Goal: Information Seeking & Learning: Learn about a topic

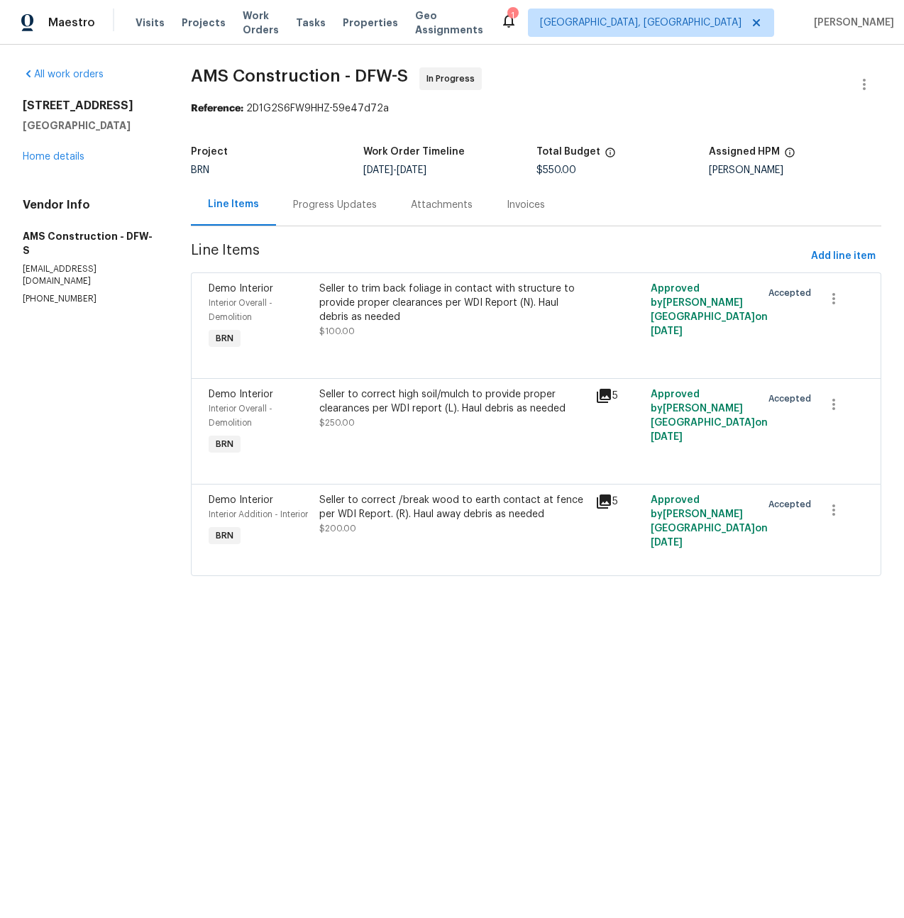
click at [605, 392] on icon at bounding box center [604, 396] width 14 height 14
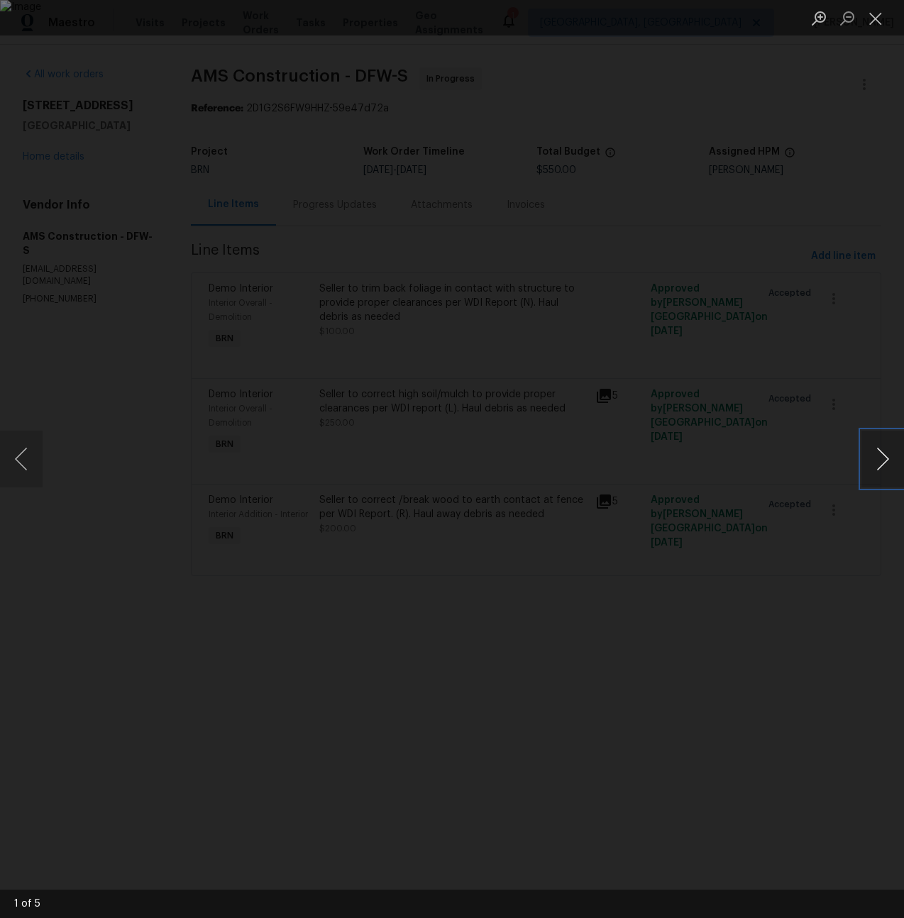
click at [877, 455] on button "Next image" at bounding box center [883, 459] width 43 height 57
click at [544, 391] on div "This image failed to load" at bounding box center [452, 459] width 904 height 918
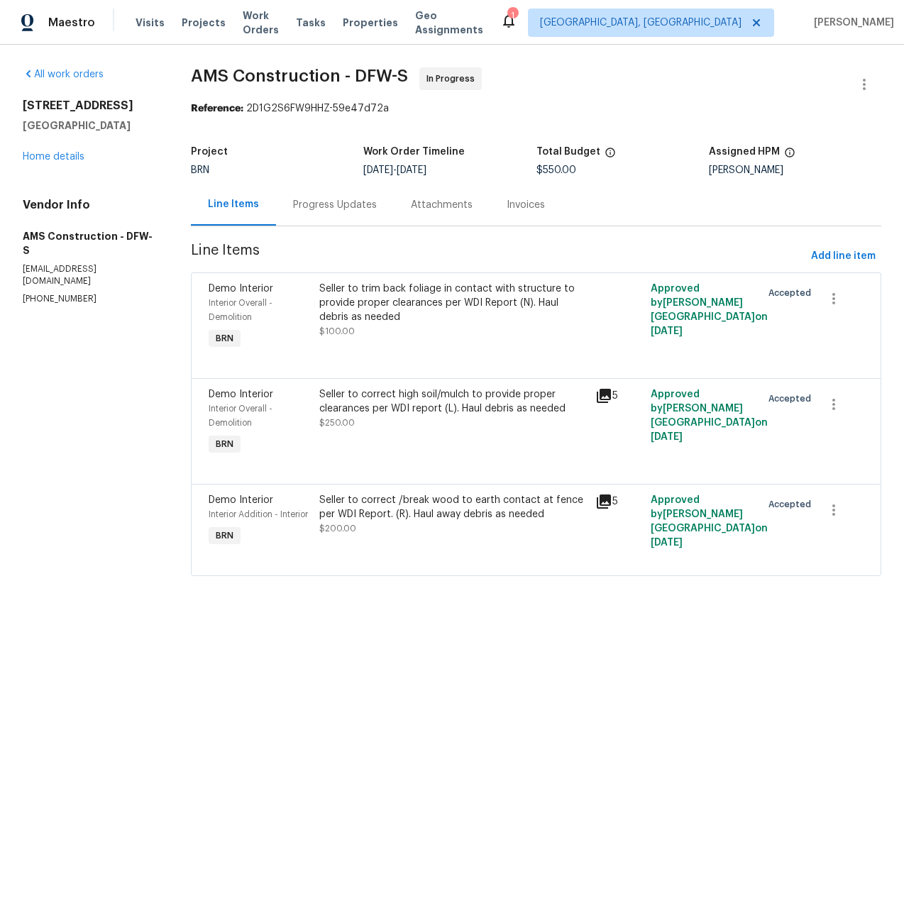
click at [605, 399] on icon at bounding box center [603, 396] width 17 height 17
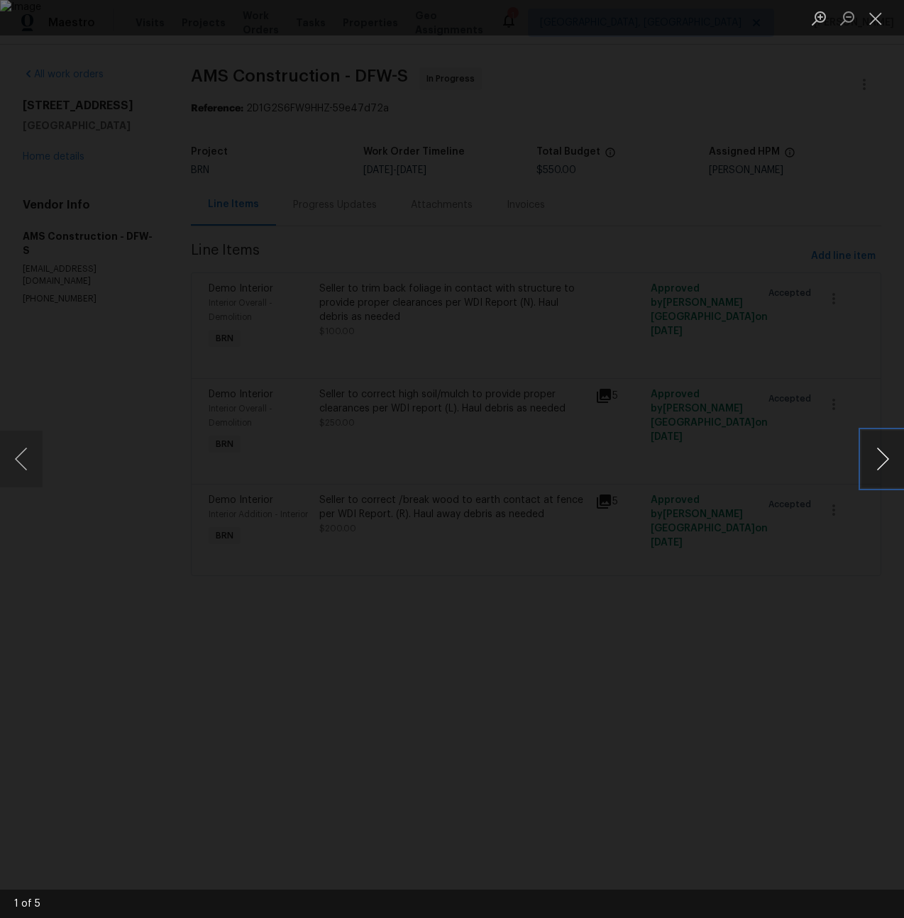
click at [881, 457] on button "Next image" at bounding box center [883, 459] width 43 height 57
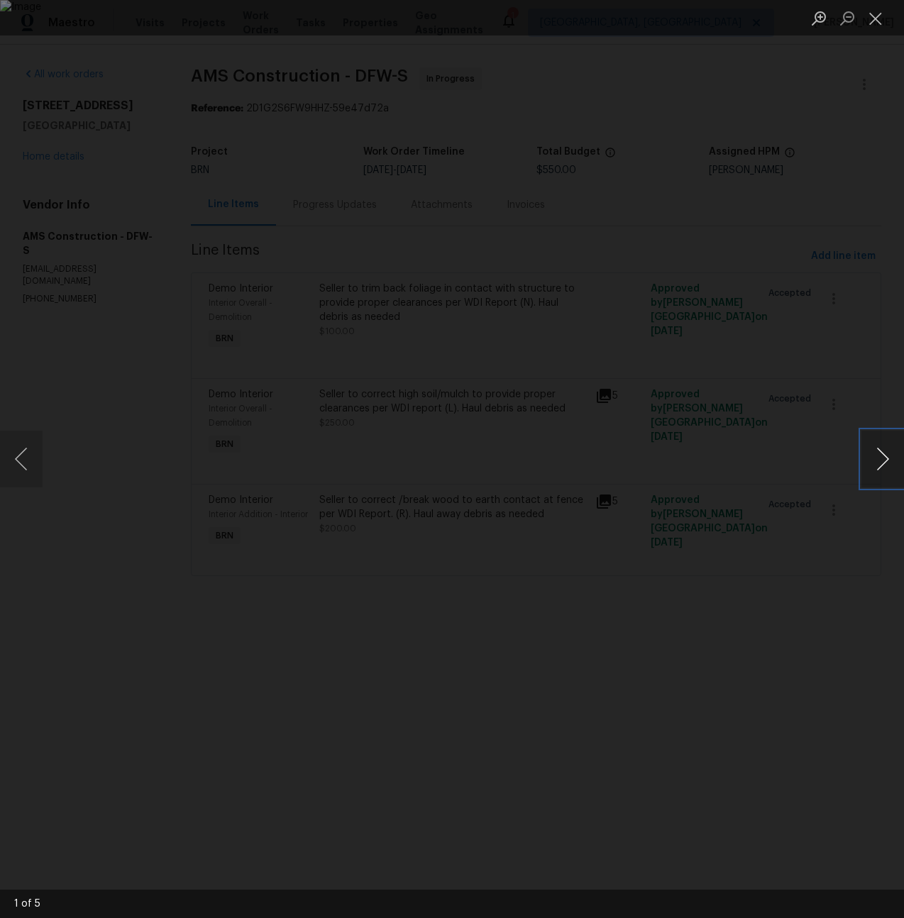
click at [881, 457] on button "Next image" at bounding box center [883, 459] width 43 height 57
click at [866, 195] on div "Lightbox" at bounding box center [452, 459] width 904 height 918
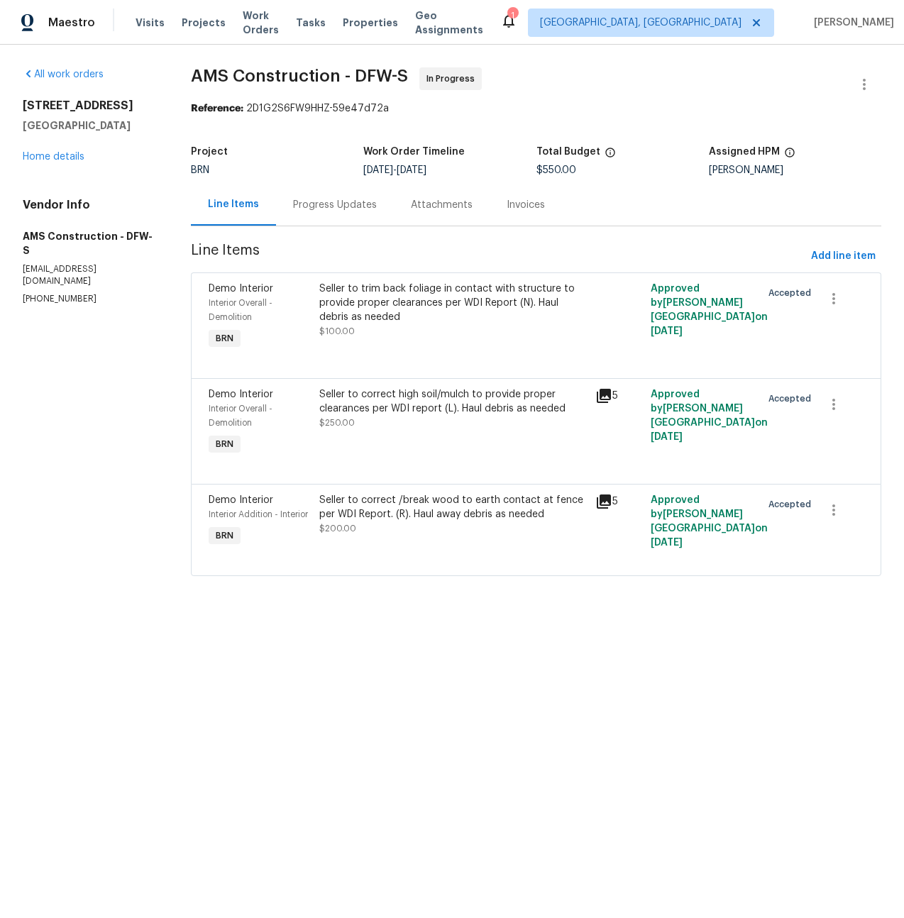
click at [609, 499] on icon at bounding box center [604, 502] width 14 height 14
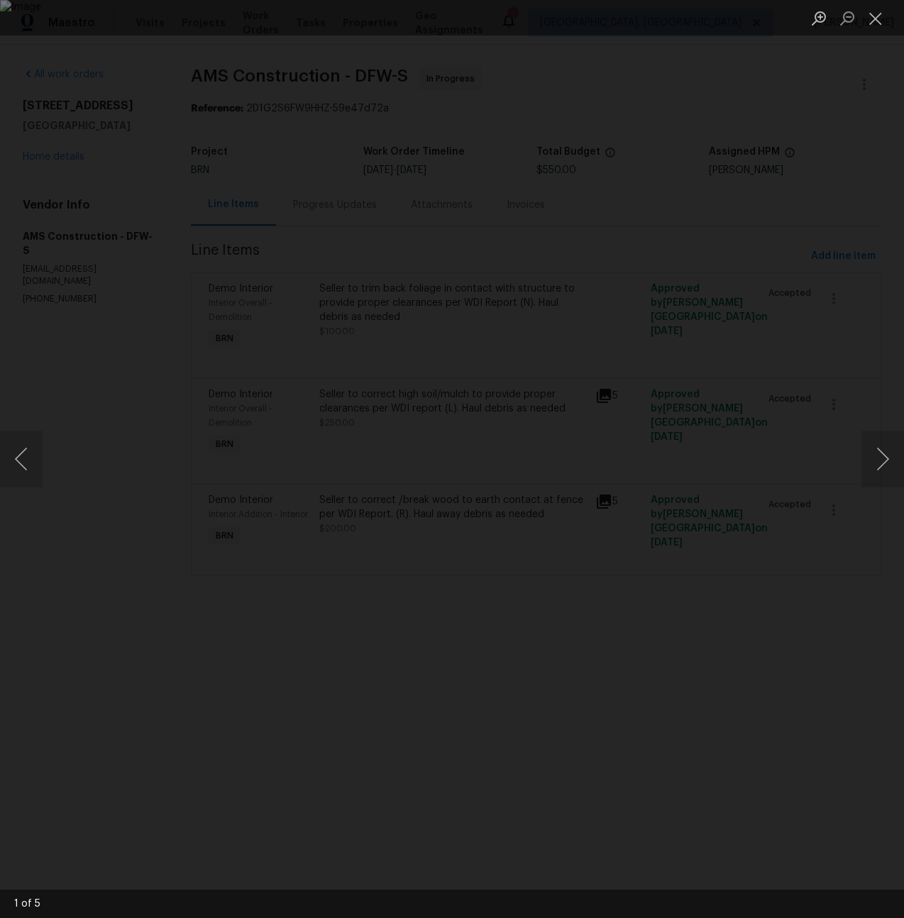
click at [292, 146] on div "Lightbox" at bounding box center [452, 459] width 904 height 918
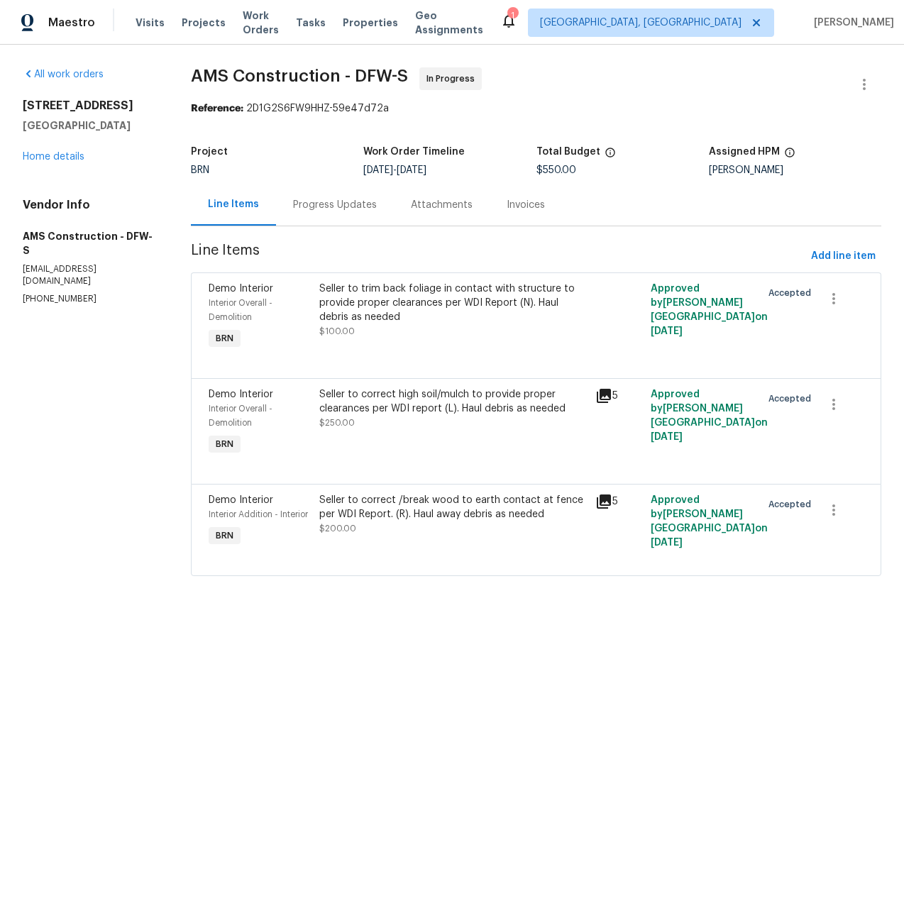
click at [332, 205] on div "Progress Updates" at bounding box center [335, 205] width 84 height 14
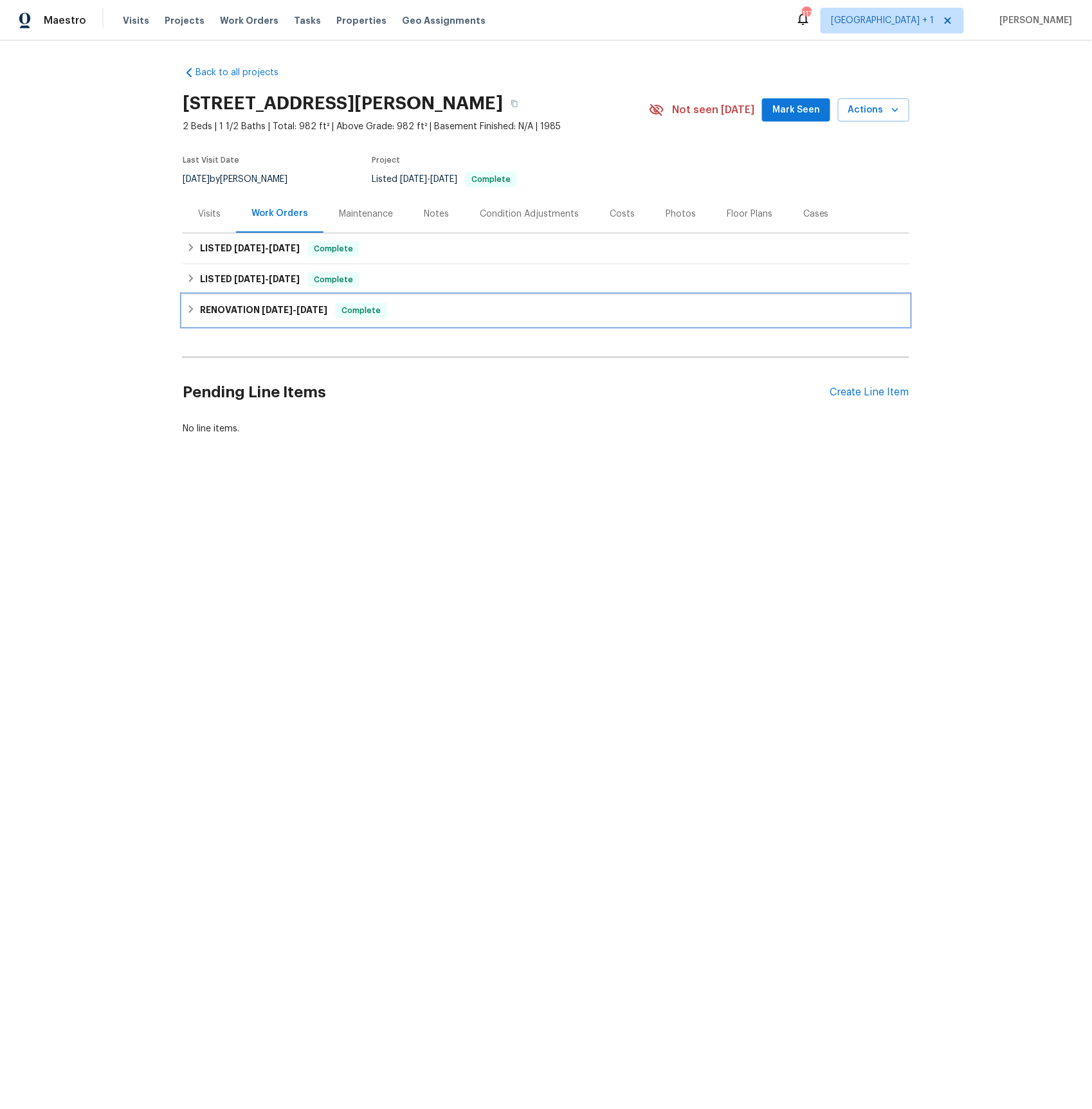
click at [254, 309] on h6 "RENOVATION [DATE] - [DATE]" at bounding box center [264, 310] width 128 height 15
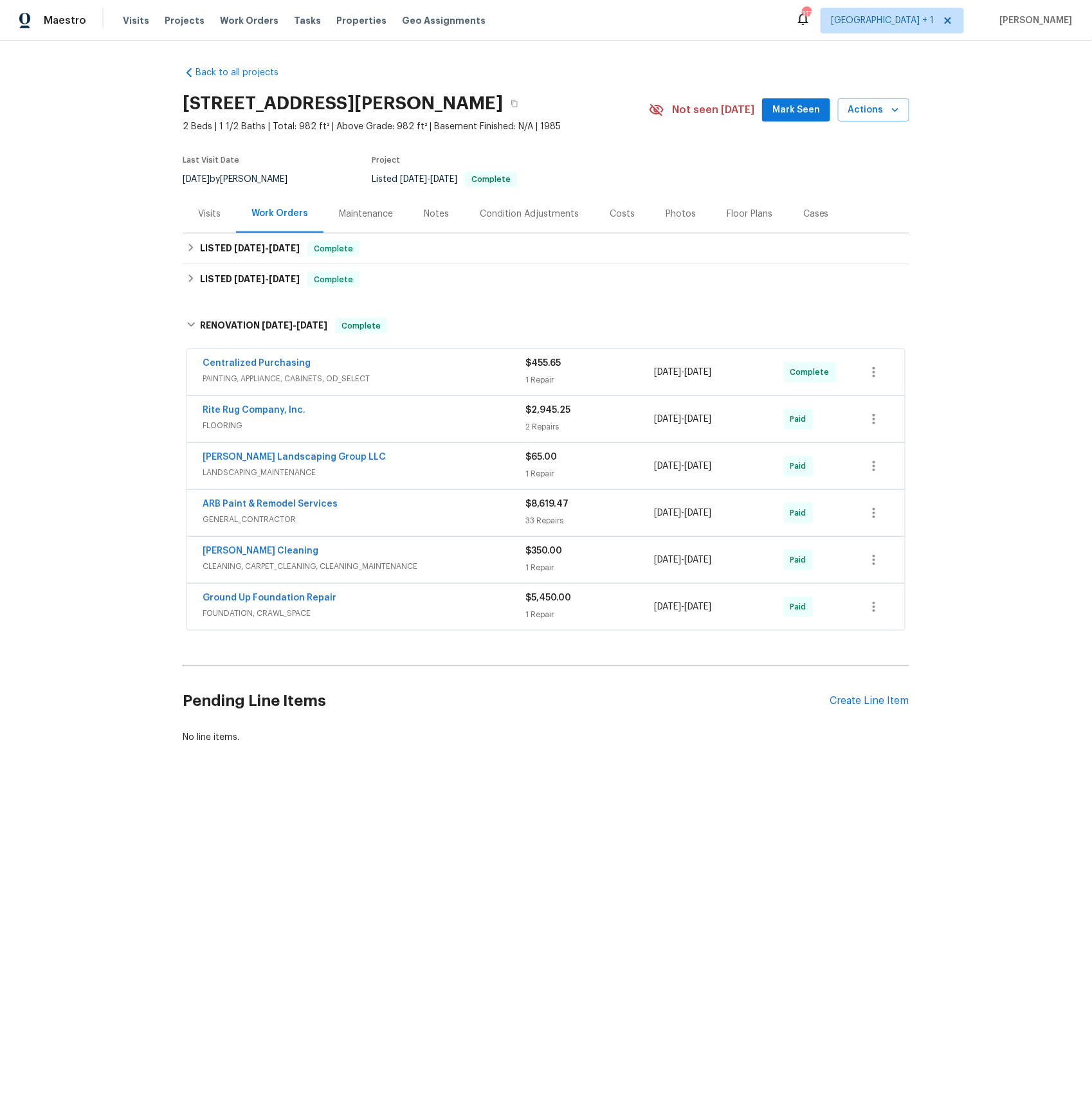
click at [243, 378] on span "PAINTING, APPLIANCE, CABINETS, OD_SELECT" at bounding box center [364, 379] width 323 height 13
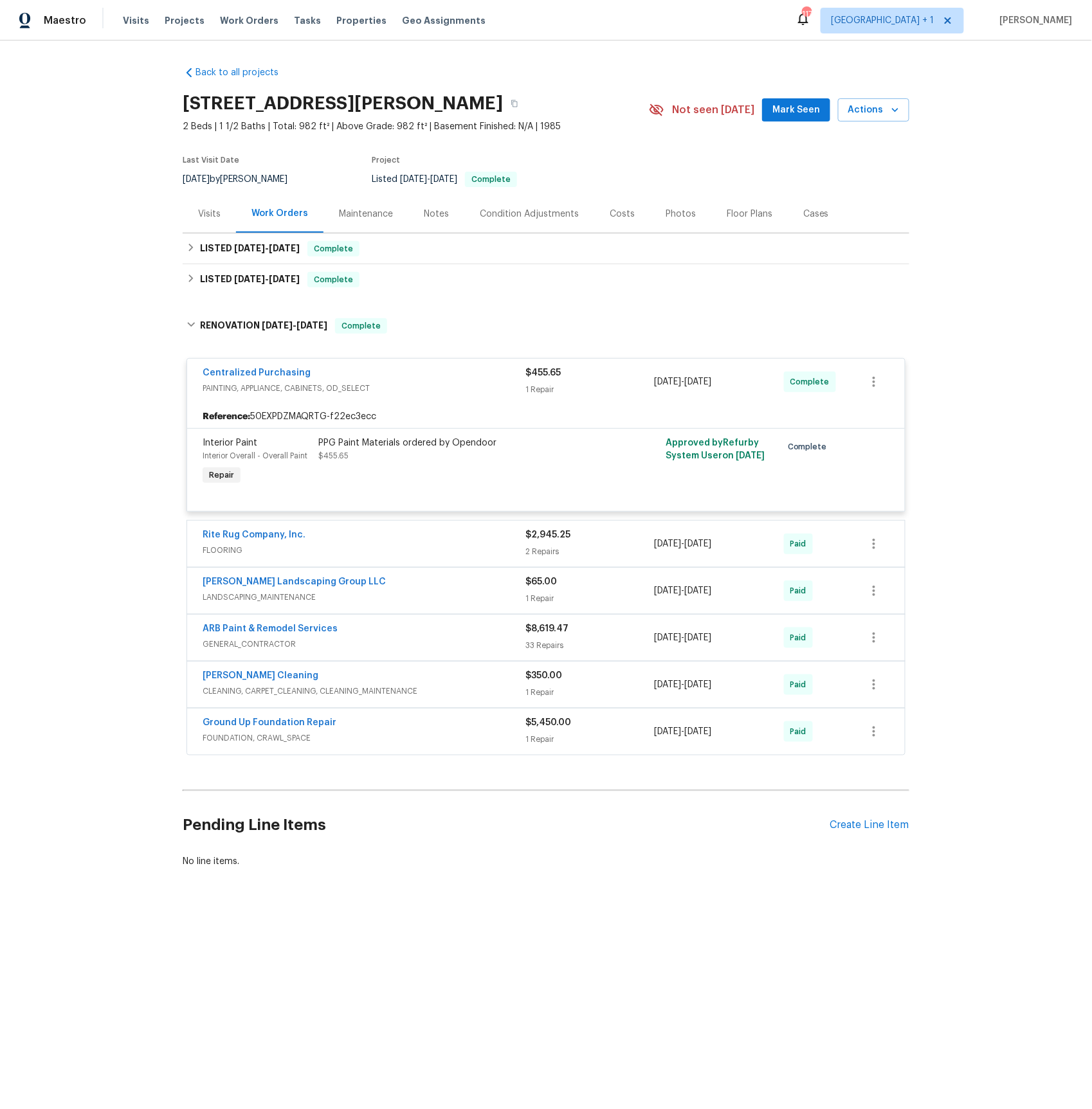
click at [228, 551] on span "FLOORING" at bounding box center [364, 550] width 323 height 13
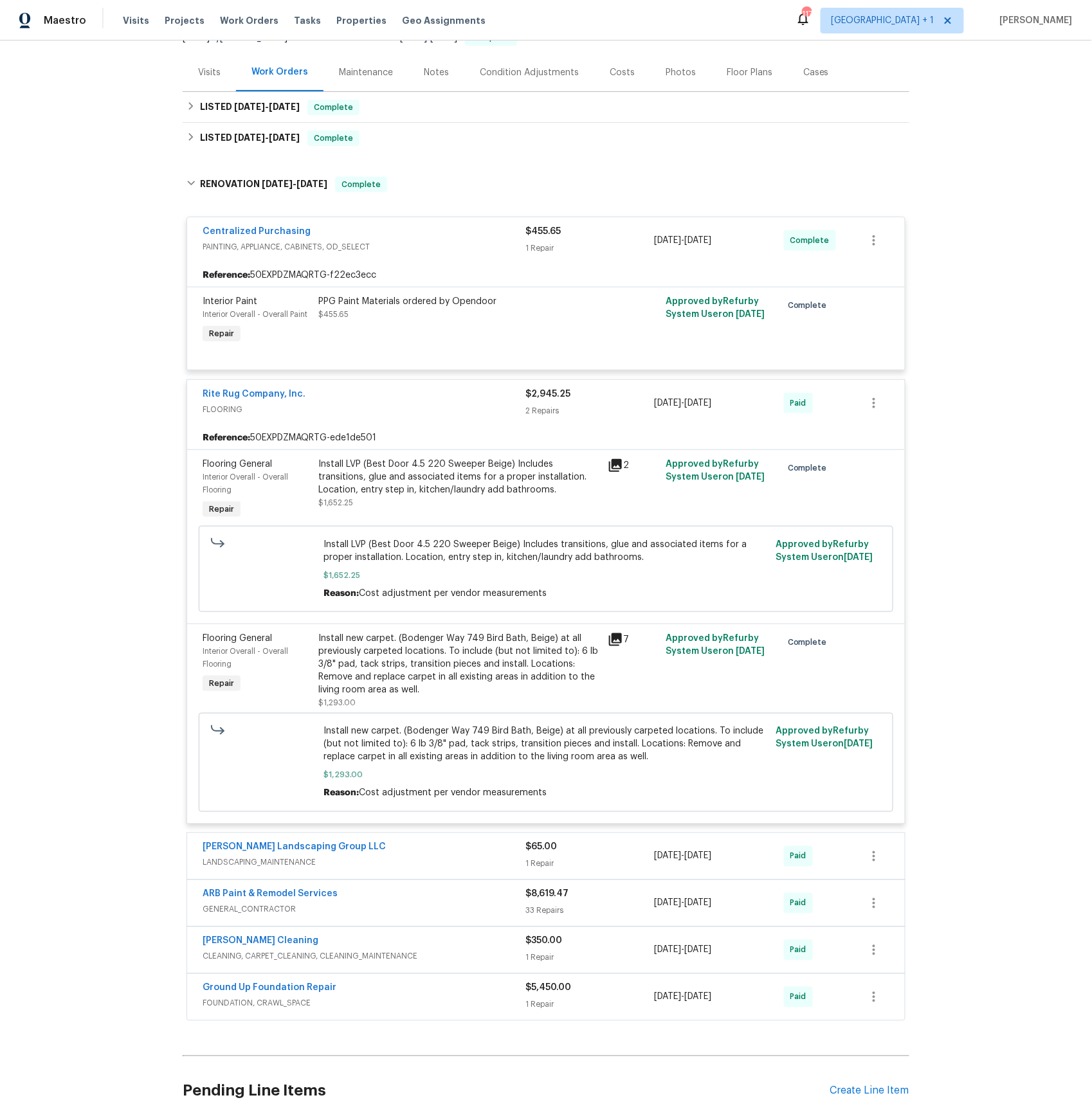
scroll to position [261, 0]
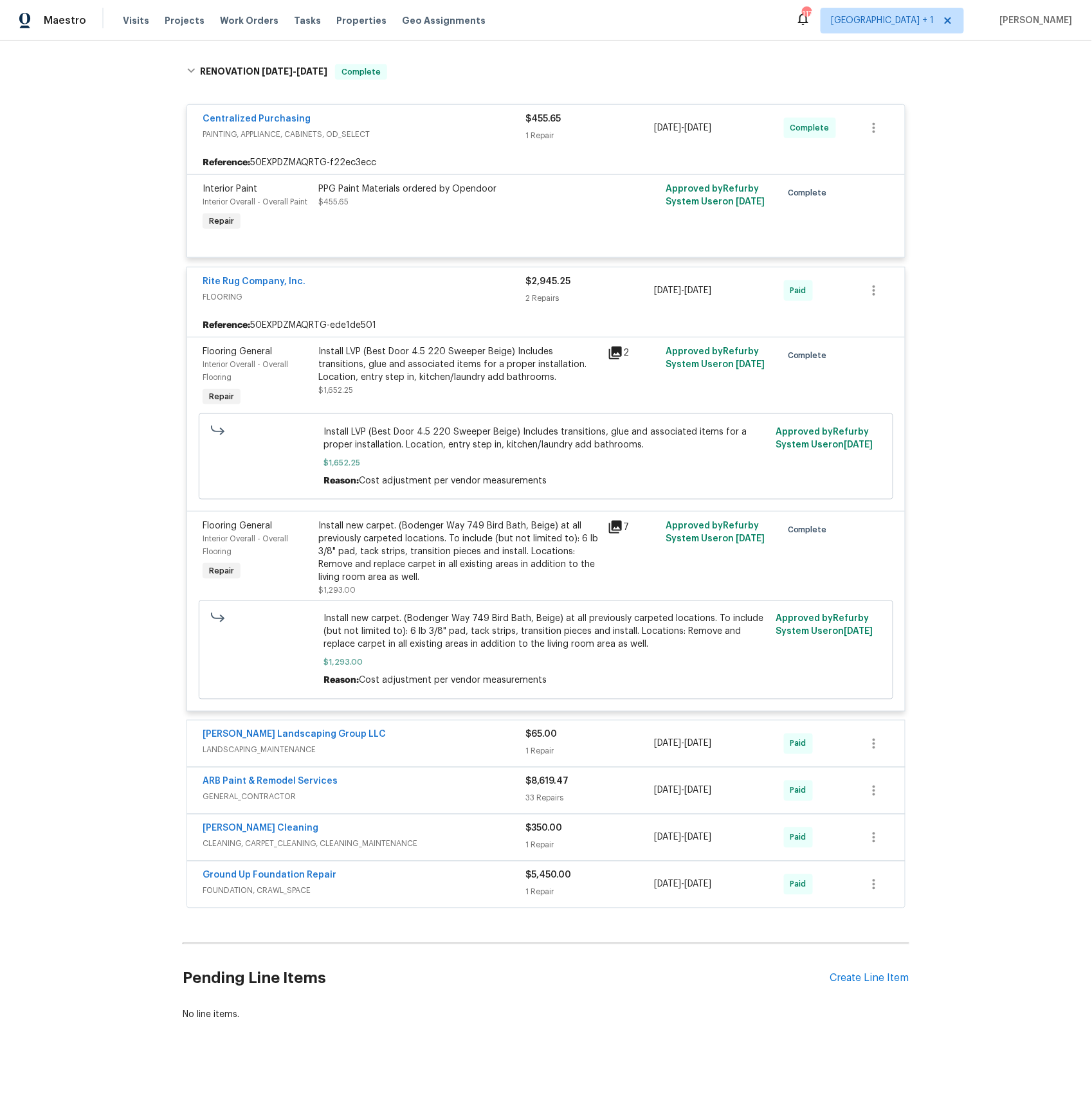
click at [266, 749] on span "LANDSCAPING_MAINTENANCE" at bounding box center [364, 750] width 323 height 13
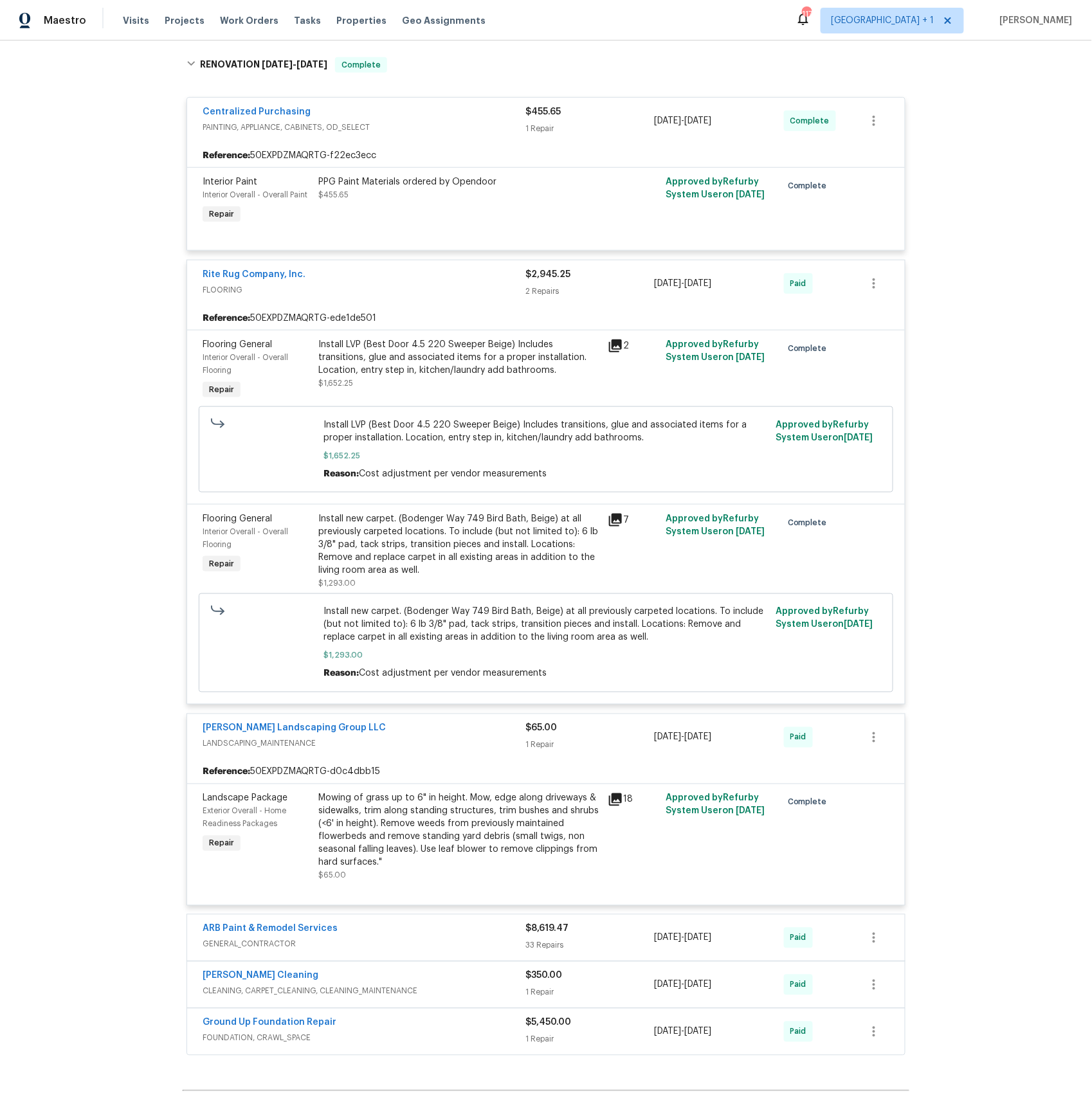
scroll to position [417, 0]
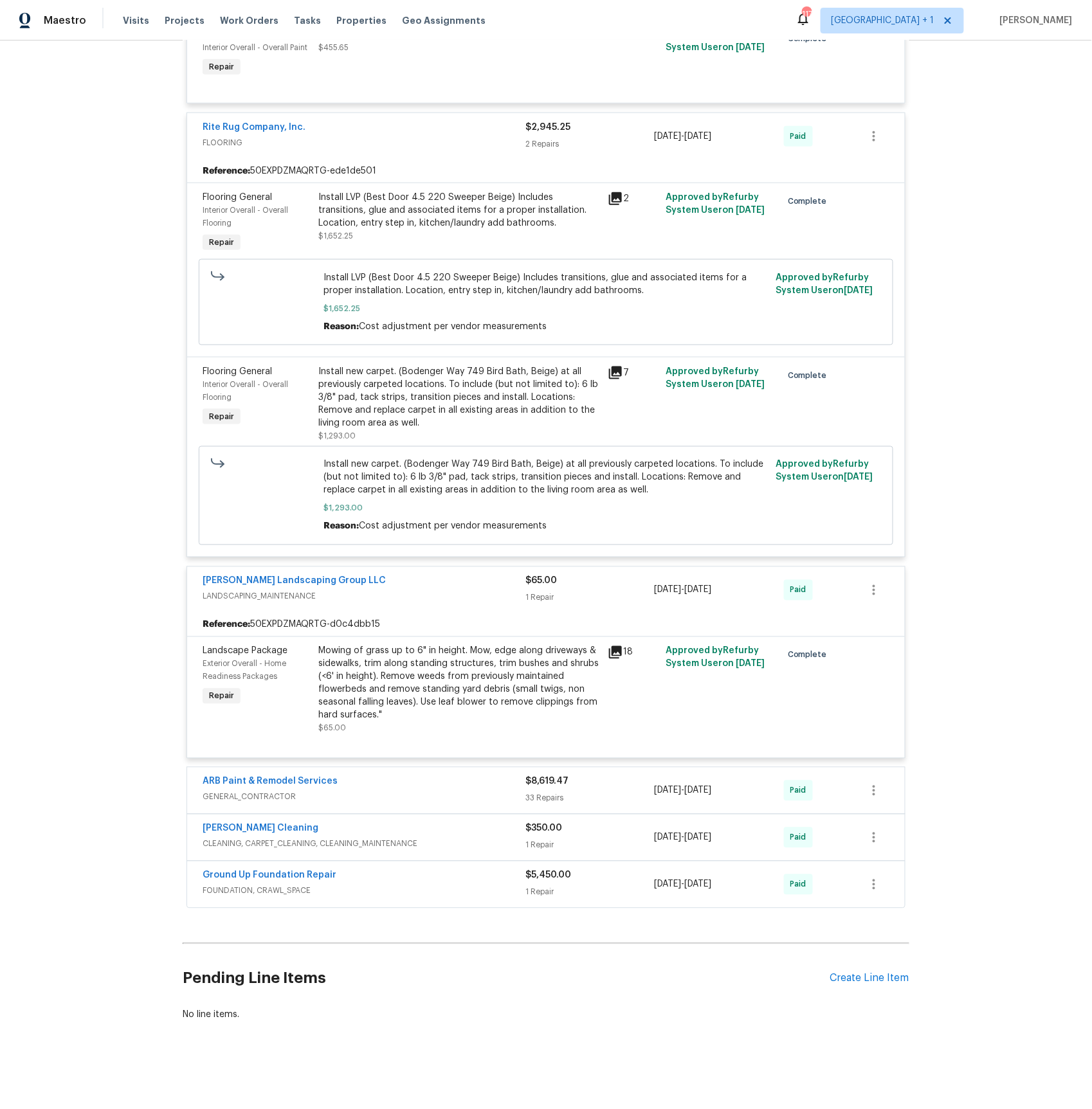
drag, startPoint x: 260, startPoint y: 797, endPoint x: 238, endPoint y: 709, distance: 90.7
click at [260, 797] on span "GENERAL_CONTRACTOR" at bounding box center [364, 797] width 323 height 13
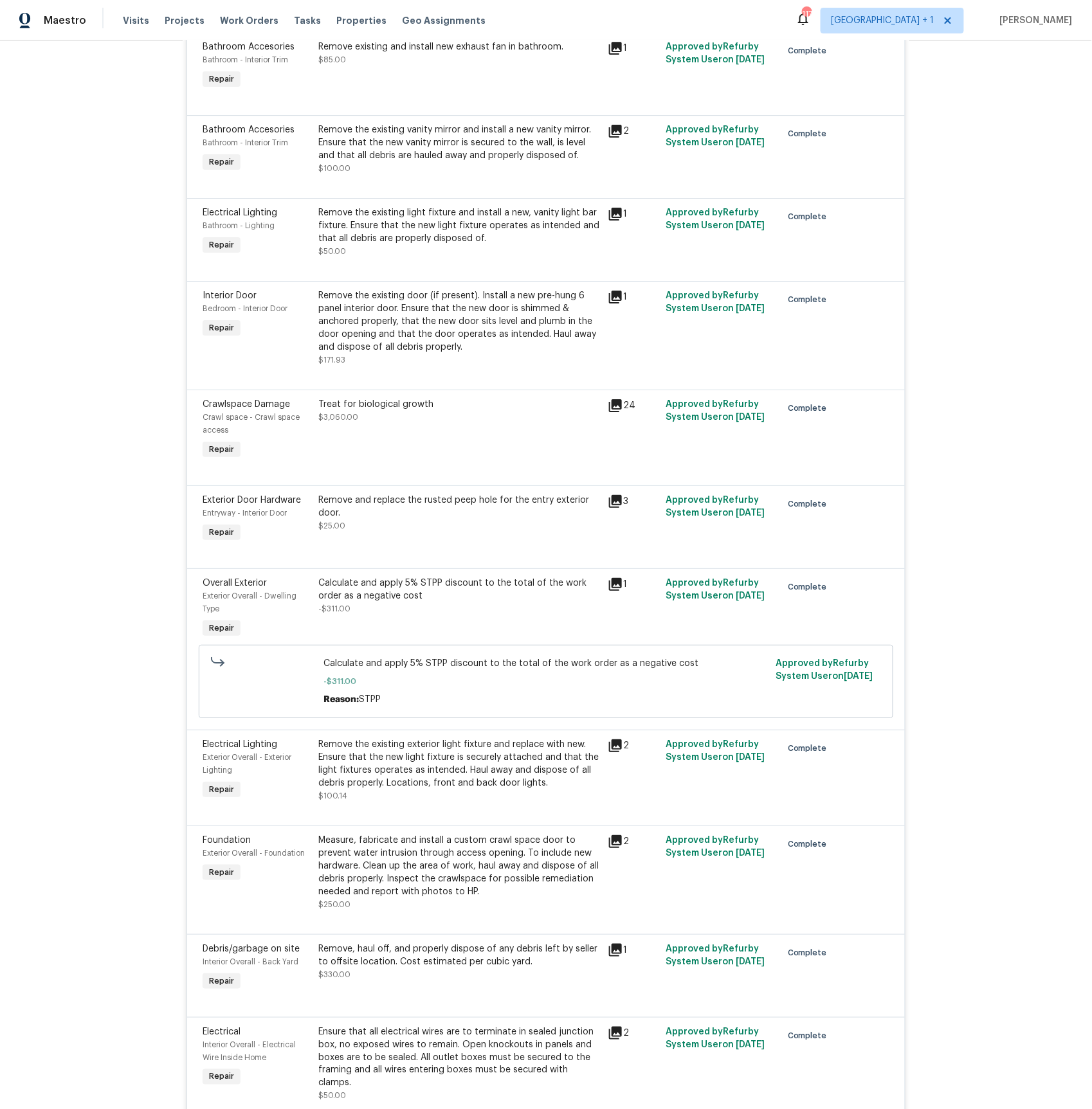
scroll to position [1451, 0]
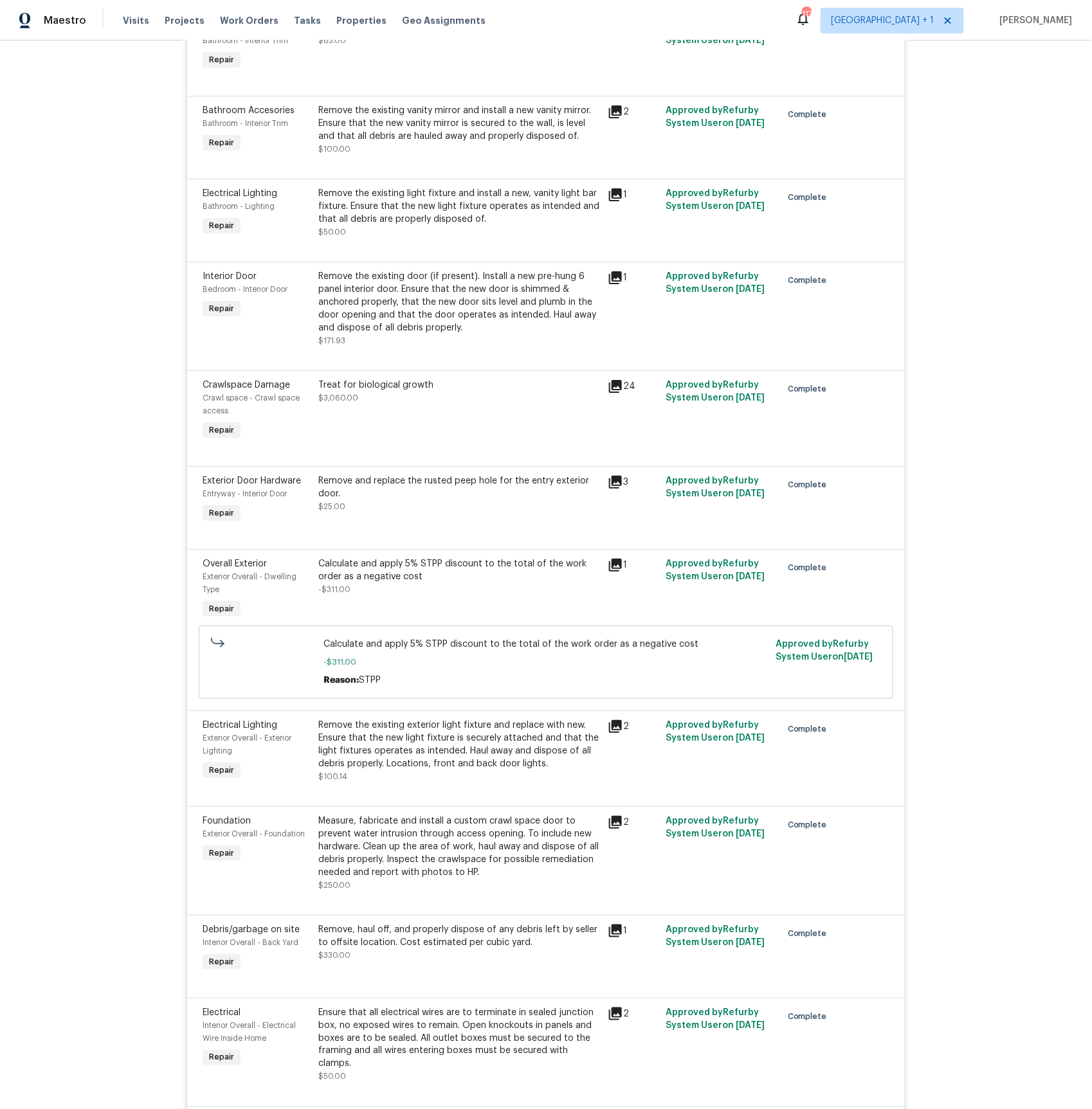
click at [617, 393] on icon at bounding box center [615, 386] width 13 height 13
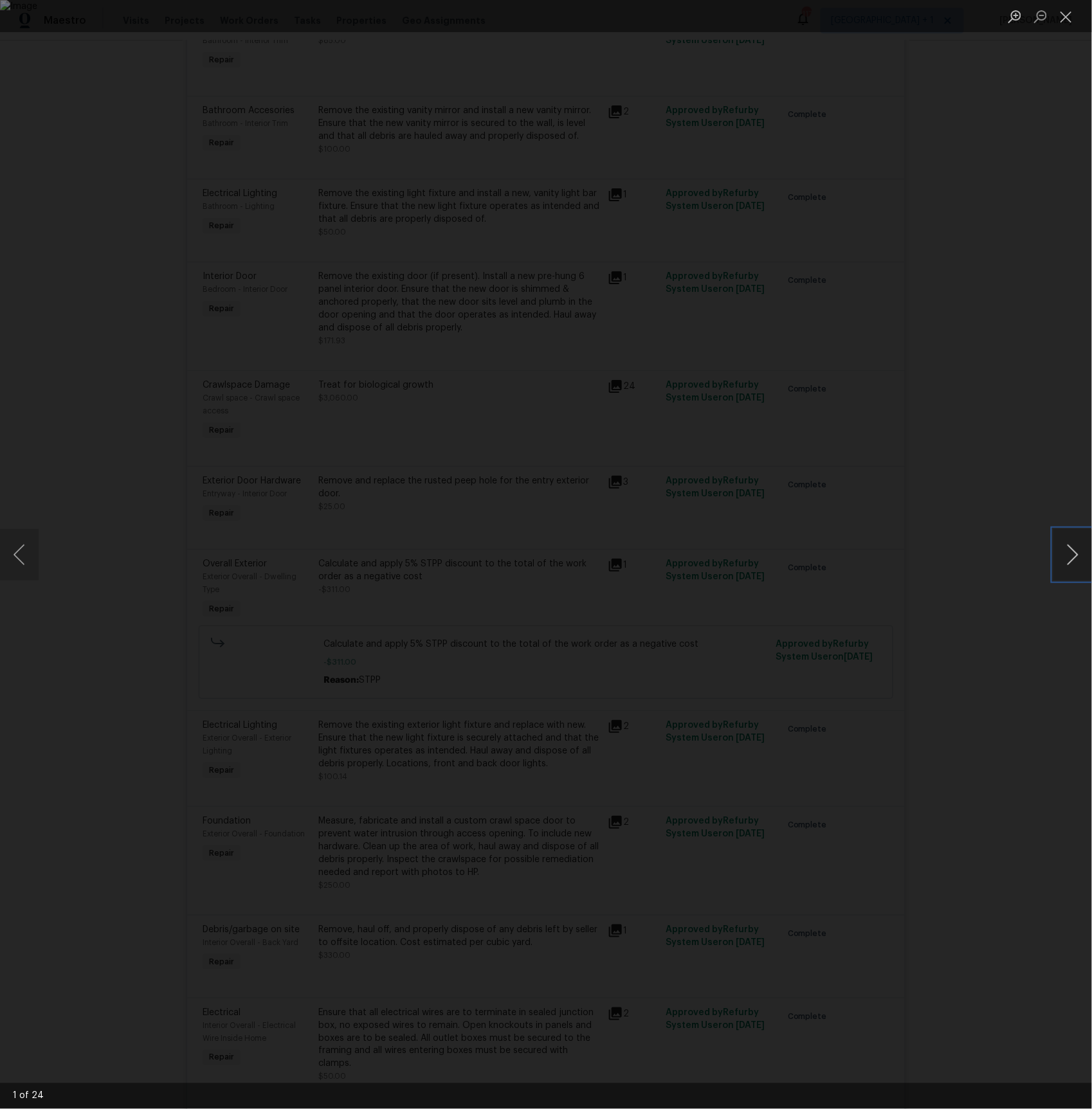
click at [1076, 552] on button "Next image" at bounding box center [1073, 554] width 39 height 52
click at [1075, 552] on button "Next image" at bounding box center [1073, 554] width 39 height 52
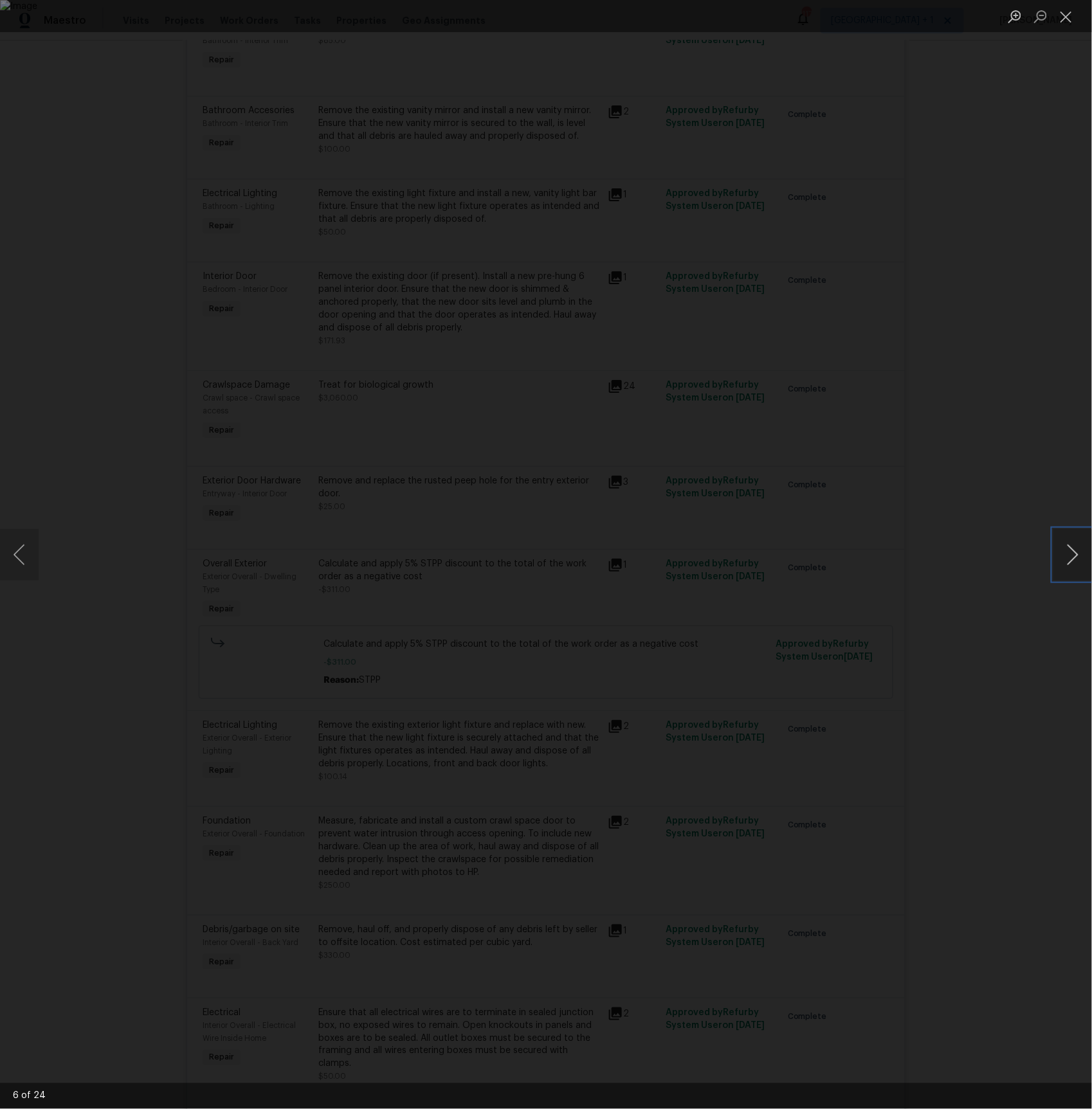
click at [1075, 552] on button "Next image" at bounding box center [1073, 554] width 39 height 52
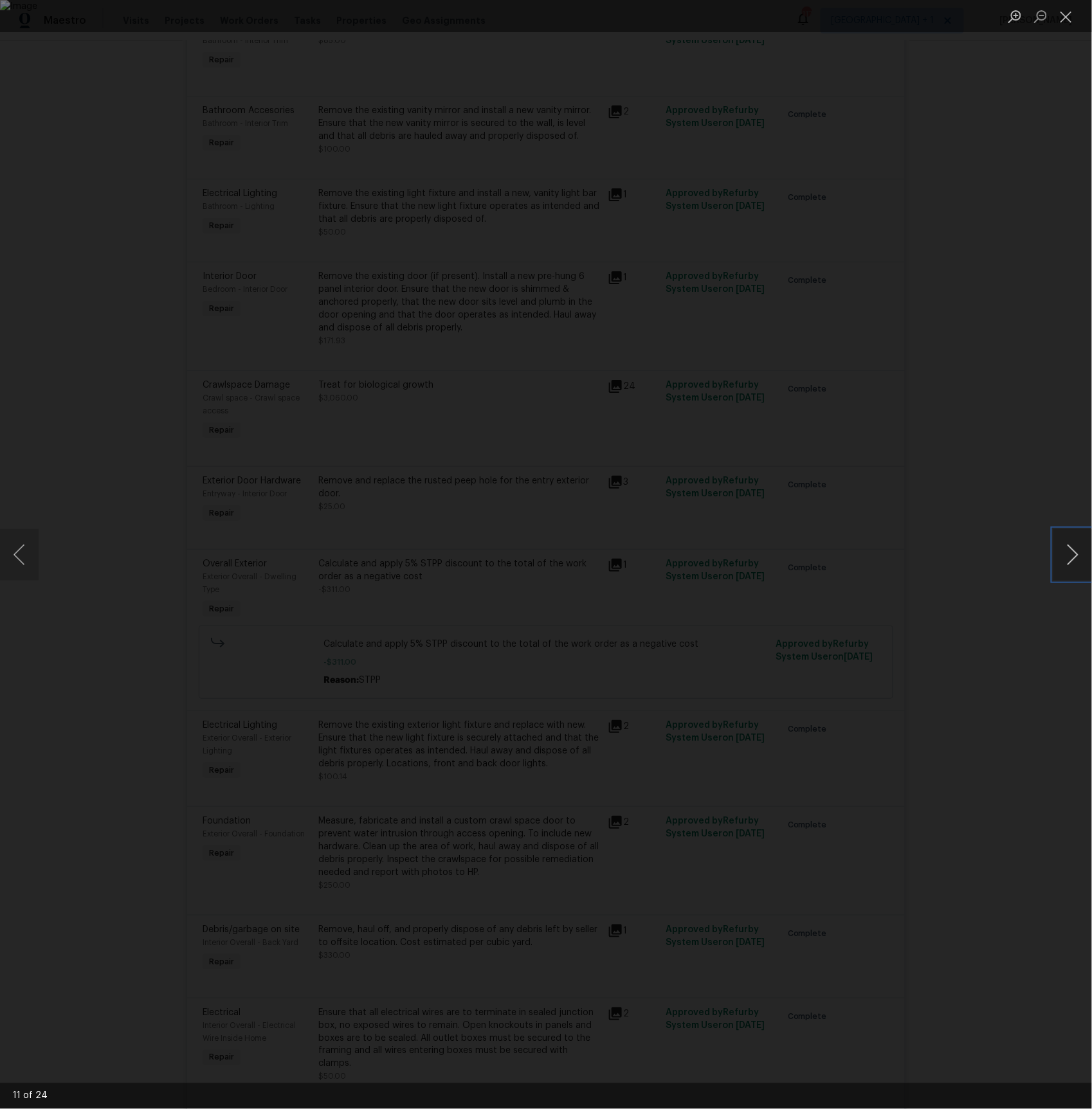
click at [1075, 552] on button "Next image" at bounding box center [1073, 554] width 39 height 52
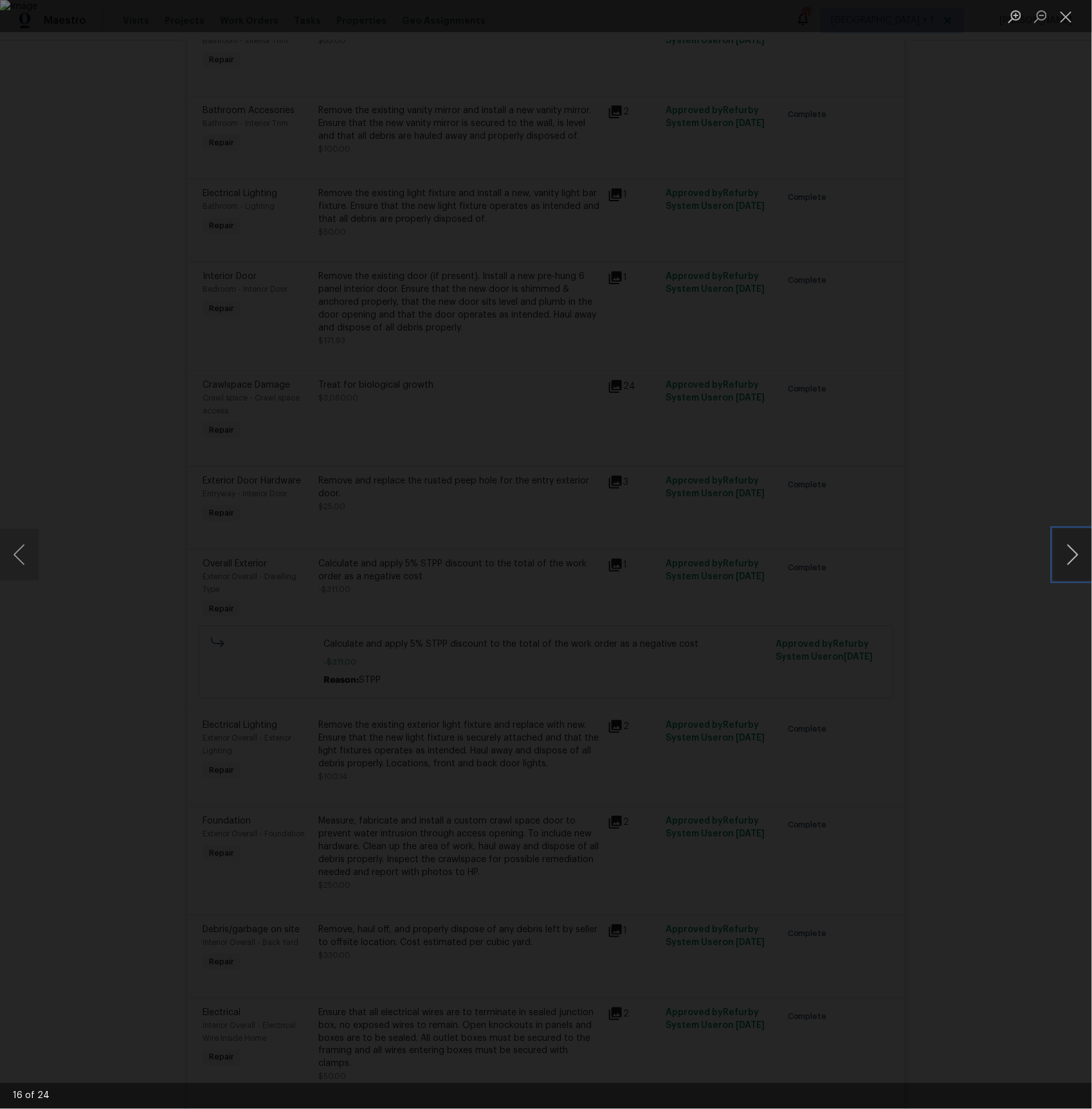
click at [1075, 552] on button "Next image" at bounding box center [1073, 554] width 39 height 52
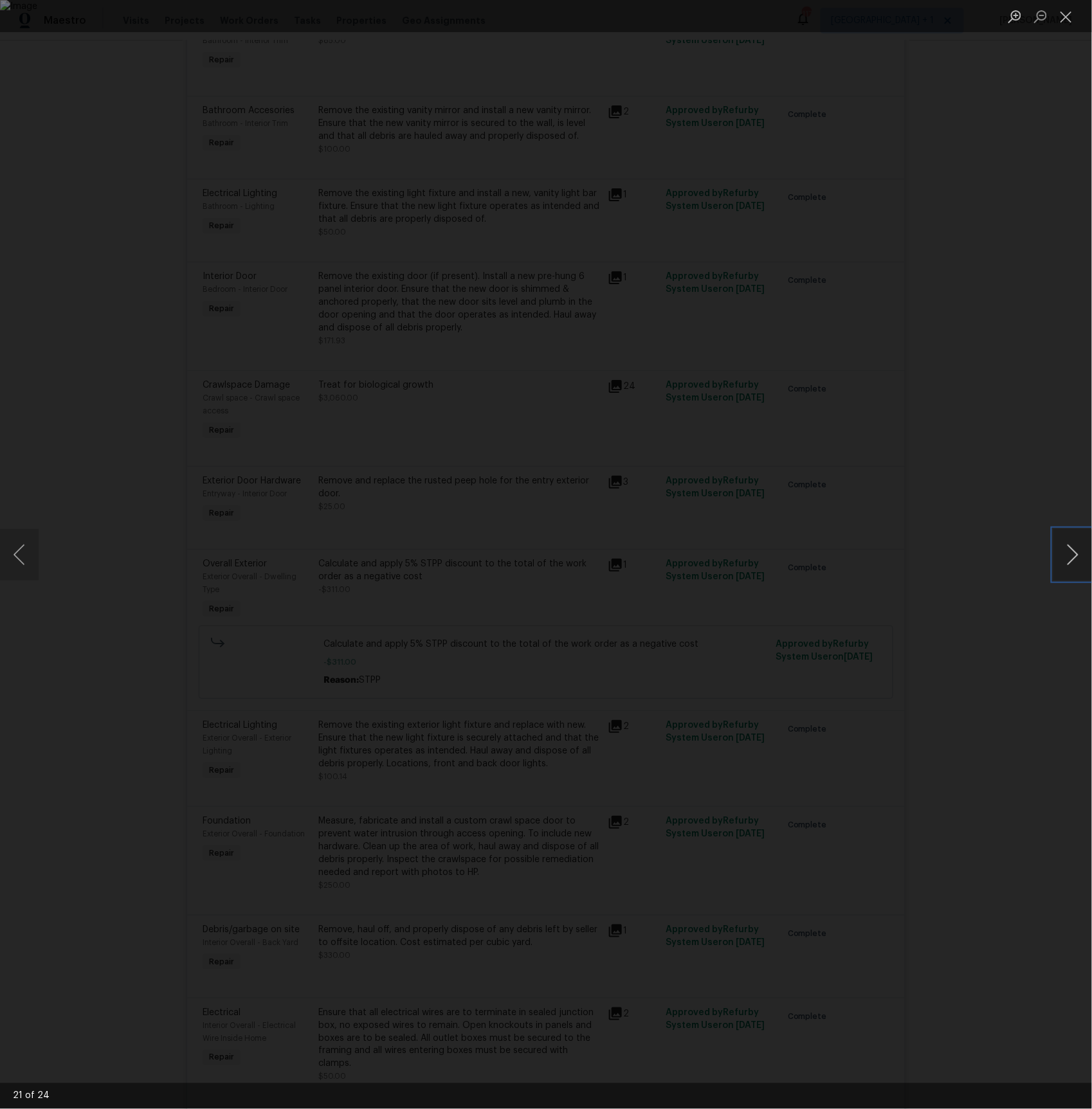
click at [1075, 552] on button "Next image" at bounding box center [1073, 554] width 39 height 52
click at [1015, 487] on div "Lightbox" at bounding box center [546, 554] width 1092 height 1109
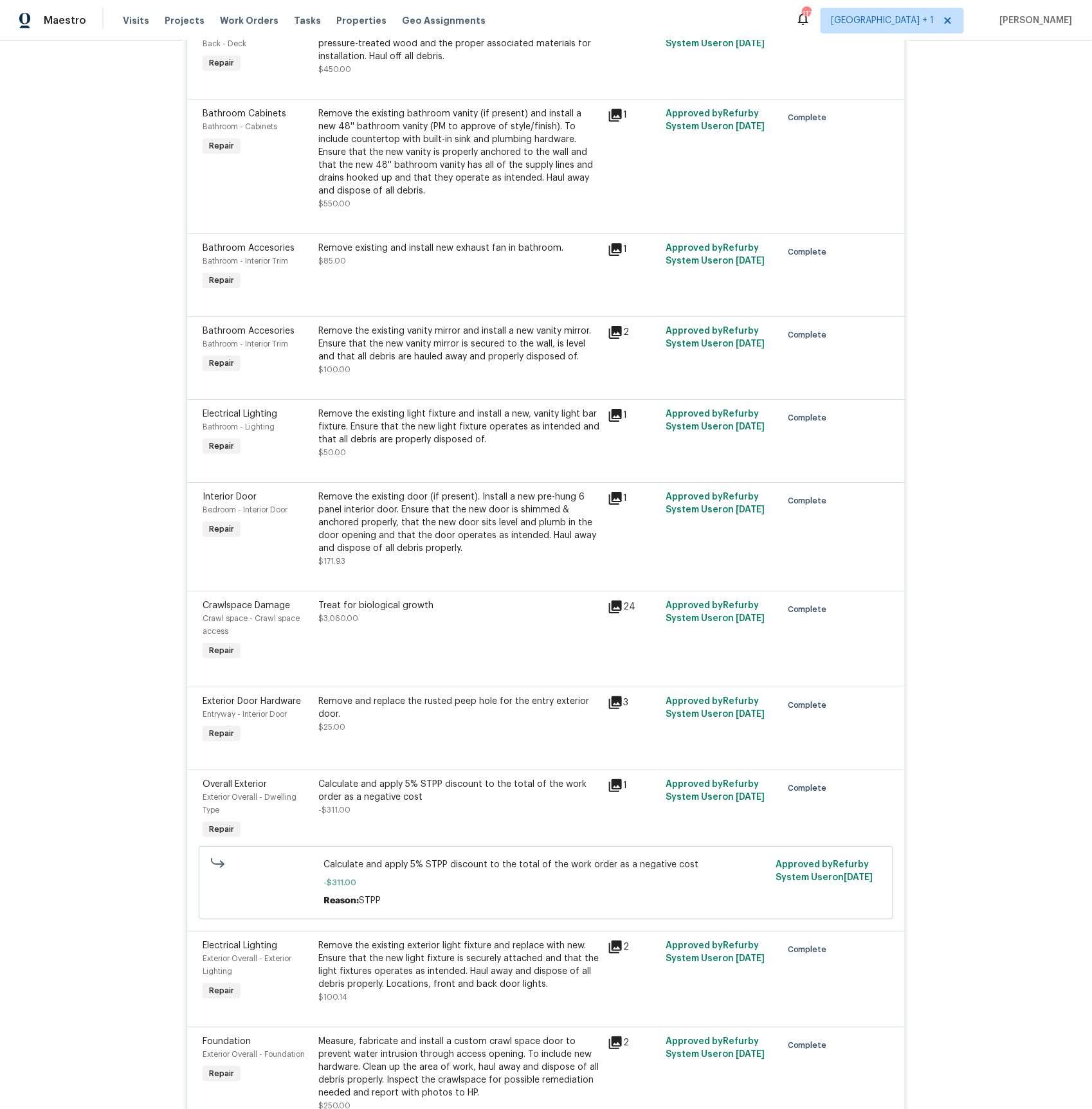
scroll to position [1307, 0]
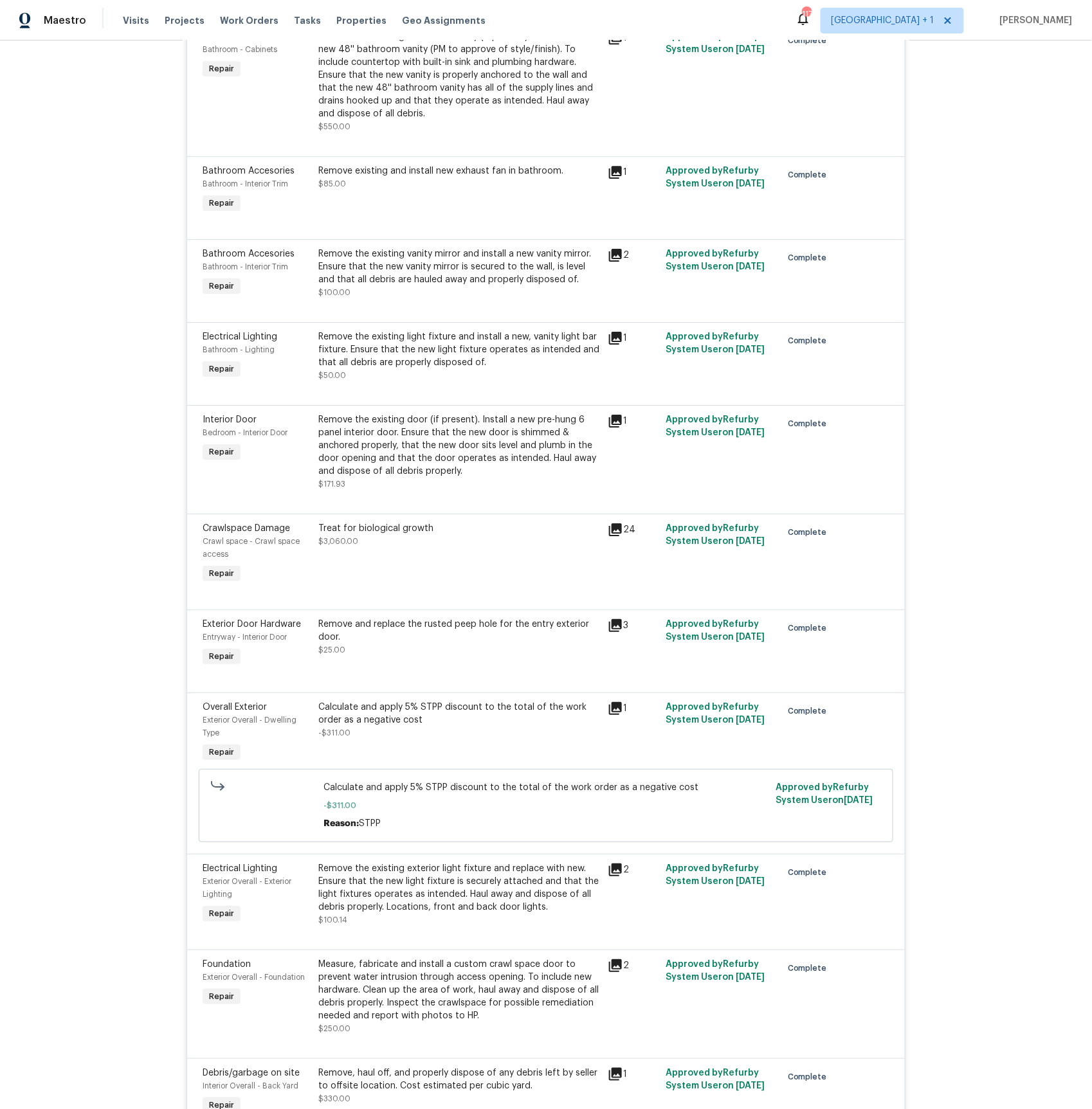
click at [613, 536] on icon at bounding box center [615, 530] width 13 height 13
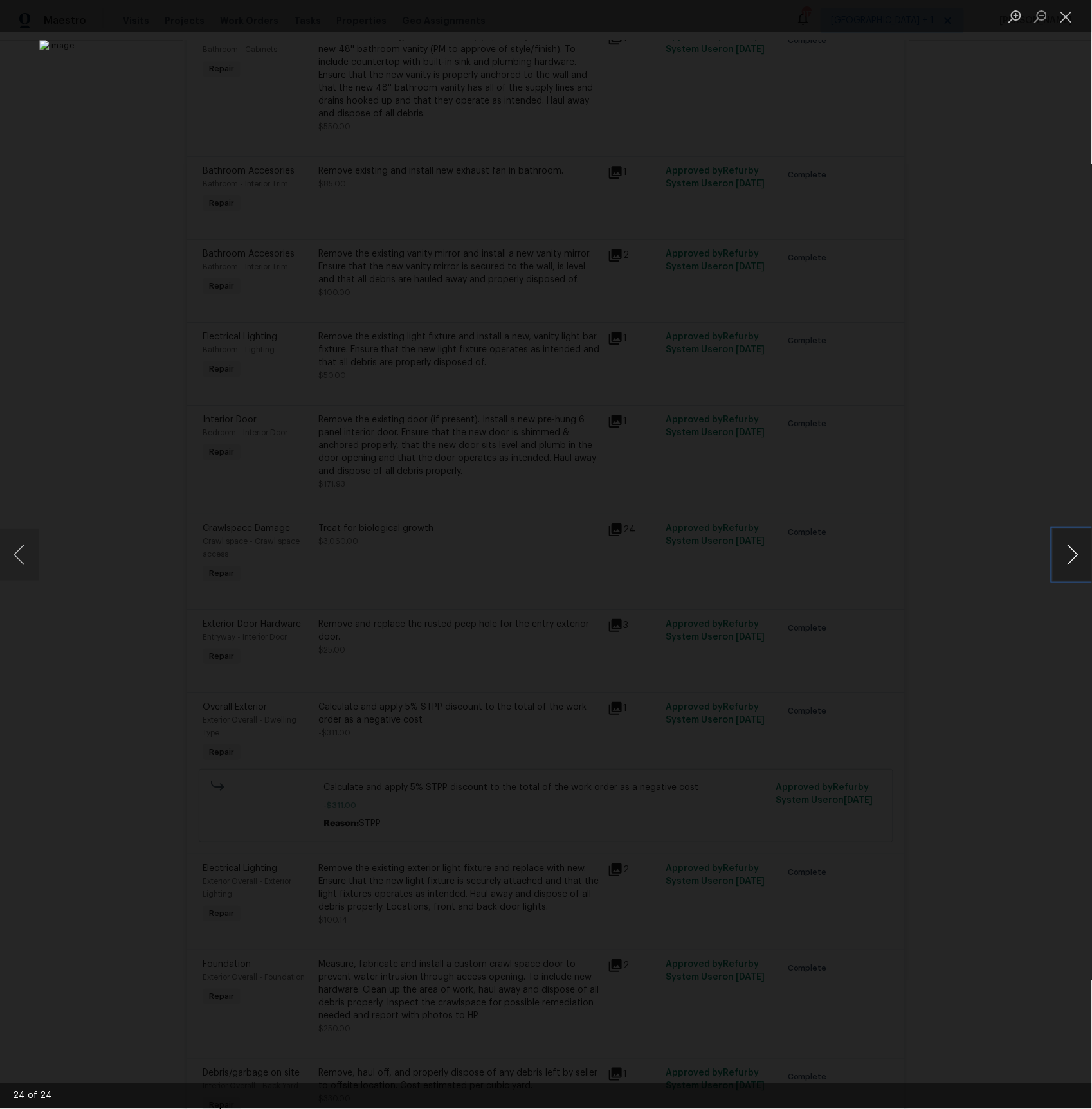
click at [1071, 557] on button "Next image" at bounding box center [1073, 554] width 39 height 52
click at [1069, 553] on button "Next image" at bounding box center [1073, 554] width 39 height 52
click at [1065, 549] on button "Next image" at bounding box center [1073, 554] width 39 height 52
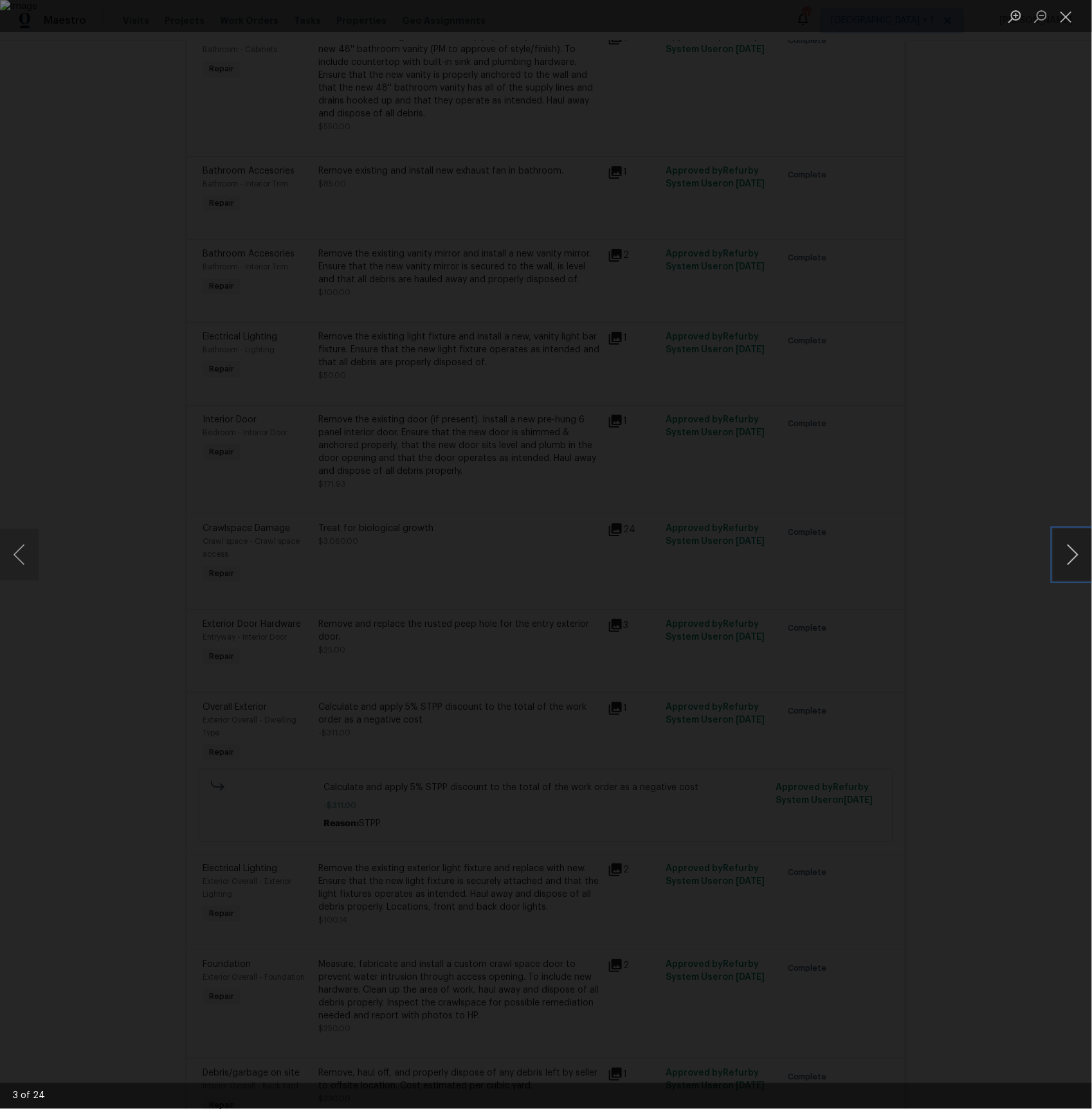
click at [1065, 549] on button "Next image" at bounding box center [1073, 554] width 39 height 52
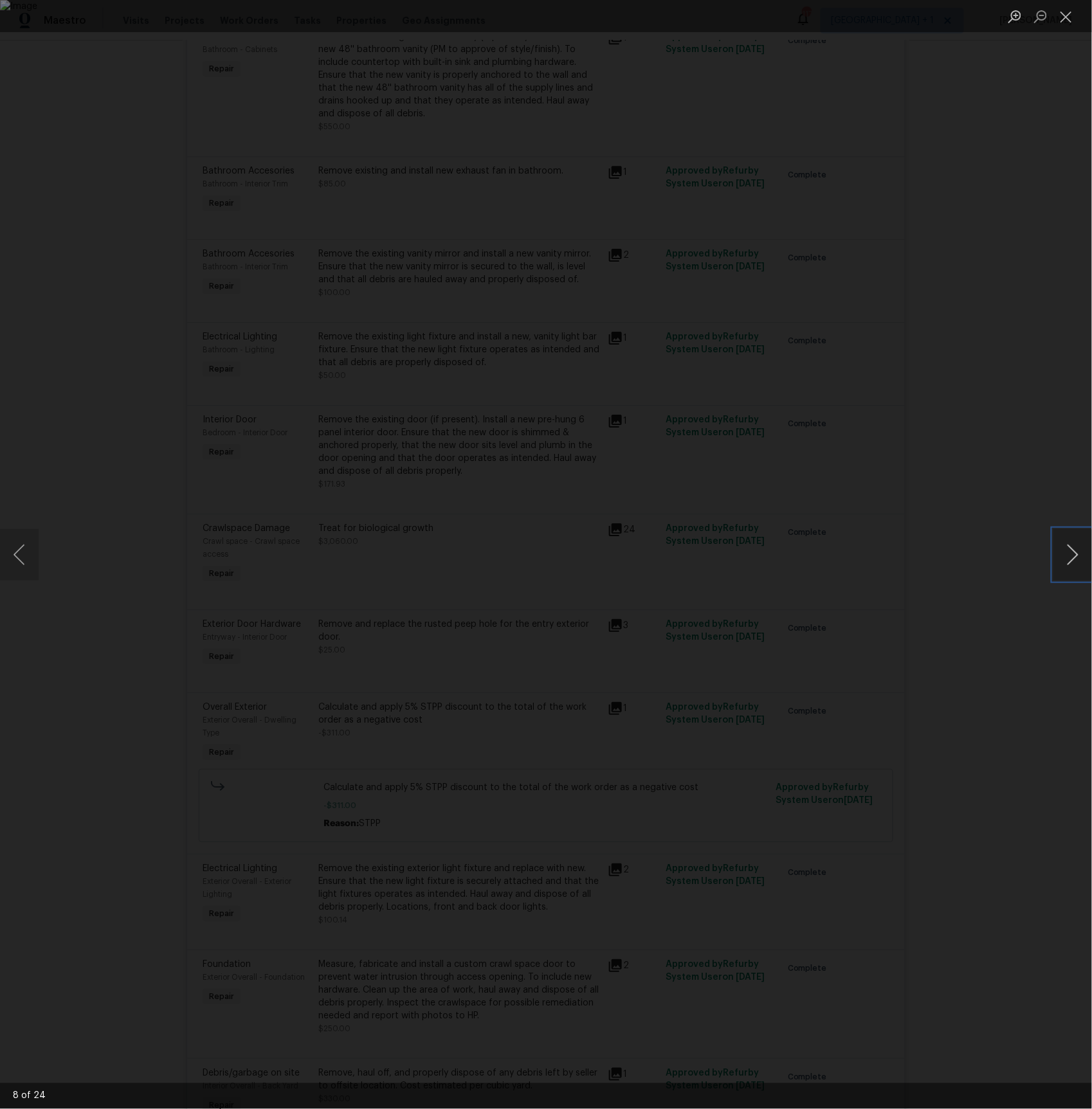
click at [1065, 549] on button "Next image" at bounding box center [1073, 554] width 39 height 52
click at [1065, 548] on button "Next image" at bounding box center [1073, 554] width 39 height 52
click at [1071, 553] on button "Next image" at bounding box center [1073, 554] width 39 height 52
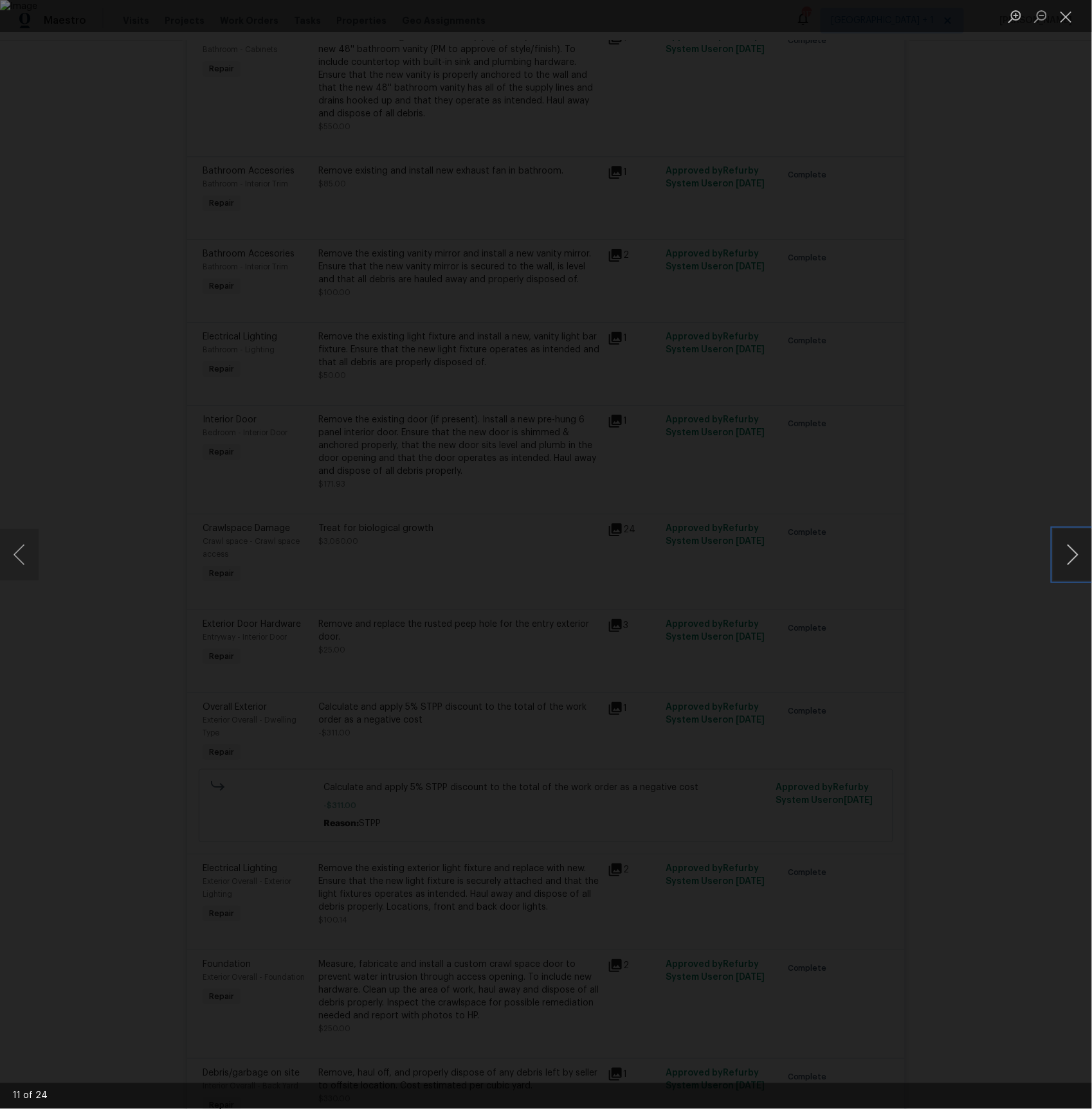
click at [1071, 553] on button "Next image" at bounding box center [1073, 554] width 39 height 52
click at [1068, 549] on button "Next image" at bounding box center [1073, 554] width 39 height 52
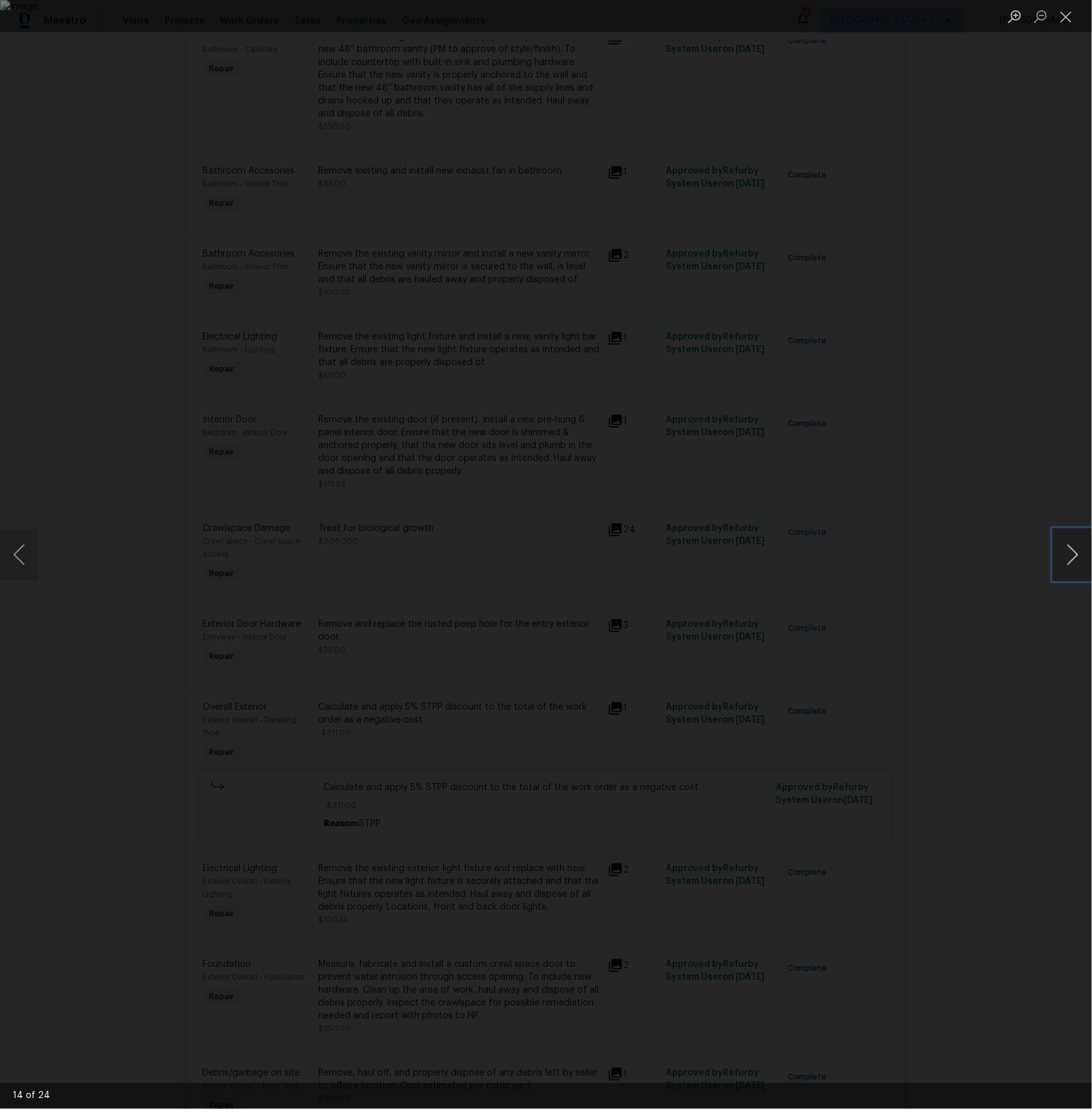
click at [1068, 549] on button "Next image" at bounding box center [1073, 554] width 39 height 52
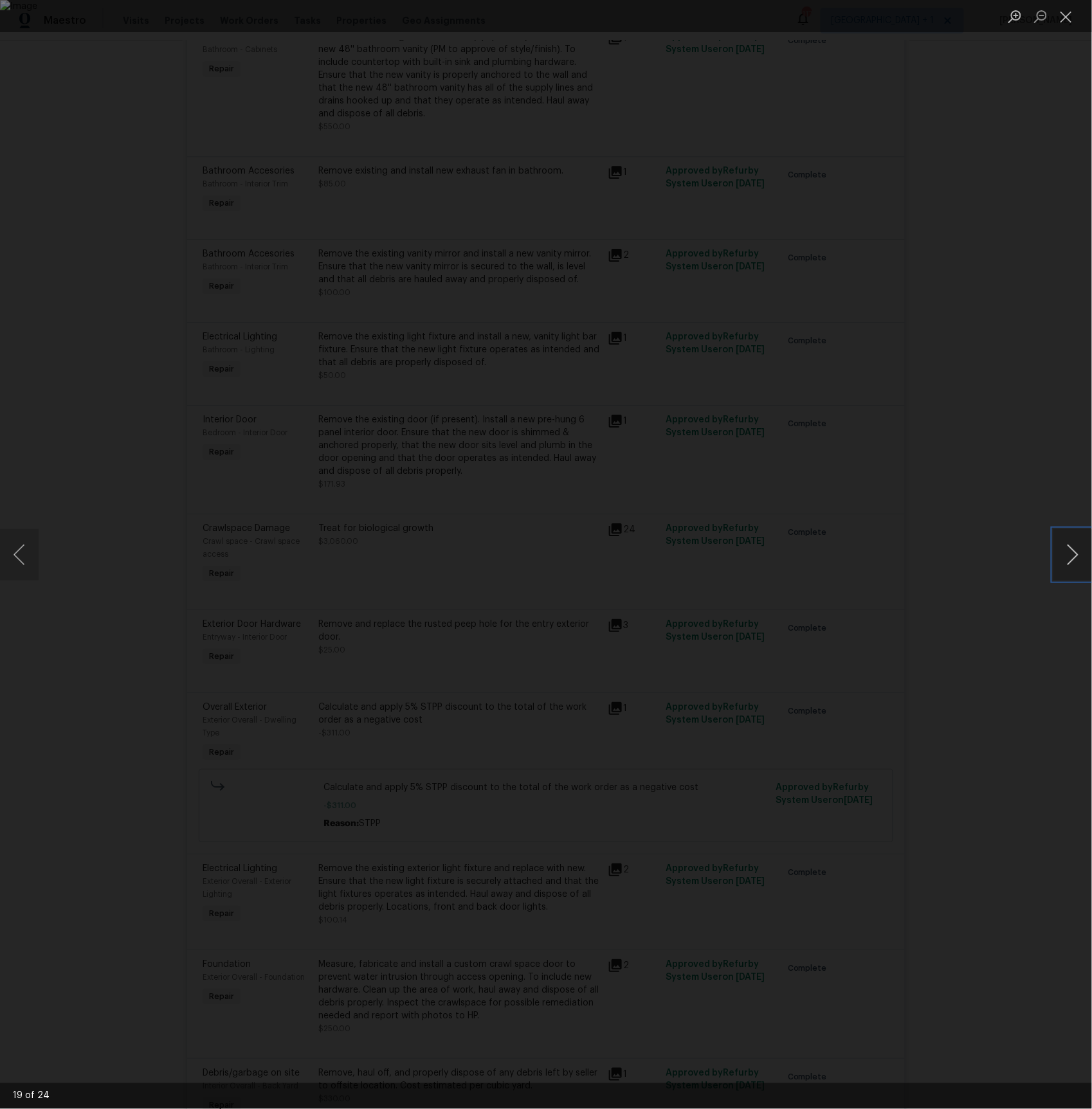
click at [1069, 555] on button "Next image" at bounding box center [1073, 554] width 39 height 52
click at [1074, 549] on button "Next image" at bounding box center [1073, 554] width 39 height 52
click at [1068, 553] on button "Next image" at bounding box center [1073, 554] width 39 height 52
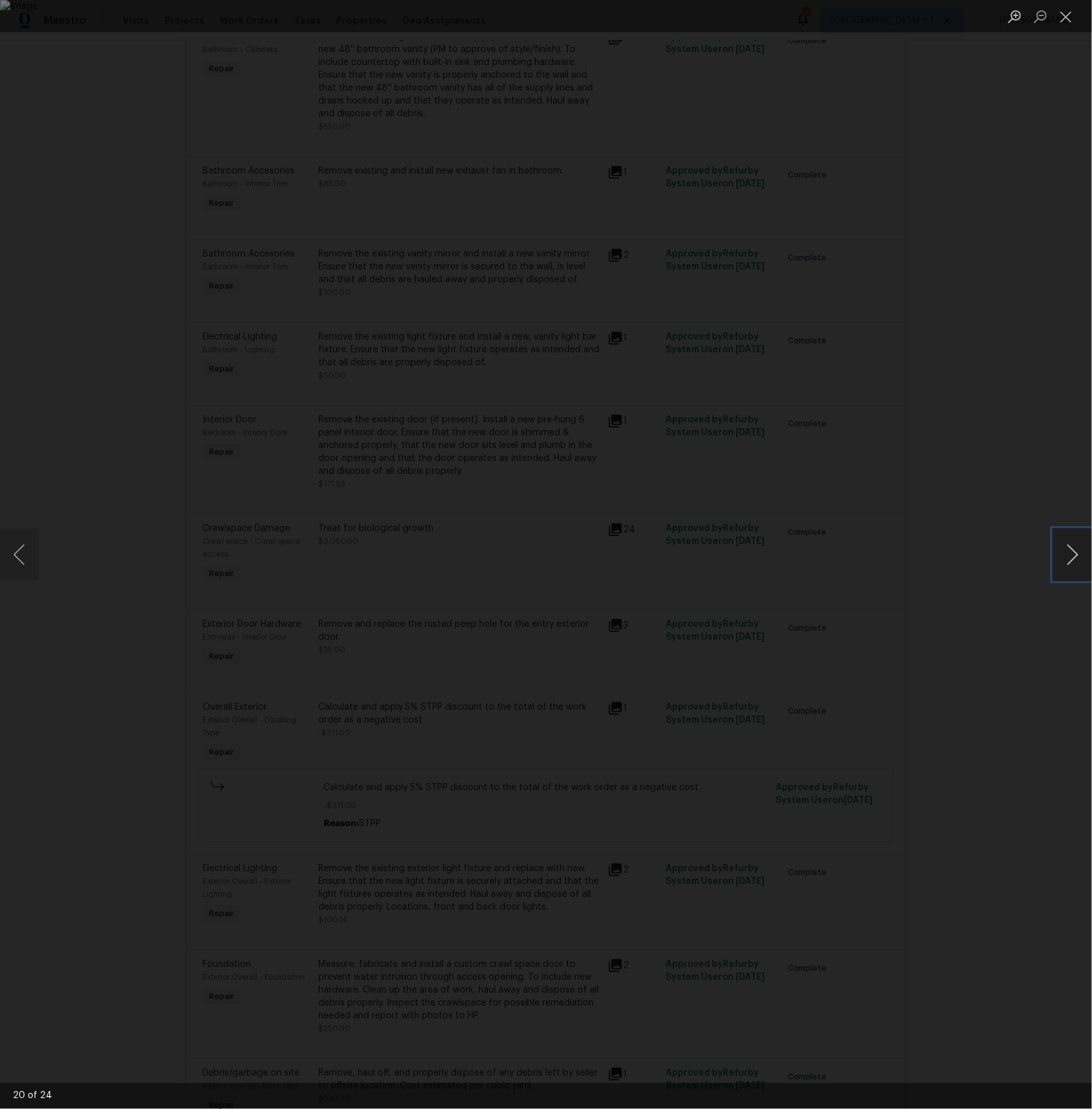
click at [1068, 553] on button "Next image" at bounding box center [1073, 554] width 39 height 52
click at [1063, 547] on button "Next image" at bounding box center [1073, 554] width 39 height 52
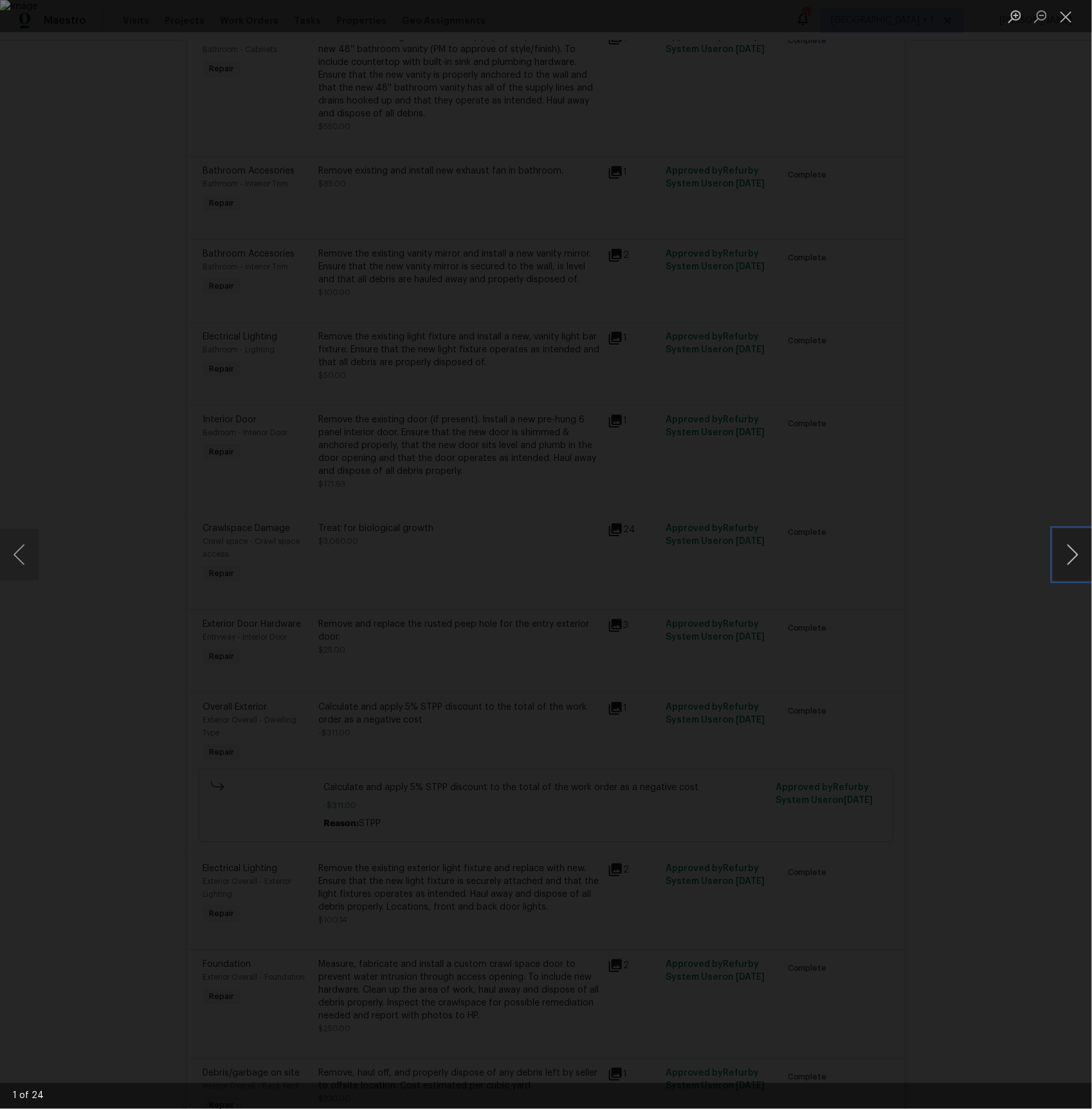
click at [1075, 553] on button "Next image" at bounding box center [1073, 554] width 39 height 52
click at [1075, 552] on button "Next image" at bounding box center [1073, 554] width 39 height 52
click at [1074, 552] on button "Next image" at bounding box center [1073, 554] width 39 height 52
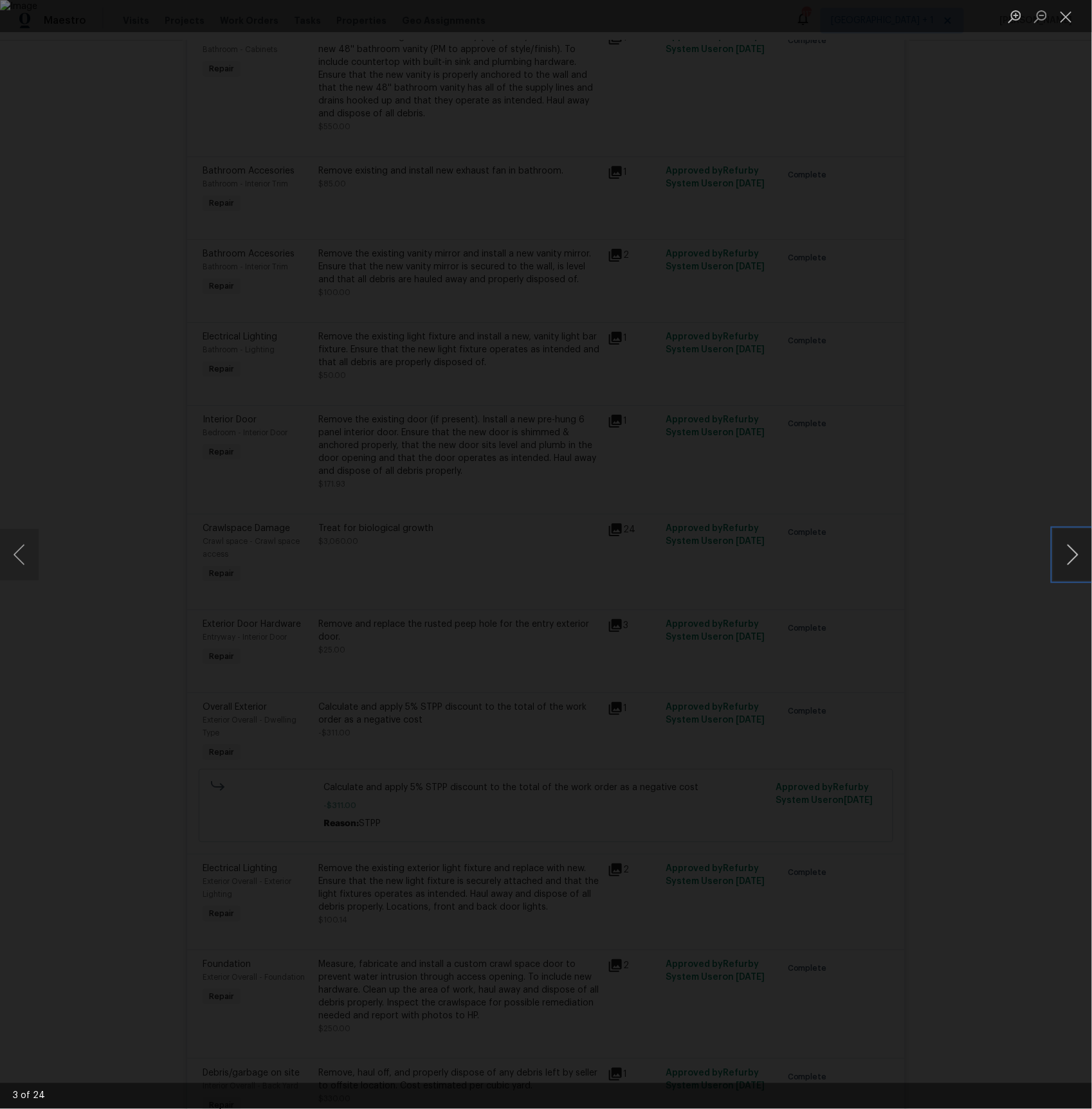
click at [1074, 553] on button "Next image" at bounding box center [1073, 554] width 39 height 52
drag, startPoint x: 1070, startPoint y: 16, endPoint x: 1000, endPoint y: 39, distance: 73.7
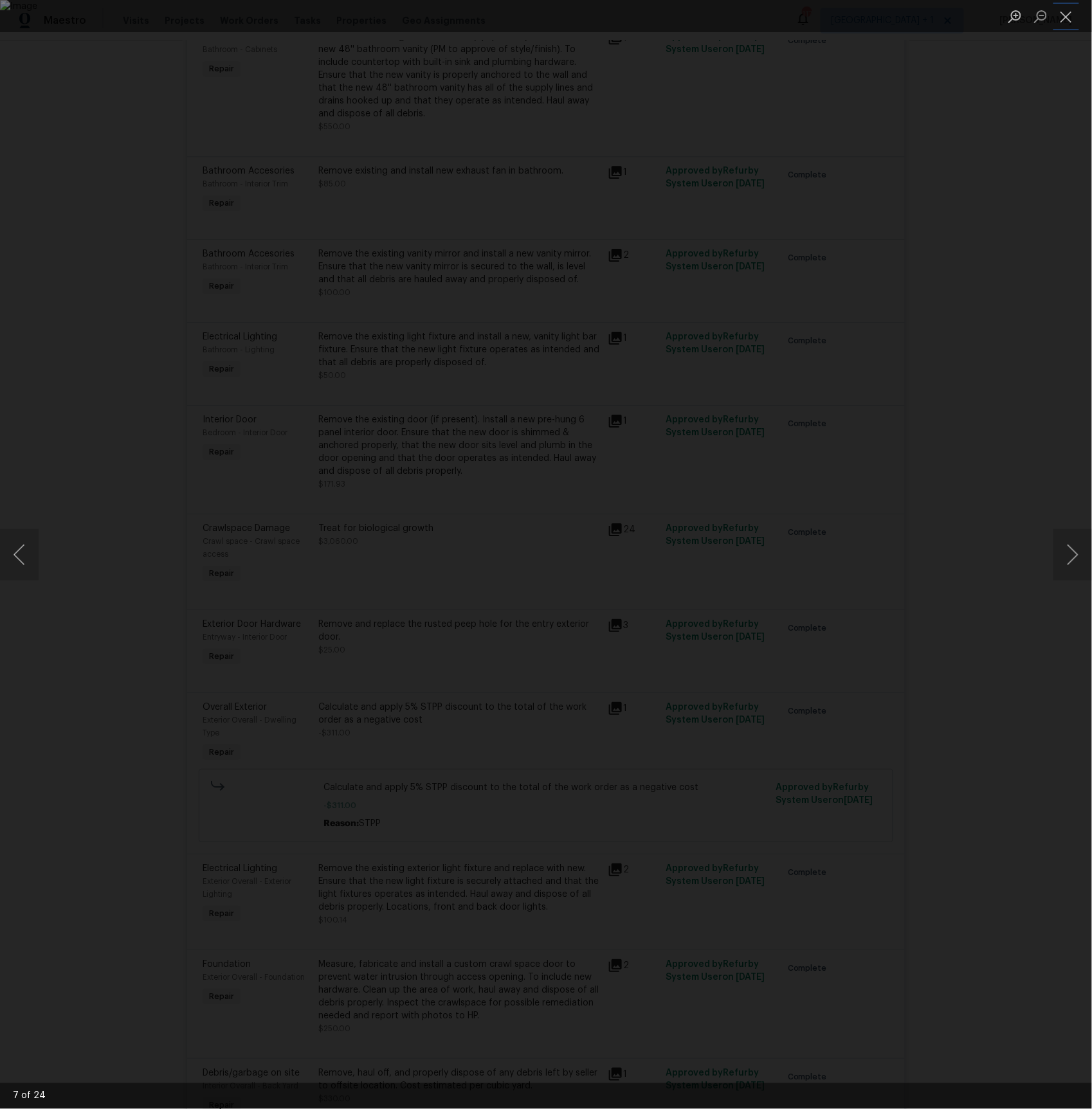
click at [1070, 16] on button "Close lightbox" at bounding box center [1067, 16] width 25 height 23
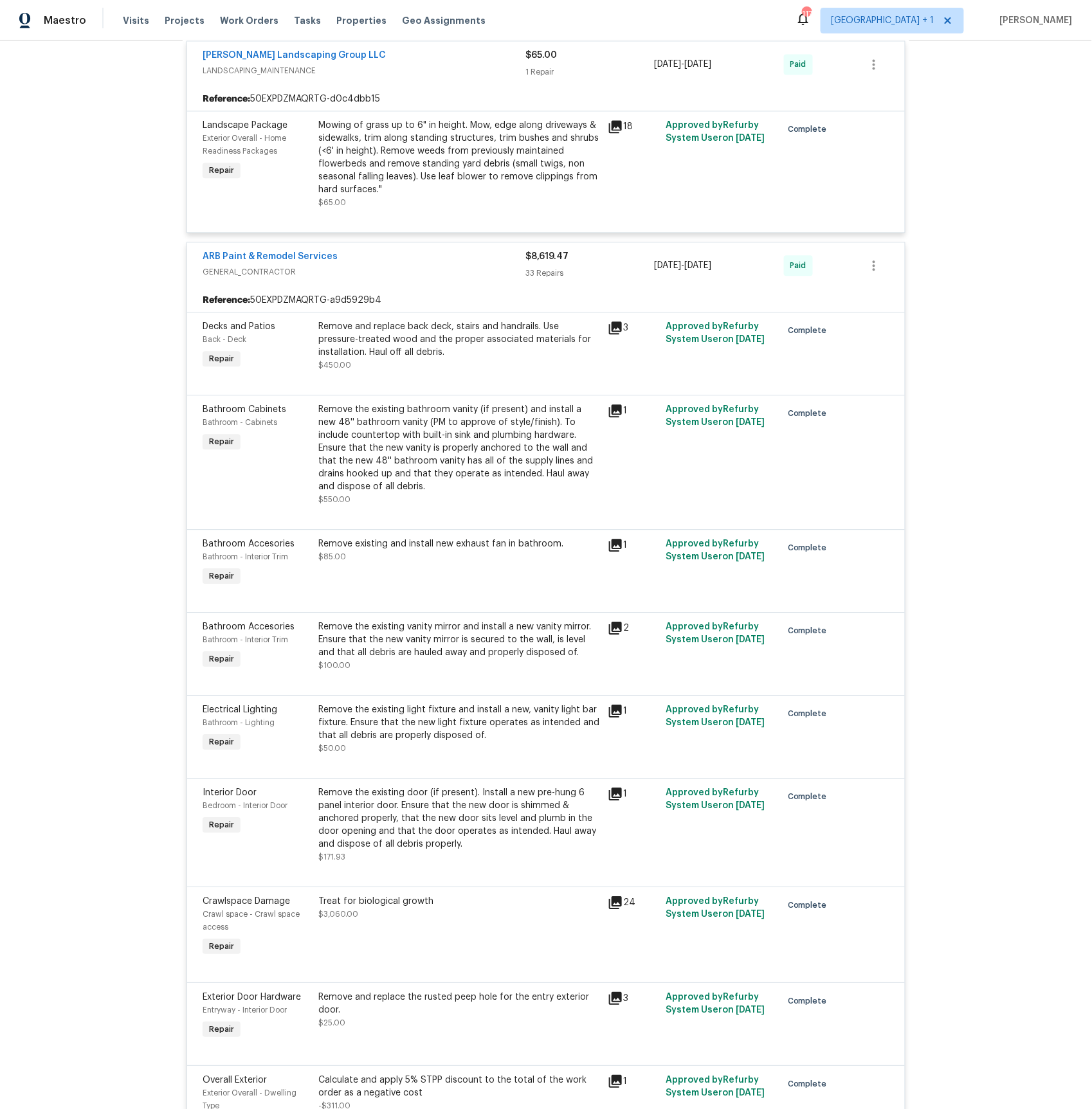
scroll to position [873, 0]
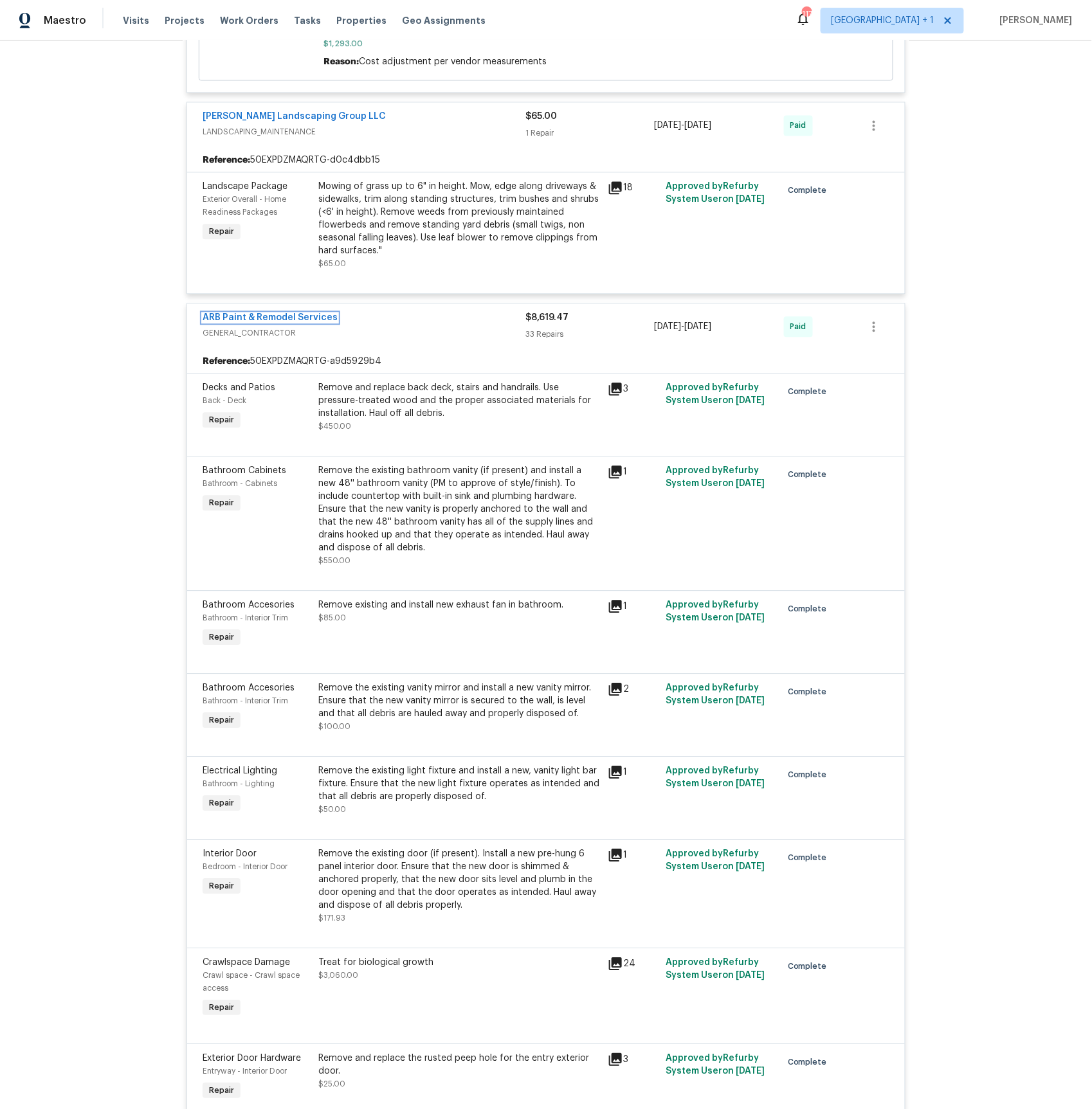
drag, startPoint x: 293, startPoint y: 327, endPoint x: 327, endPoint y: 341, distance: 36.8
click at [293, 323] on link "ARB Paint & Remodel Services" at bounding box center [270, 318] width 135 height 9
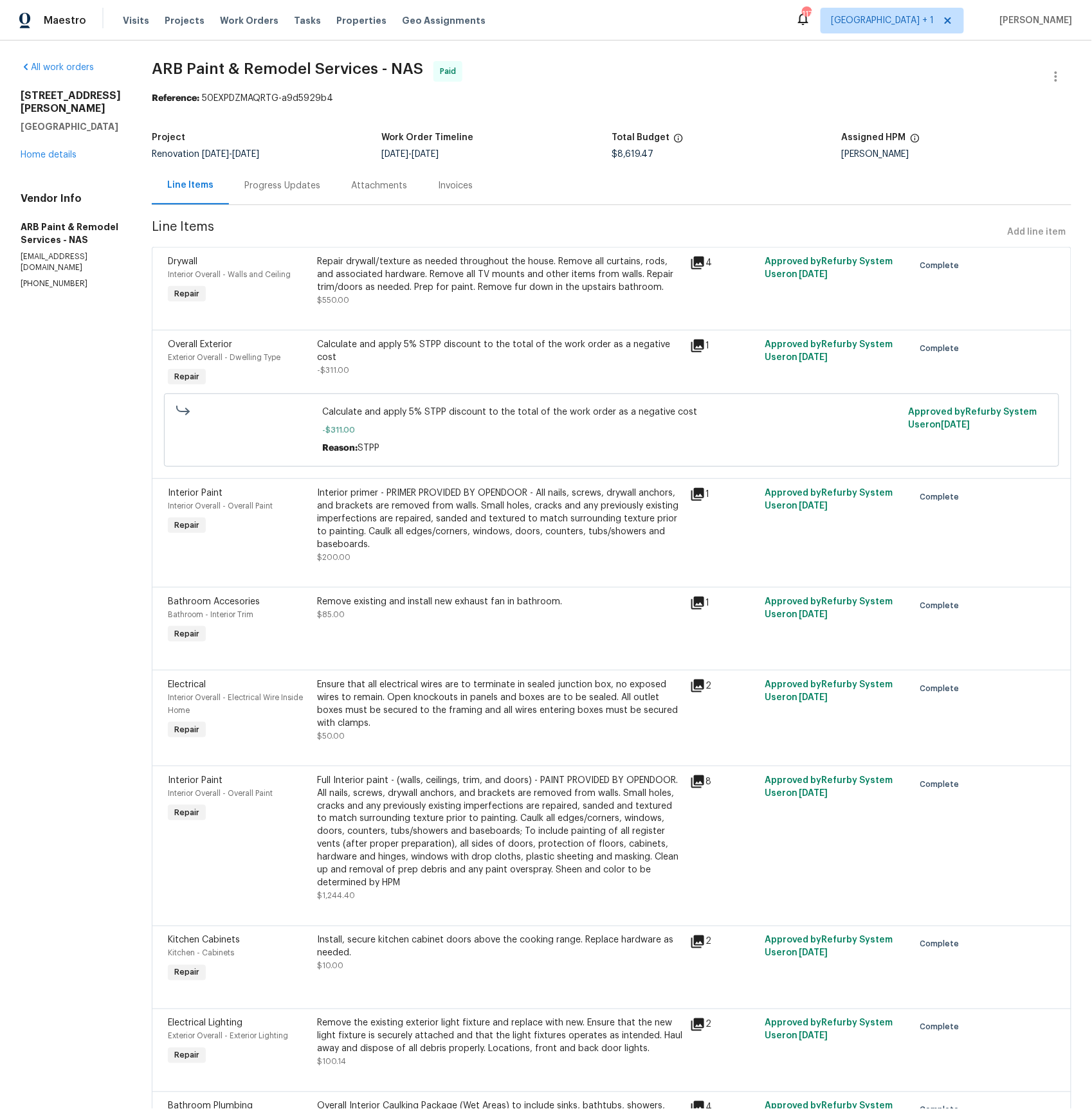
drag, startPoint x: 252, startPoint y: 188, endPoint x: 256, endPoint y: 197, distance: 9.8
click at [252, 188] on div "Progress Updates" at bounding box center [283, 186] width 76 height 13
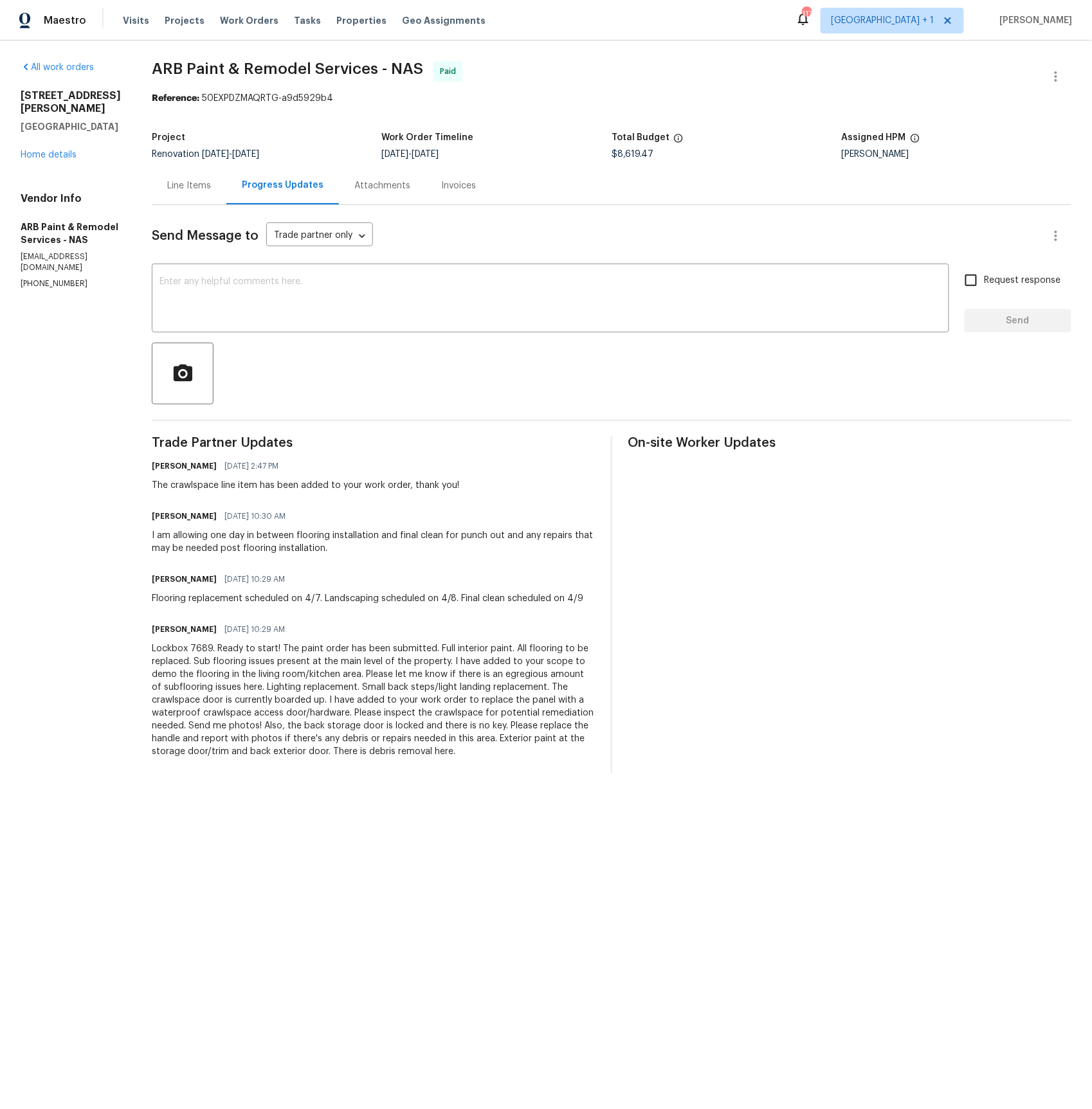
click at [441, 187] on div "Invoices" at bounding box center [459, 186] width 34 height 13
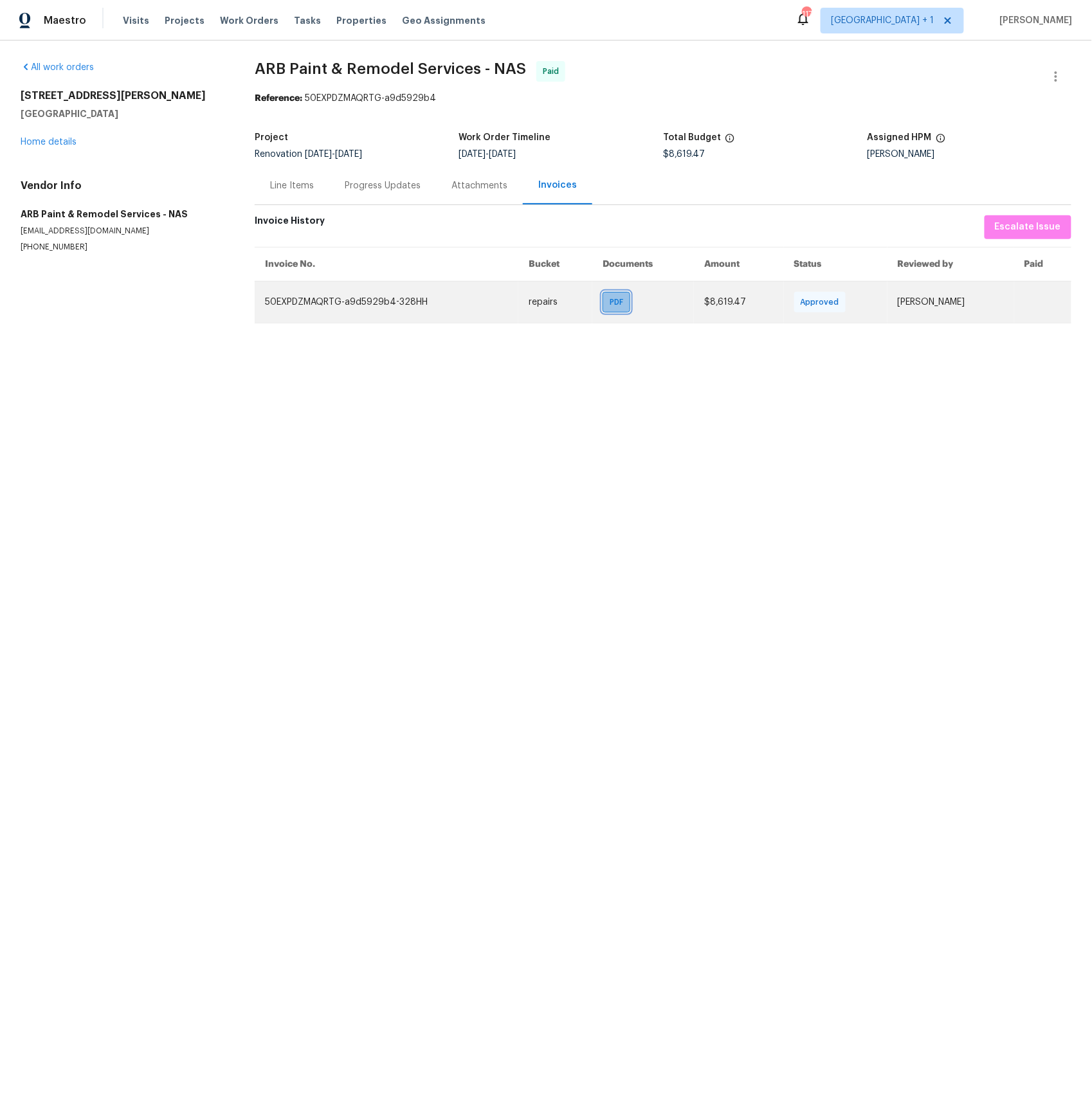
click at [610, 304] on span "PDF" at bounding box center [619, 302] width 19 height 13
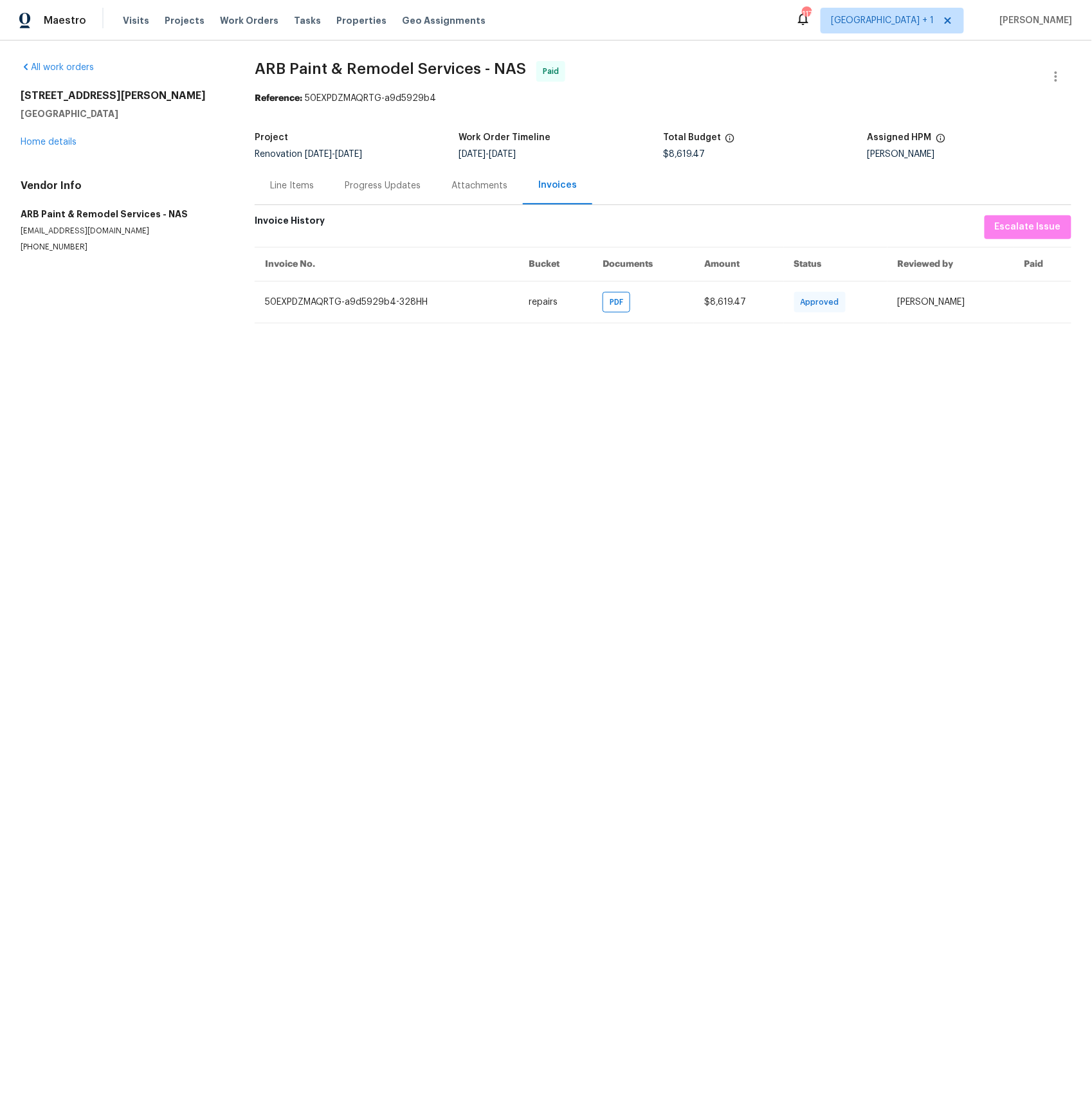
drag, startPoint x: 280, startPoint y: 187, endPoint x: 305, endPoint y: 188, distance: 25.0
click at [280, 187] on div "Line Items" at bounding box center [292, 186] width 43 height 13
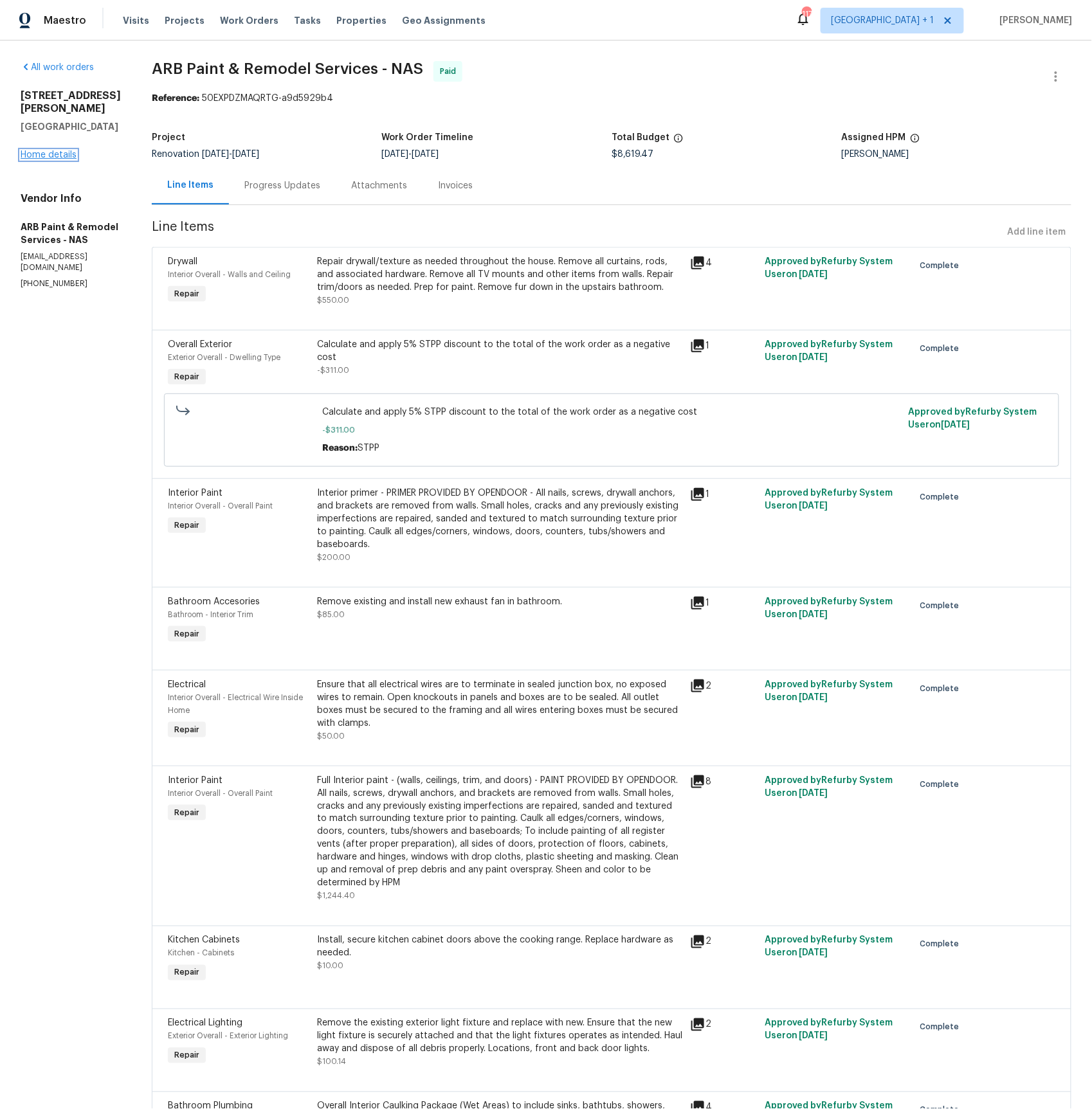
click at [53, 159] on link "Home details" at bounding box center [49, 155] width 56 height 9
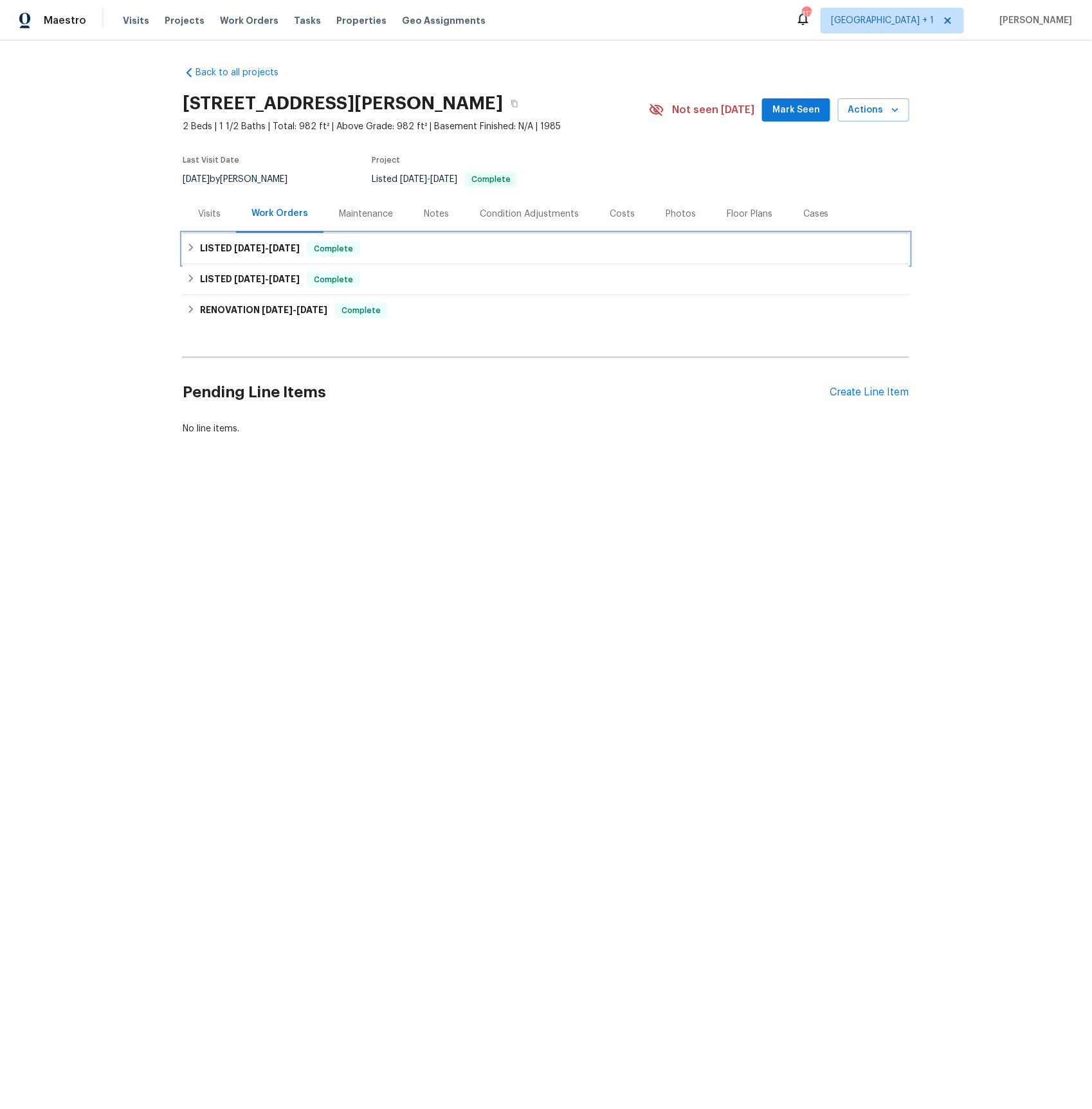
click at [275, 249] on span "[DATE]" at bounding box center [285, 248] width 31 height 9
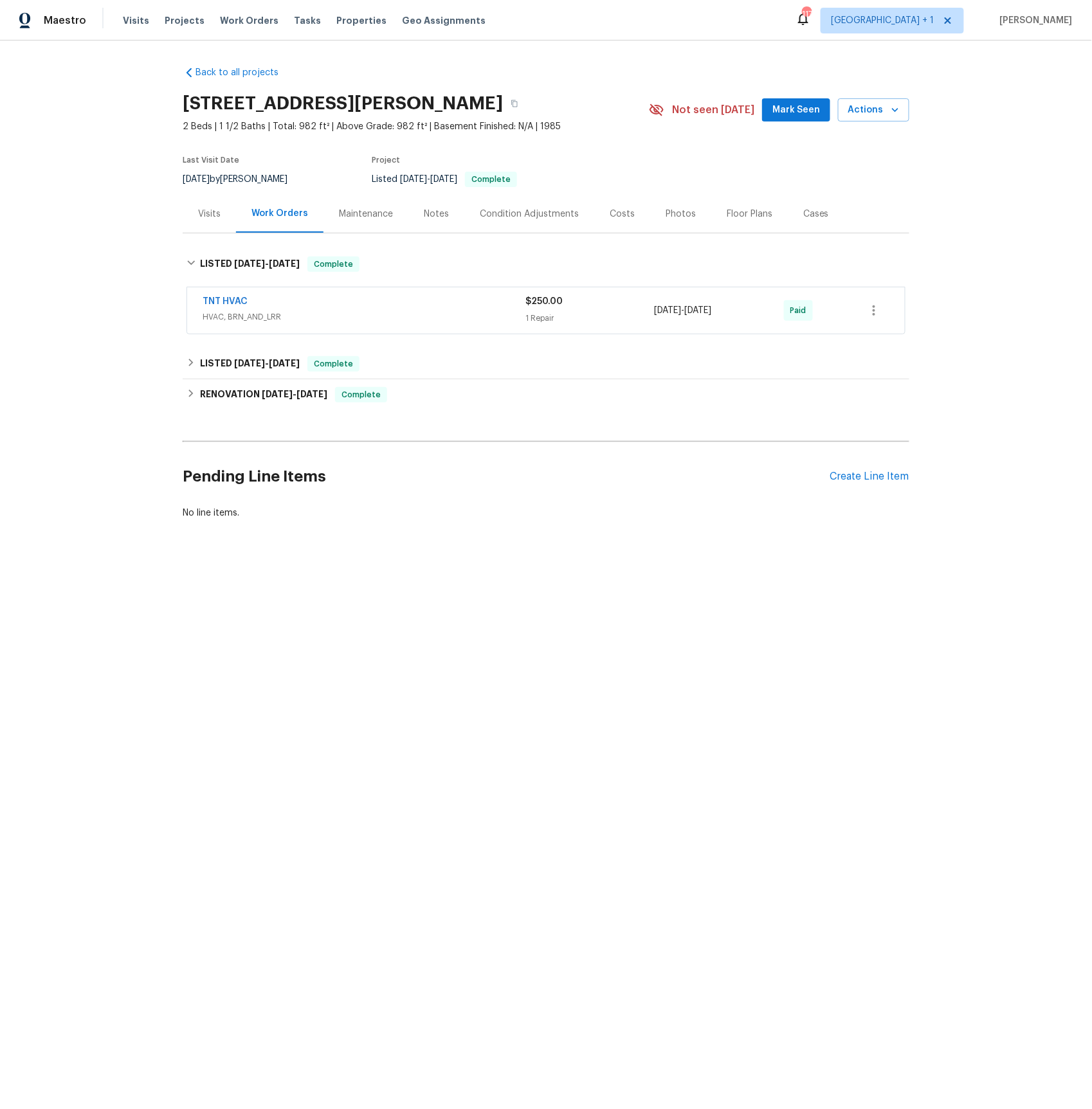
click at [221, 314] on span "HVAC, BRN_AND_LRR" at bounding box center [364, 317] width 323 height 13
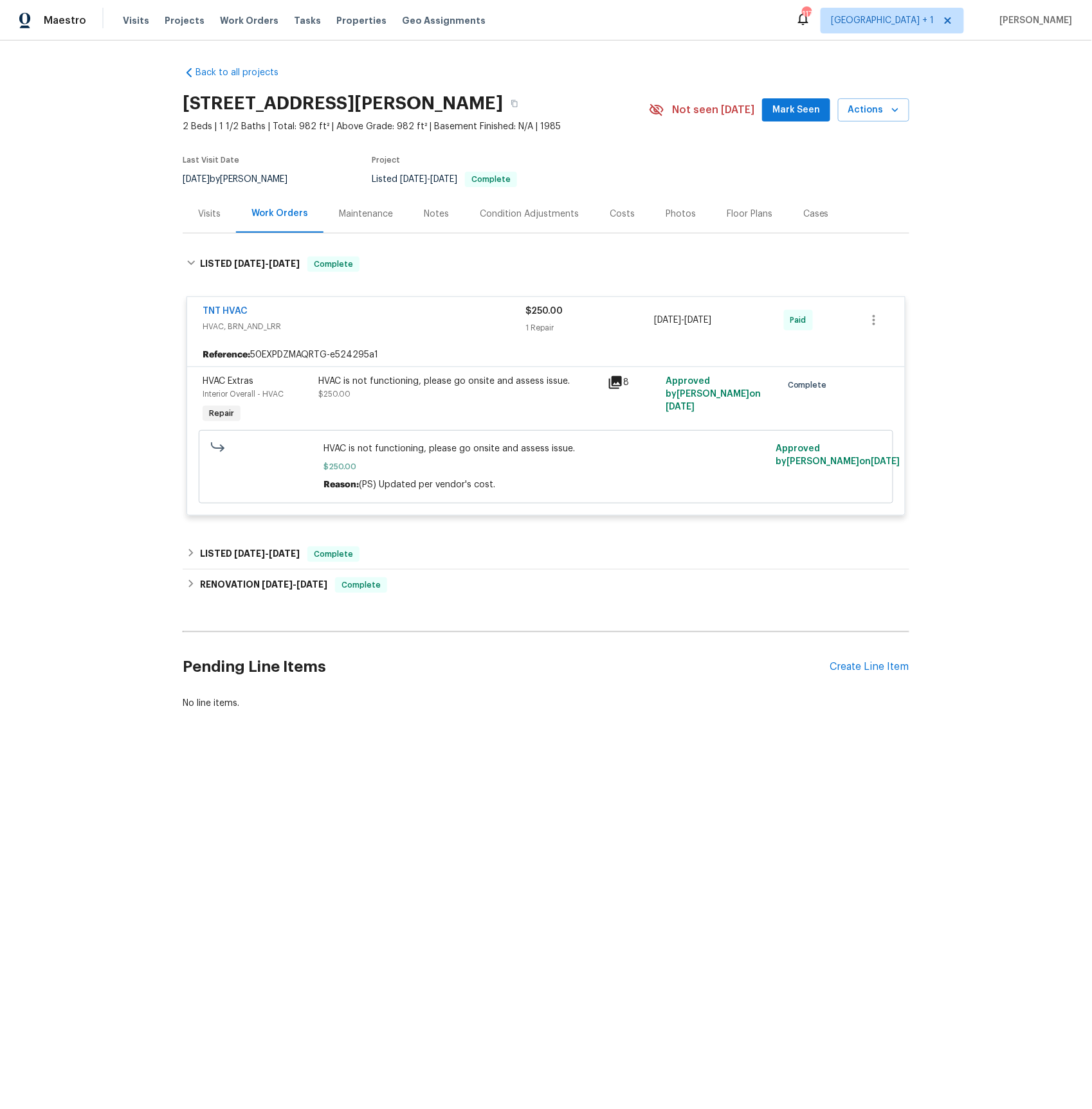
click at [608, 381] on icon at bounding box center [615, 382] width 15 height 15
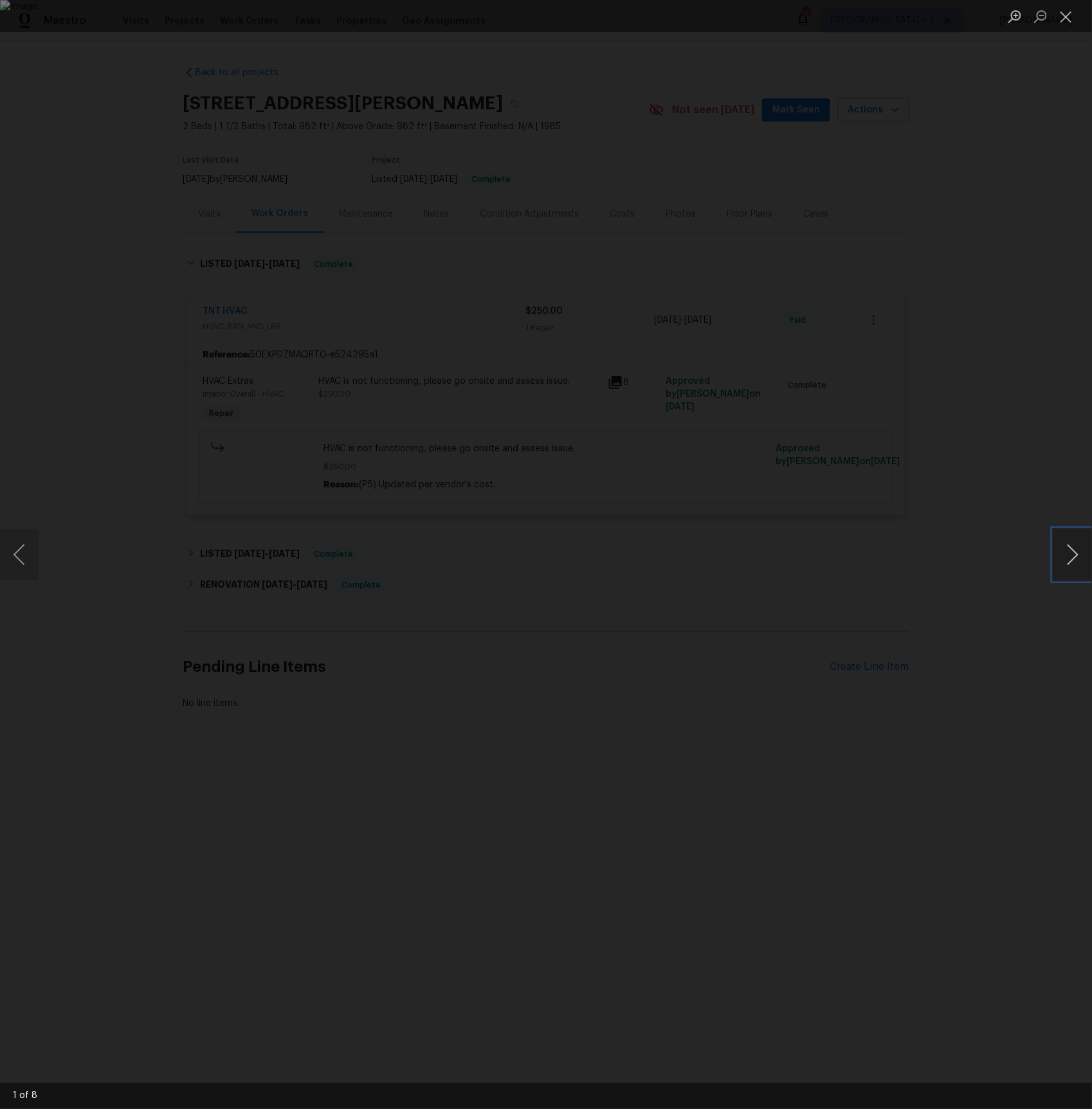
click at [1078, 558] on button "Next image" at bounding box center [1073, 554] width 39 height 52
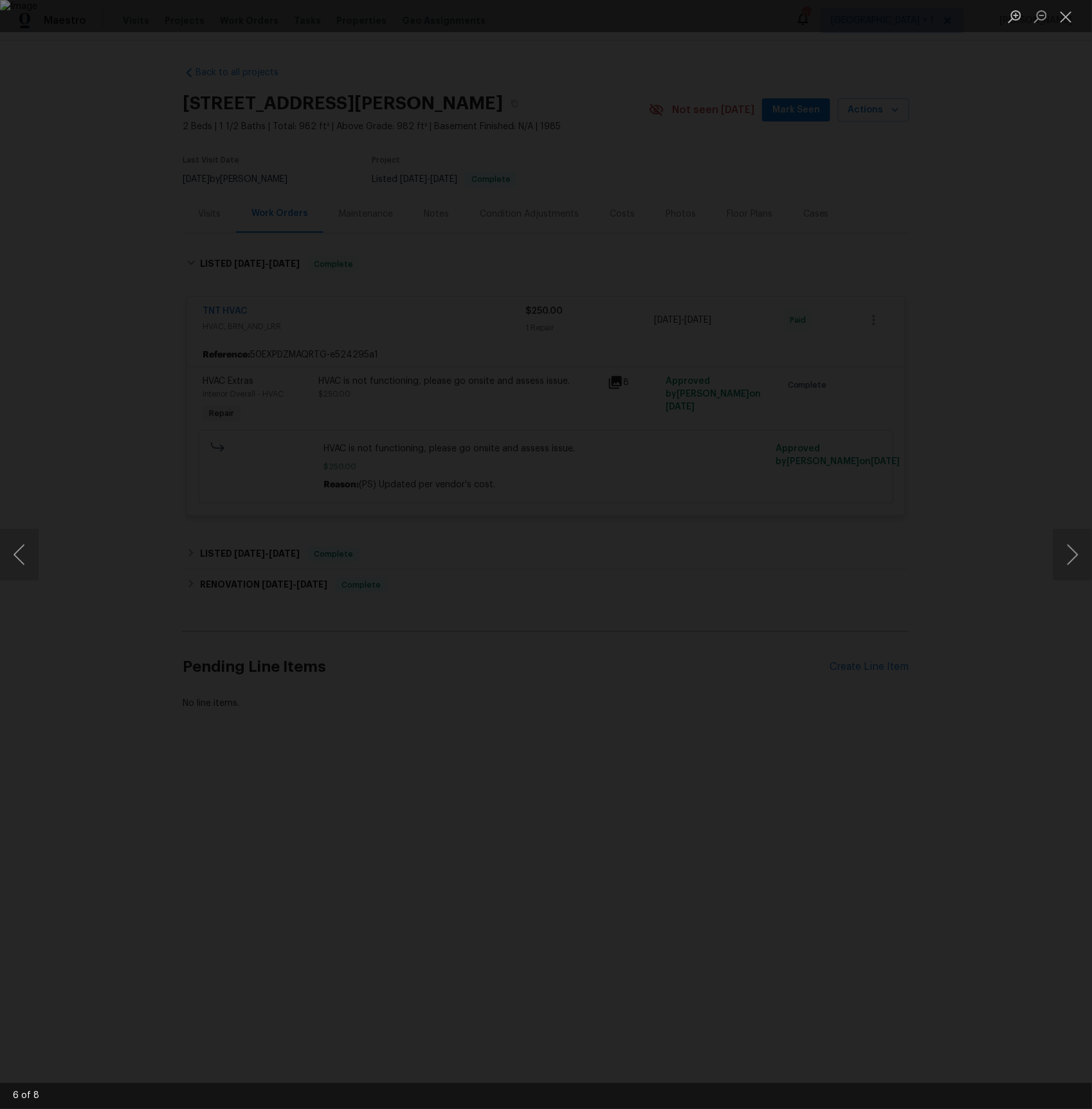
drag, startPoint x: 947, startPoint y: 280, endPoint x: 779, endPoint y: 260, distance: 169.2
click at [947, 281] on div "Lightbox" at bounding box center [546, 554] width 1092 height 1109
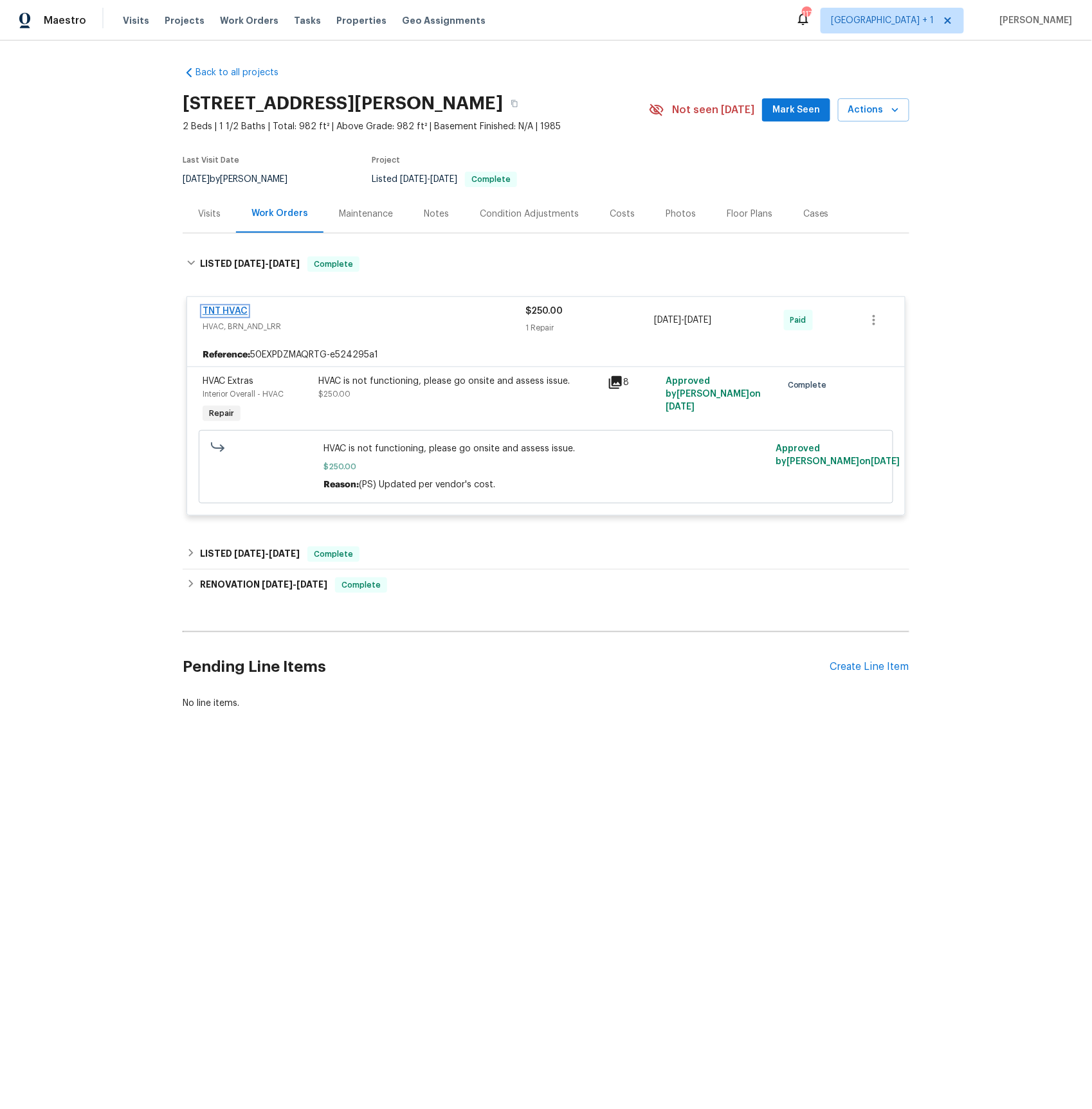
click at [235, 310] on link "TNT HVAC" at bounding box center [226, 312] width 45 height 9
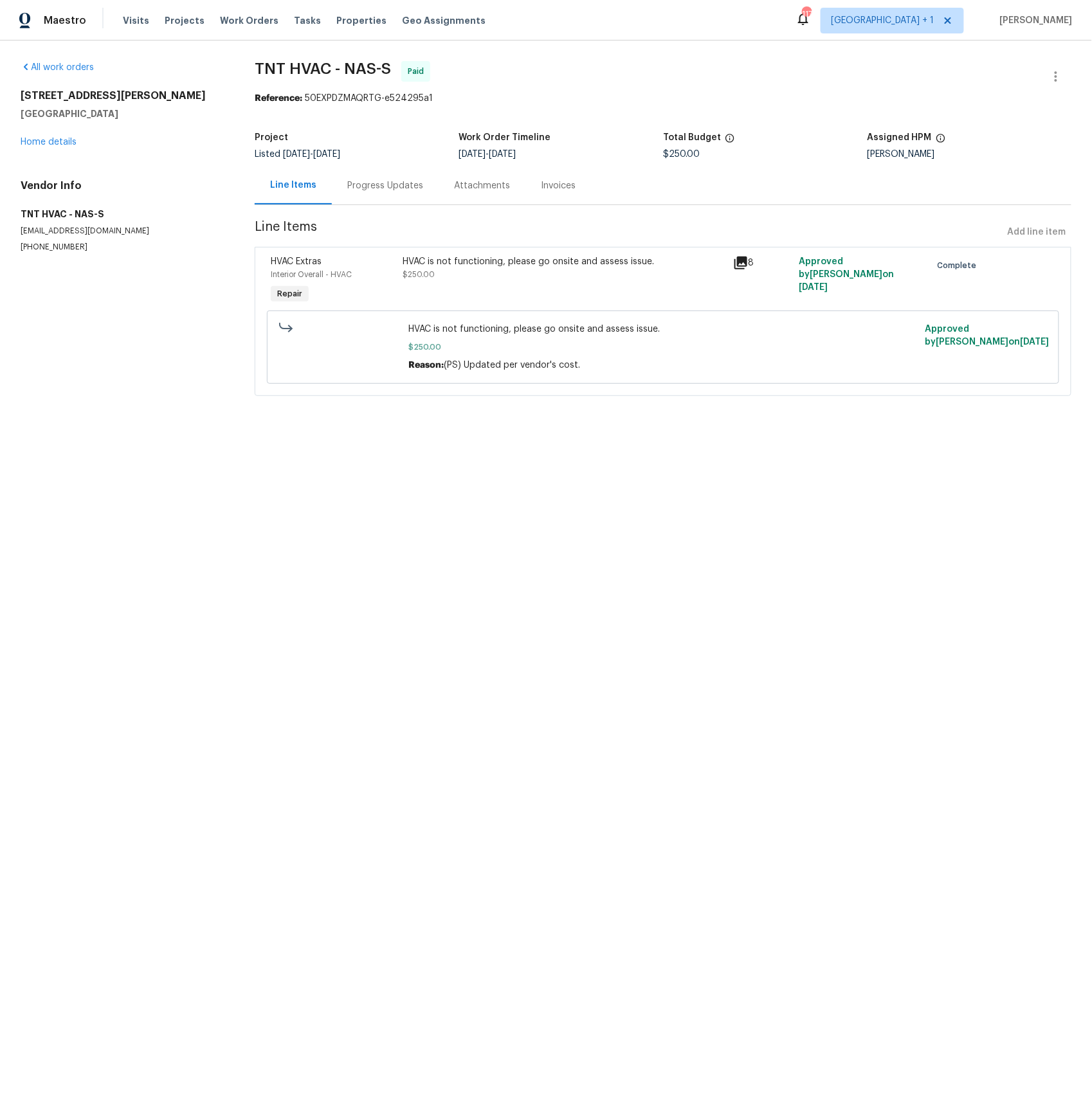
click at [553, 187] on div "Invoices" at bounding box center [558, 186] width 34 height 13
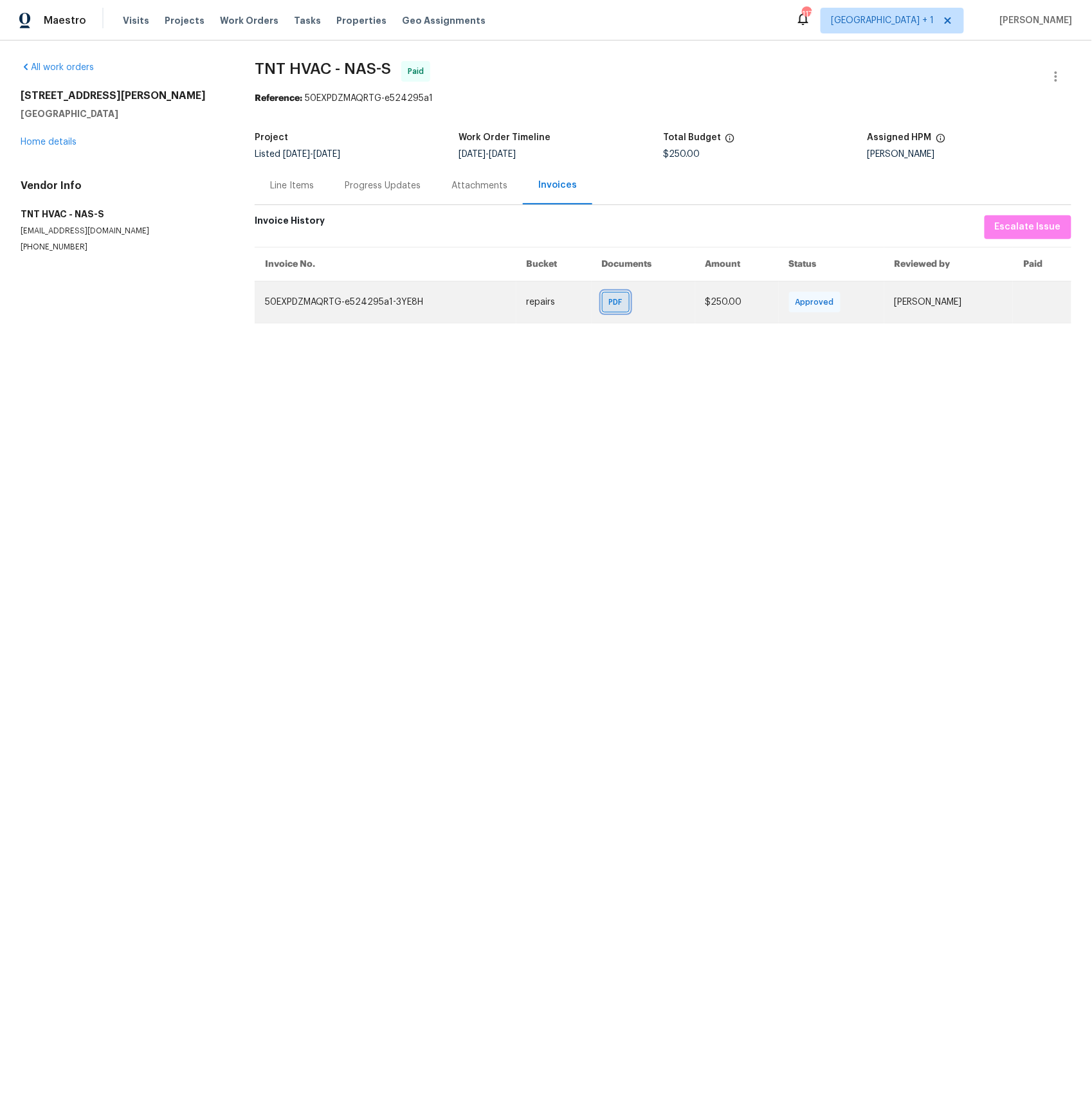
click at [609, 305] on span "PDF" at bounding box center [618, 302] width 19 height 13
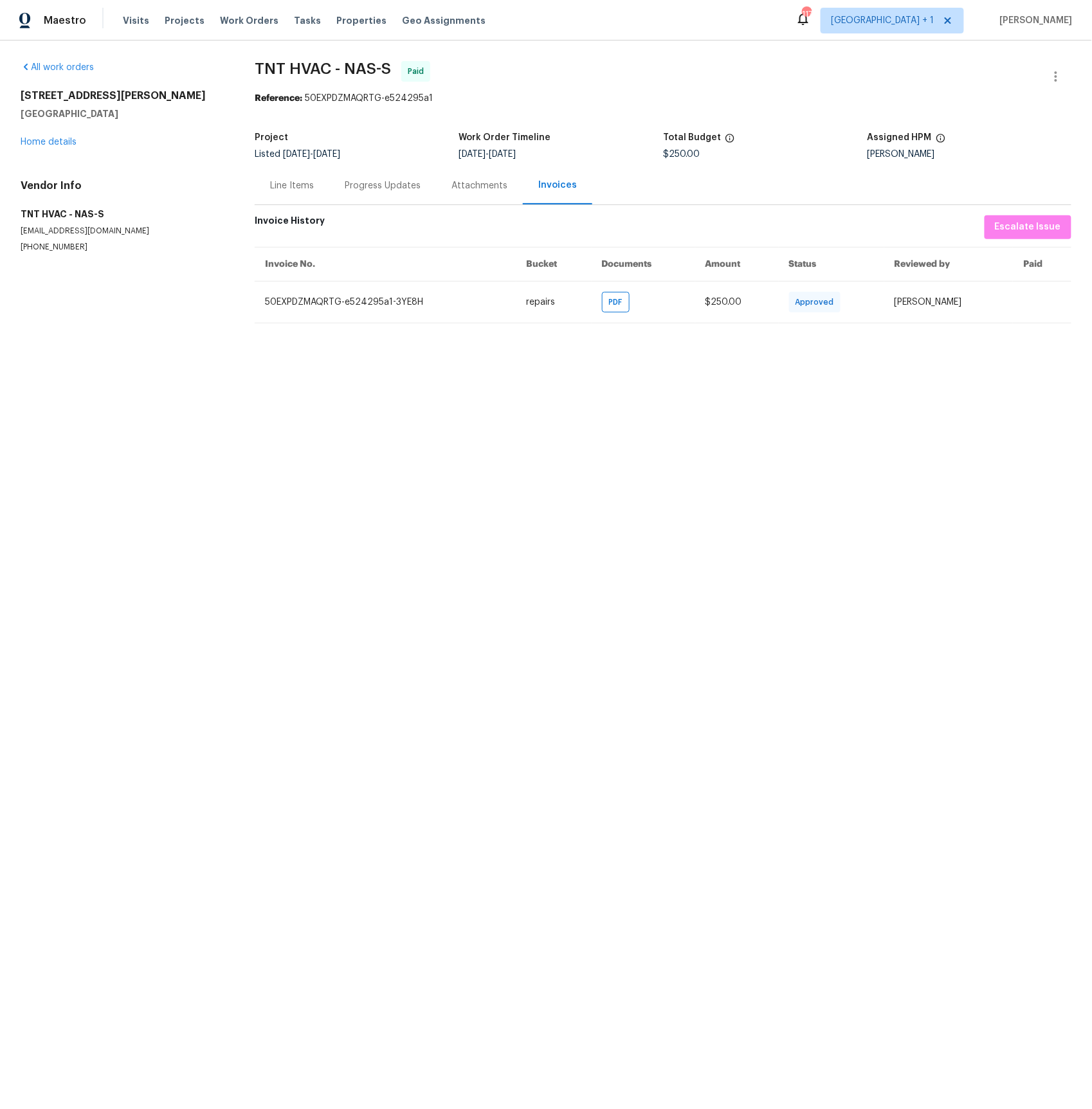
click at [67, 135] on div "[STREET_ADDRESS][PERSON_NAME] Home details" at bounding box center [122, 119] width 203 height 59
click at [62, 139] on link "Home details" at bounding box center [49, 142] width 56 height 9
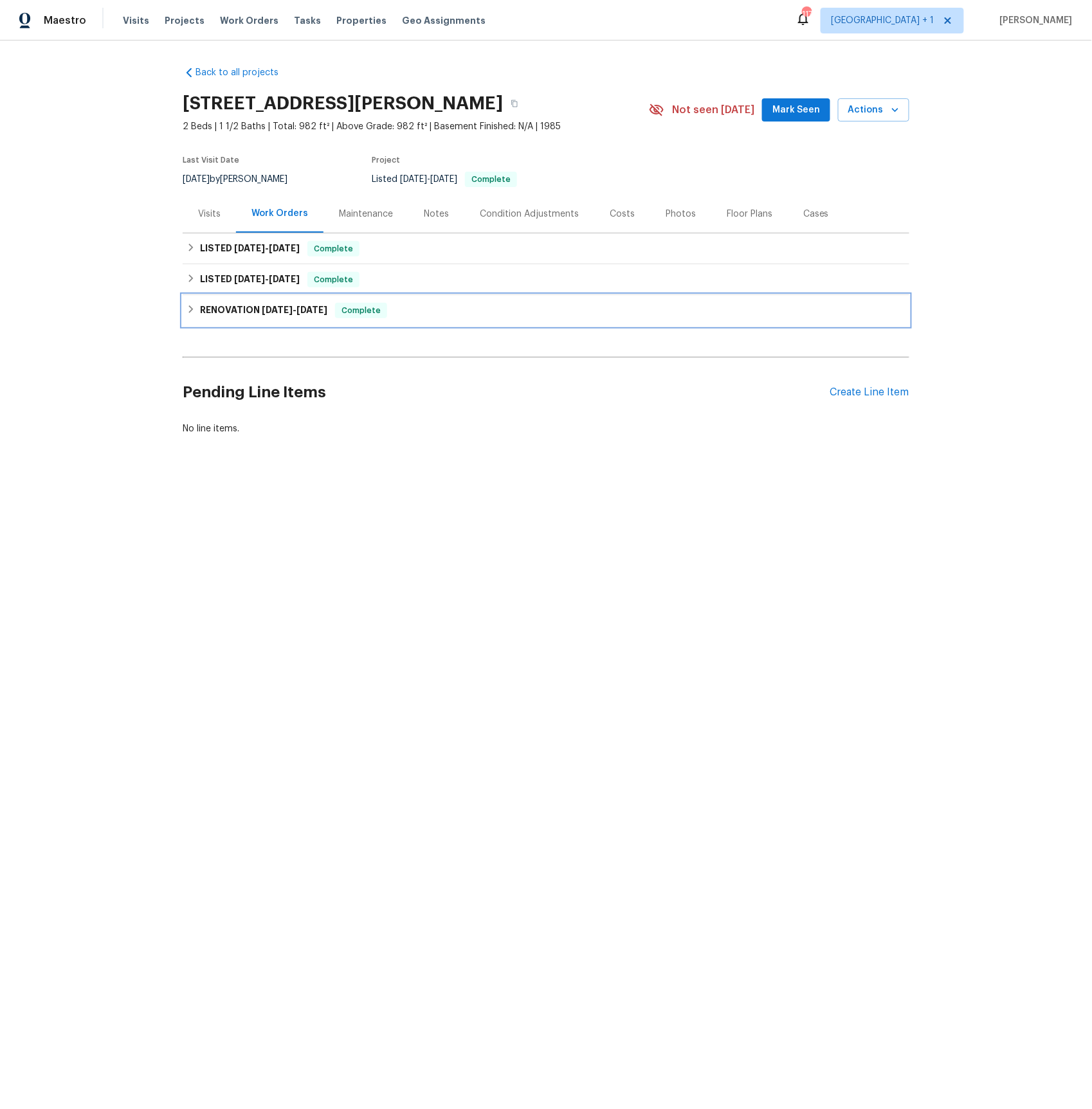
click at [267, 314] on h6 "RENOVATION [DATE] - [DATE]" at bounding box center [264, 310] width 128 height 15
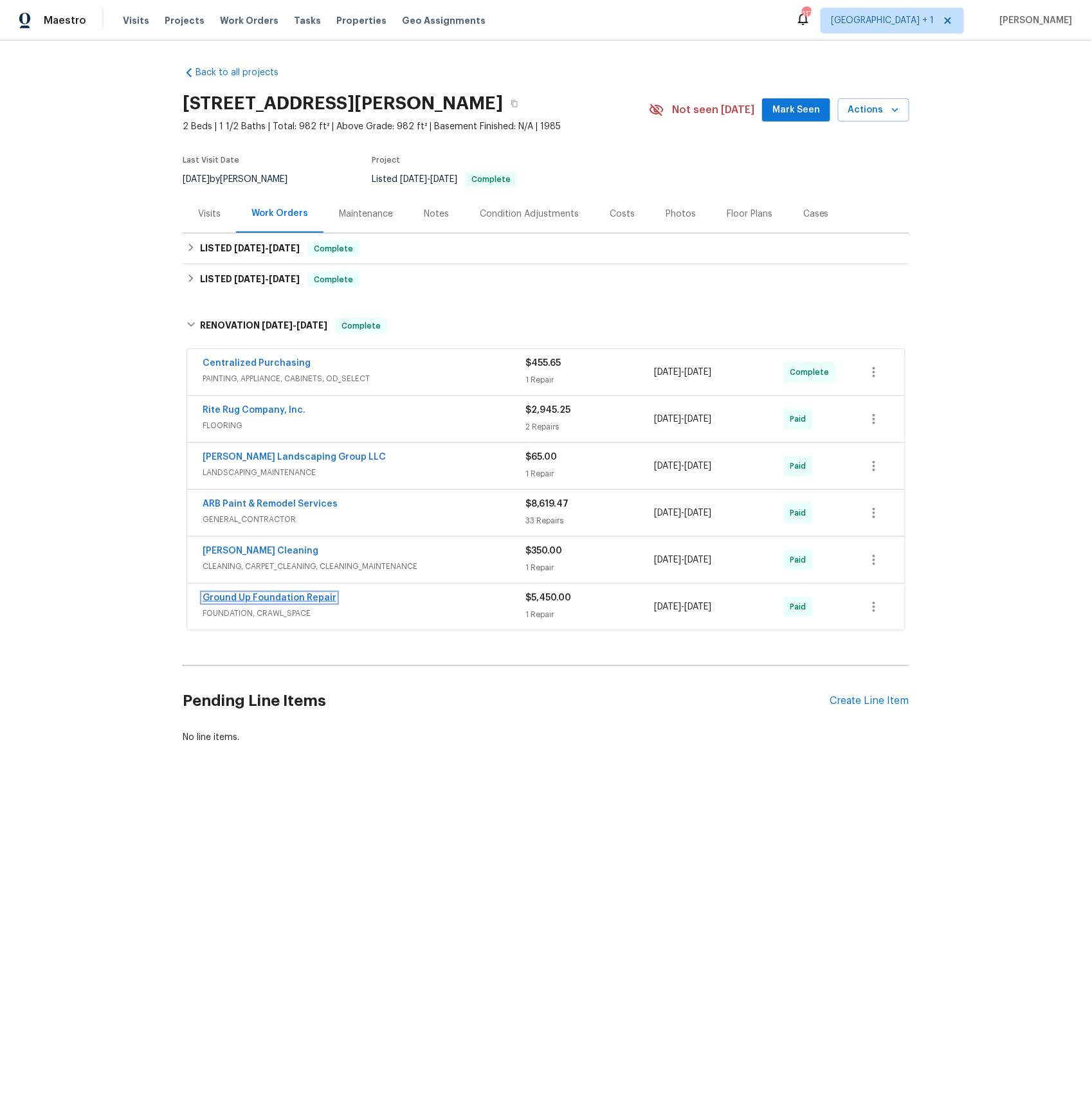
click at [251, 602] on link "Ground Up Foundation Repair" at bounding box center [270, 598] width 134 height 9
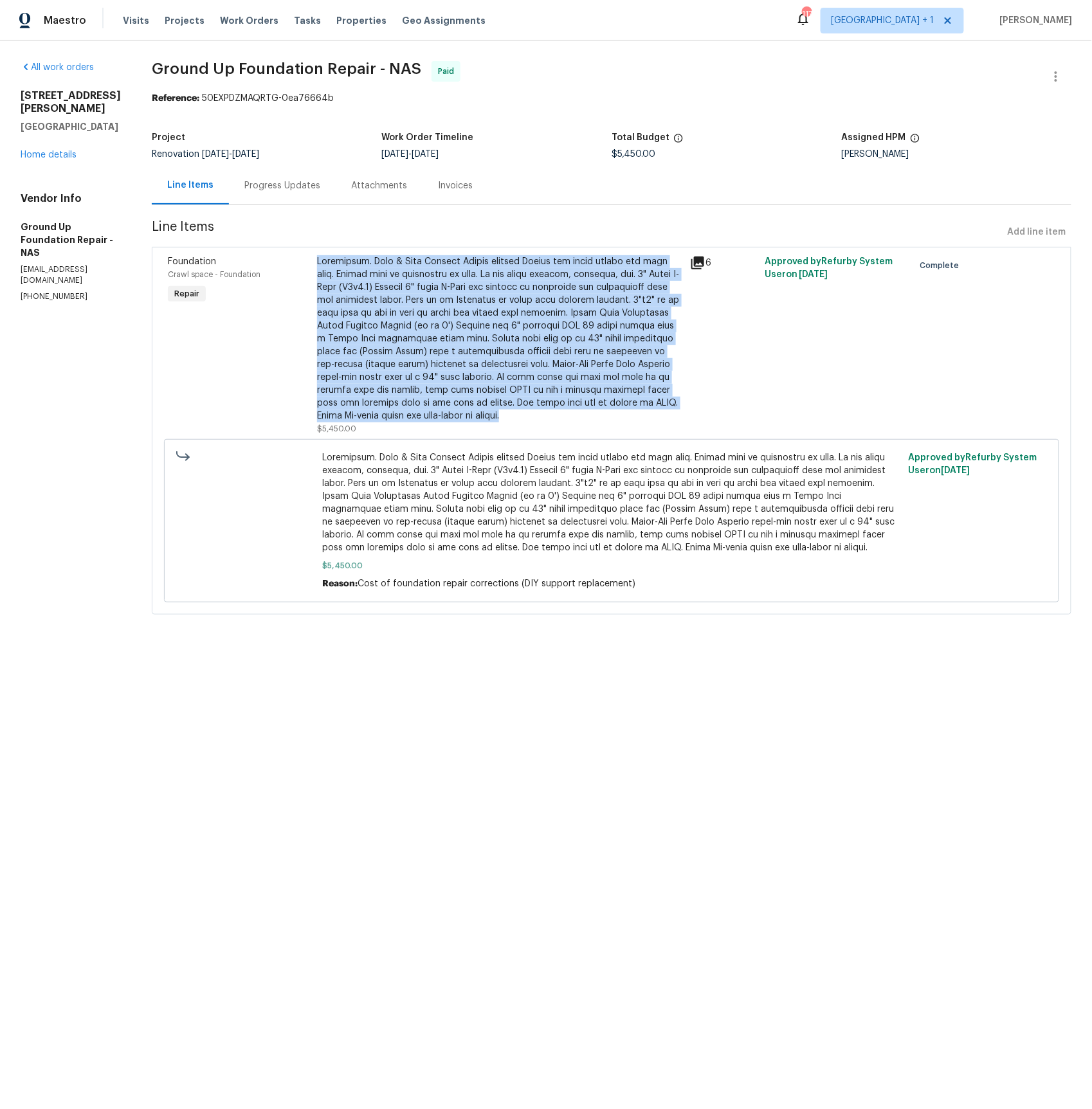
drag, startPoint x: 298, startPoint y: 260, endPoint x: 608, endPoint y: 407, distance: 343.1
click at [608, 407] on div at bounding box center [499, 339] width 365 height 168
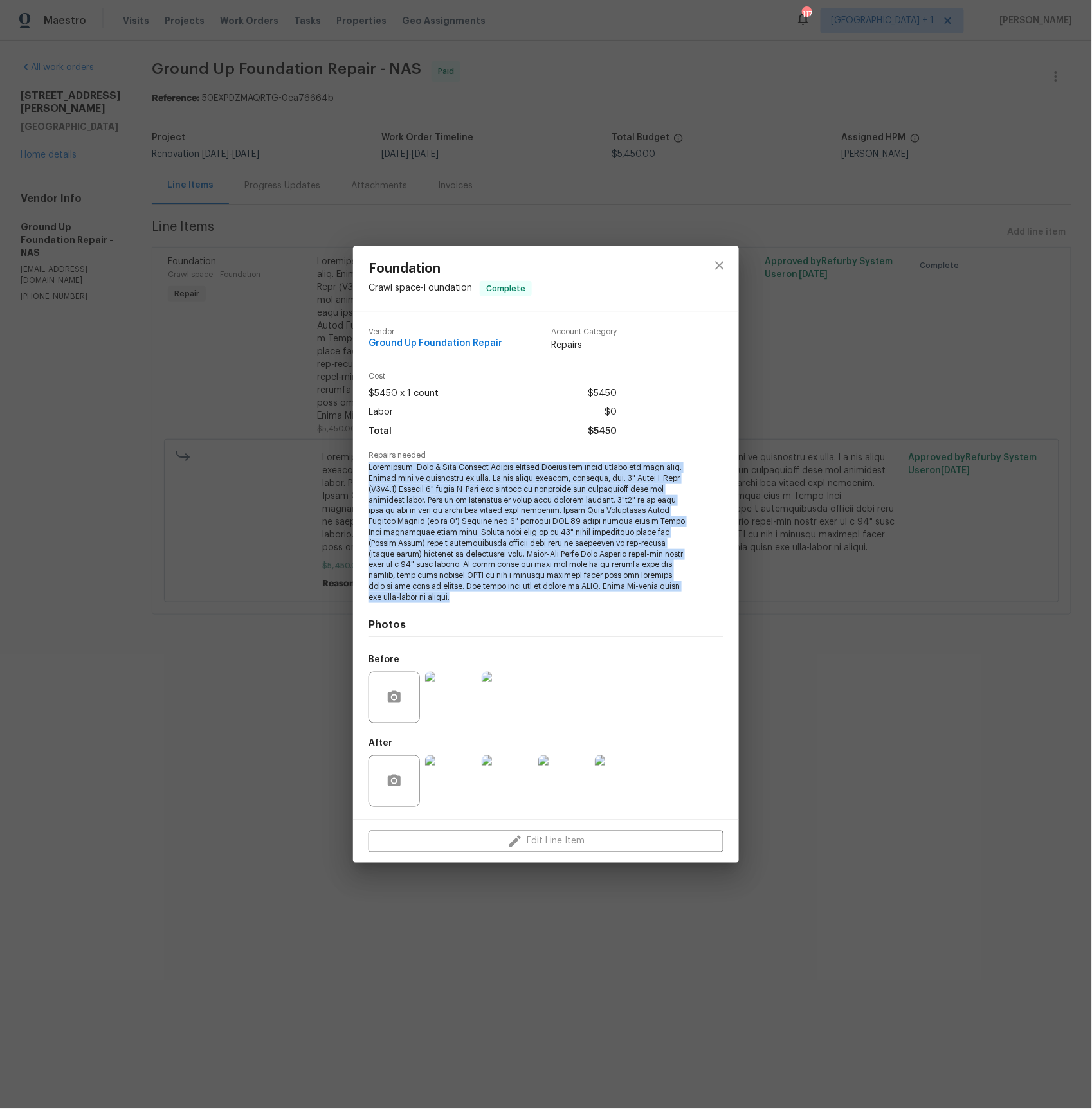
drag, startPoint x: 371, startPoint y: 474, endPoint x: 672, endPoint y: 586, distance: 321.2
click at [673, 590] on span at bounding box center [528, 532] width 320 height 140
copy span "Foundation. Post & Beam Product Debris removal Remove the noted debris and haul…"
click at [883, 641] on div "Foundation Crawl space - Foundation Complete Vendor Ground Up Foundation Repair…" at bounding box center [546, 554] width 1092 height 1109
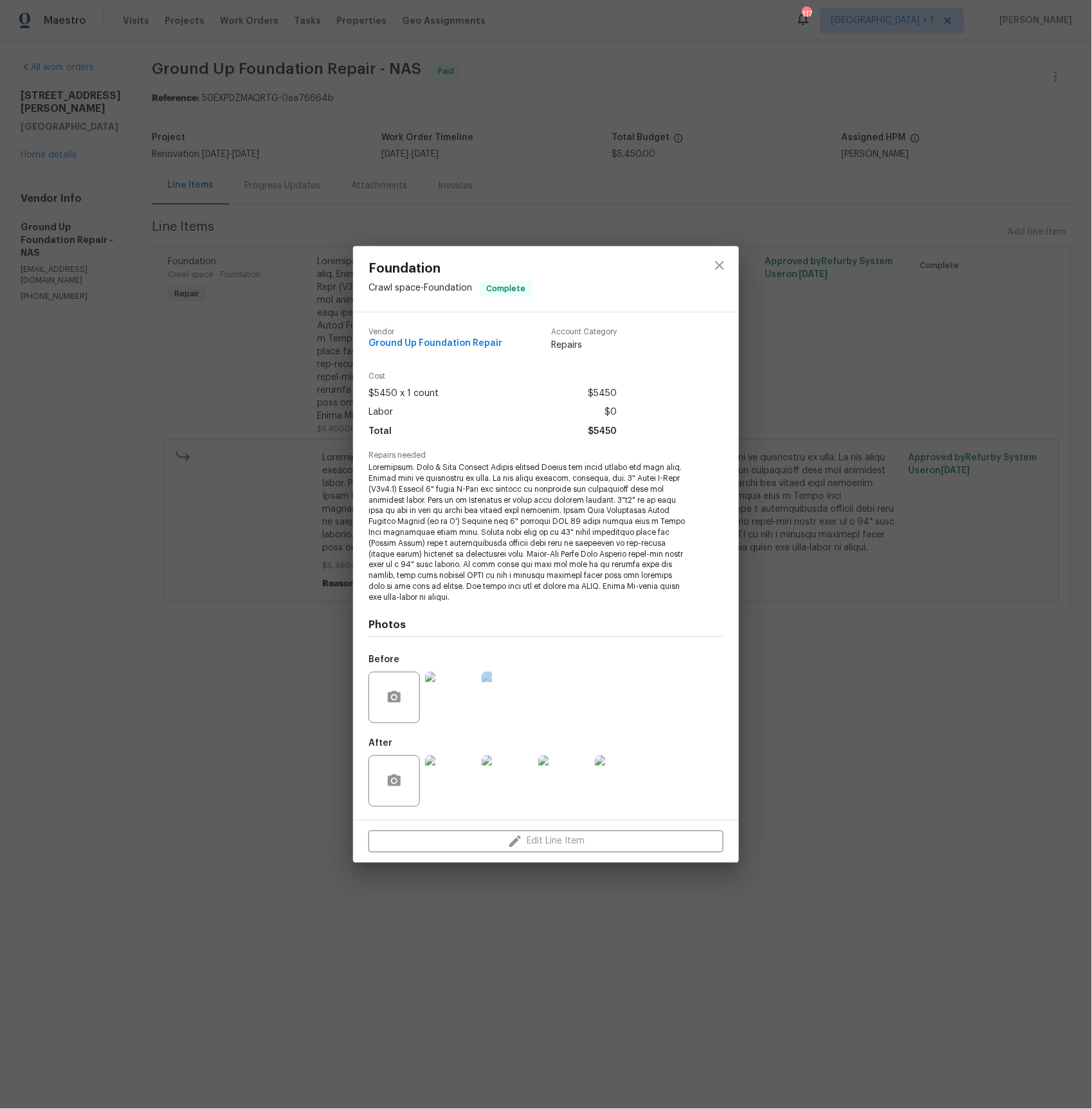
click at [883, 639] on div "Foundation Crawl space - Foundation Complete Vendor Ground Up Foundation Repair…" at bounding box center [546, 554] width 1092 height 1109
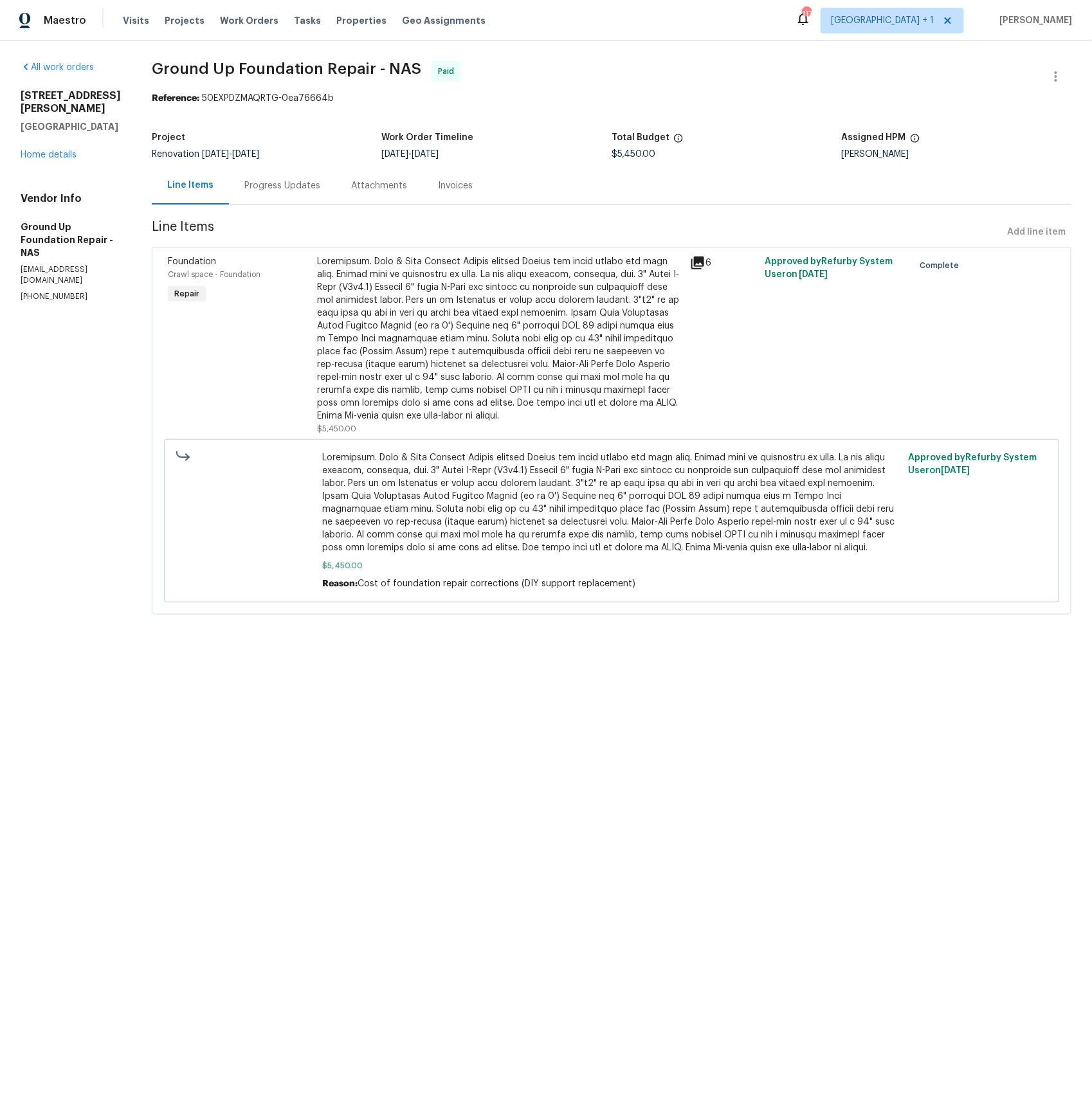
click at [691, 259] on icon at bounding box center [698, 263] width 13 height 13
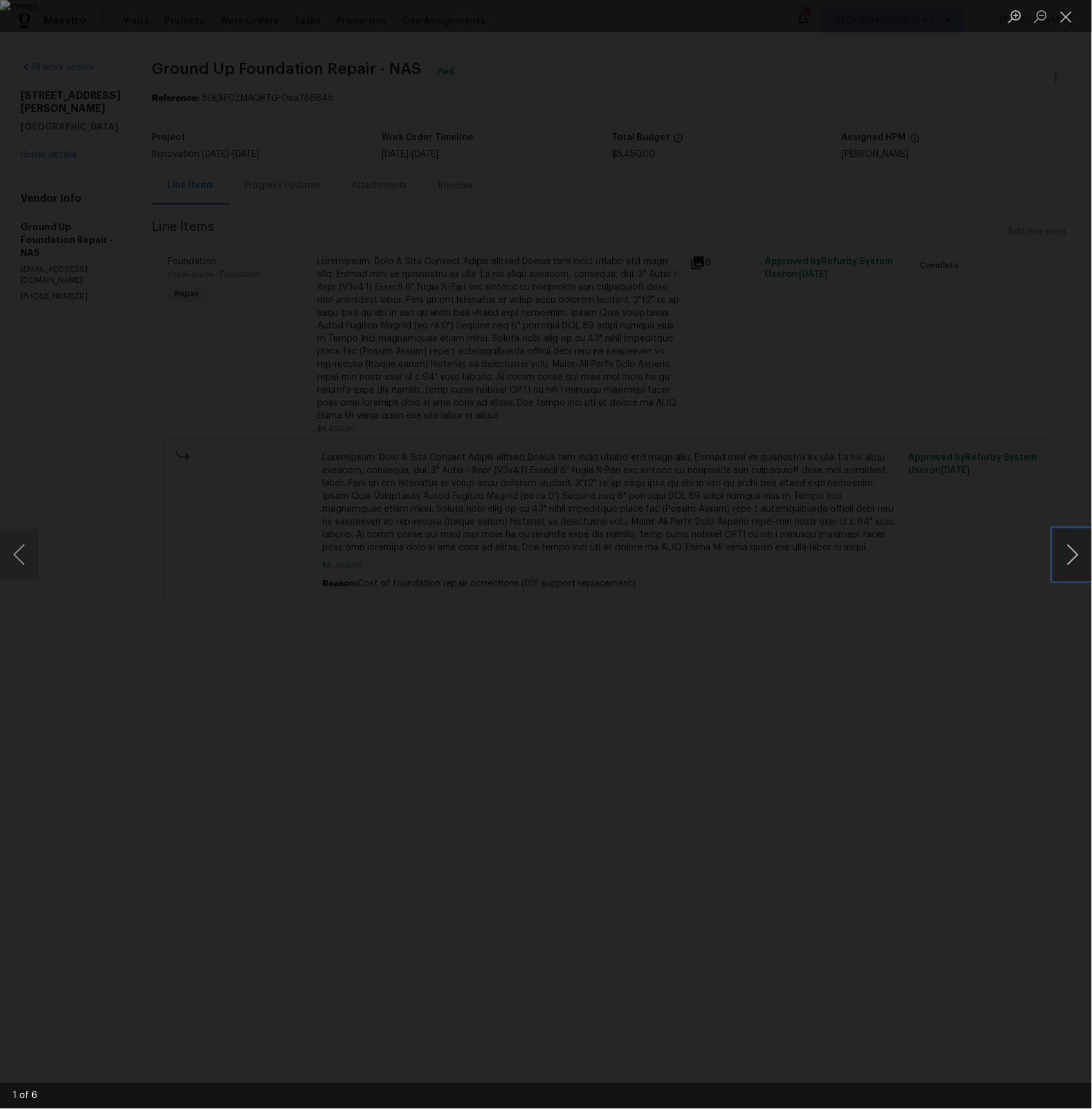
click at [1071, 555] on button "Next image" at bounding box center [1073, 554] width 39 height 52
click at [1071, 554] on button "Next image" at bounding box center [1073, 554] width 39 height 52
click at [1075, 567] on button "Next image" at bounding box center [1073, 554] width 39 height 52
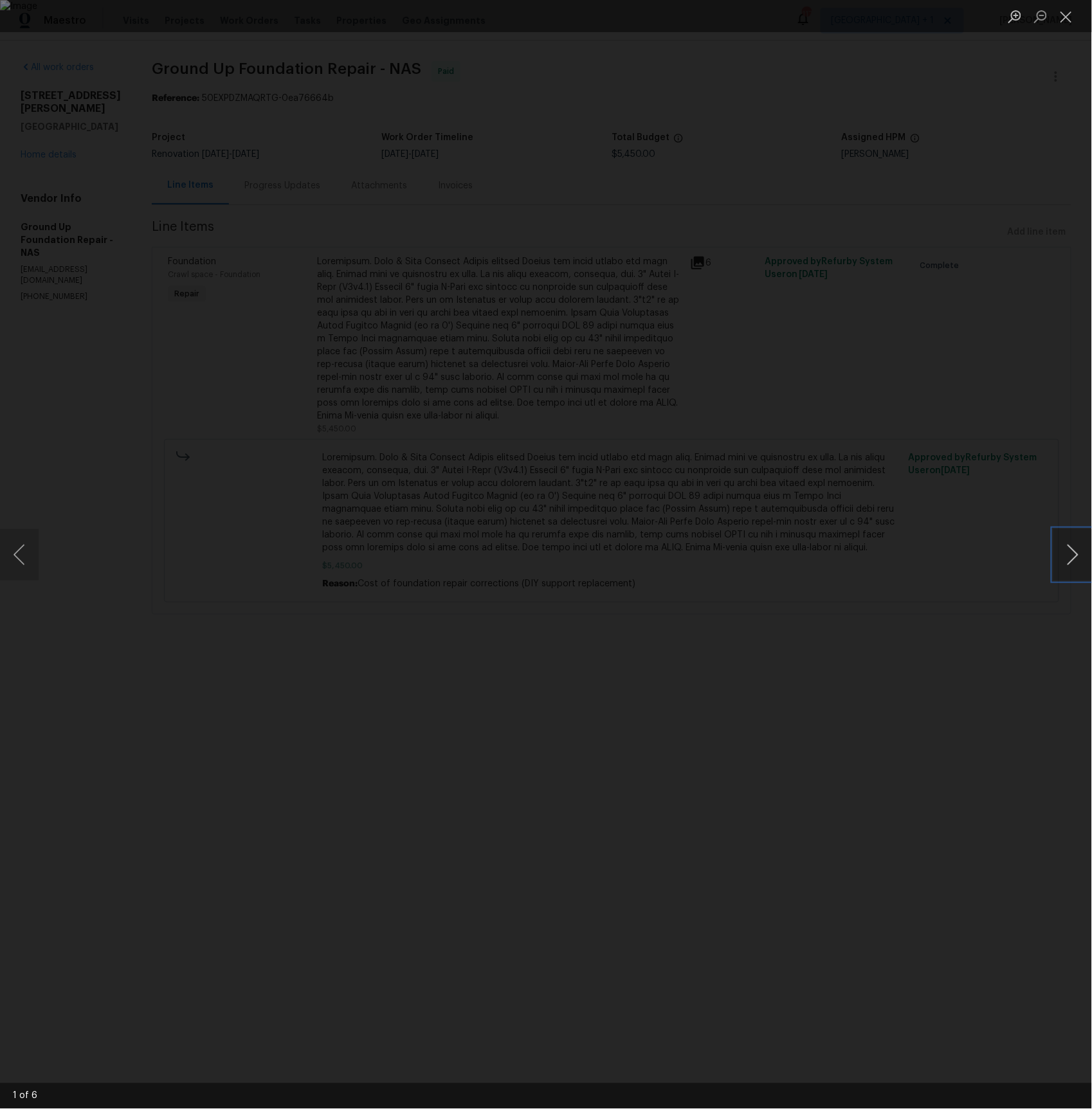
click at [1075, 567] on button "Next image" at bounding box center [1073, 554] width 39 height 52
click at [1072, 553] on button "Next image" at bounding box center [1073, 554] width 39 height 52
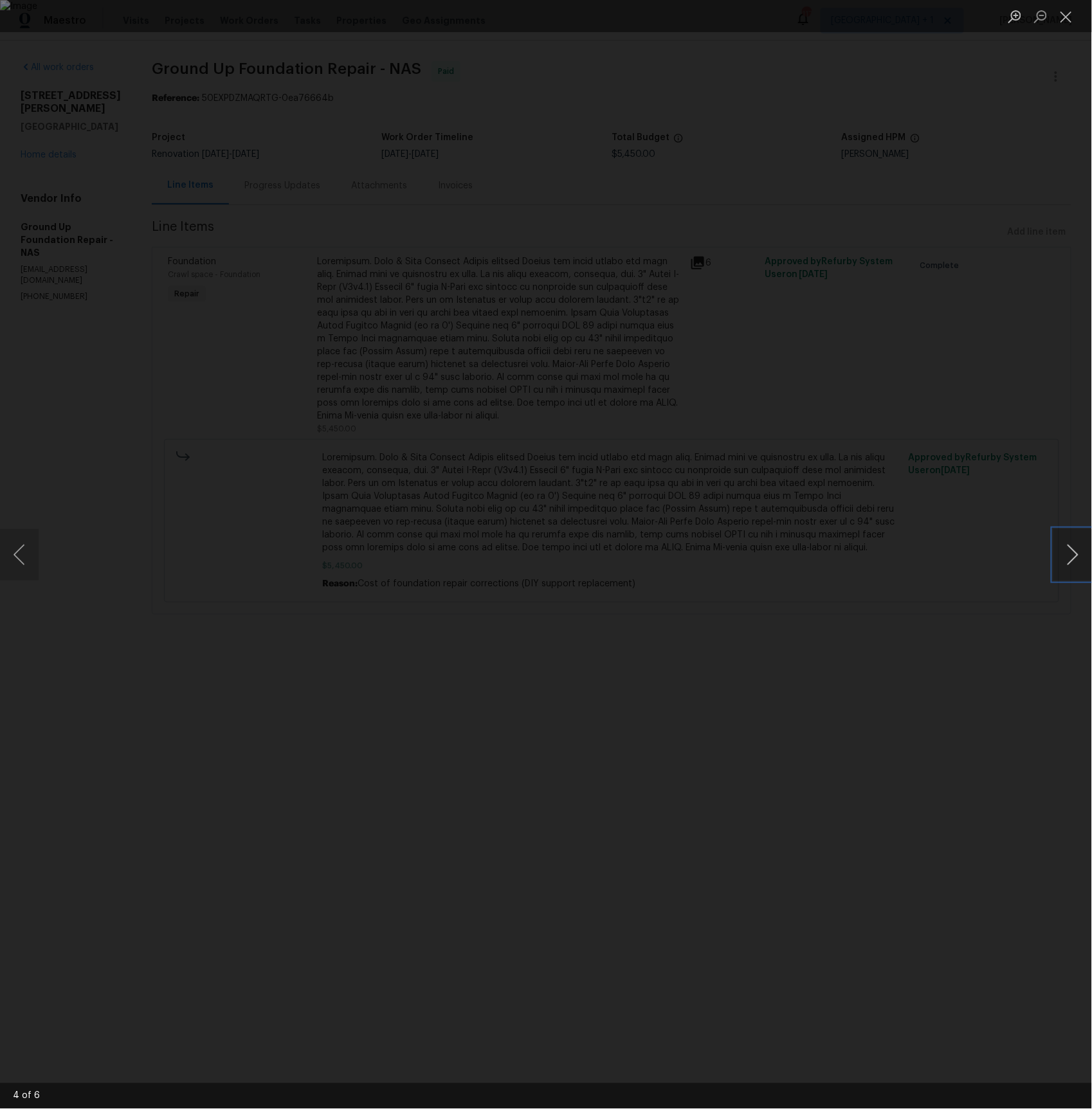
click at [1072, 553] on button "Next image" at bounding box center [1073, 554] width 39 height 52
click at [1078, 548] on button "Next image" at bounding box center [1073, 554] width 39 height 52
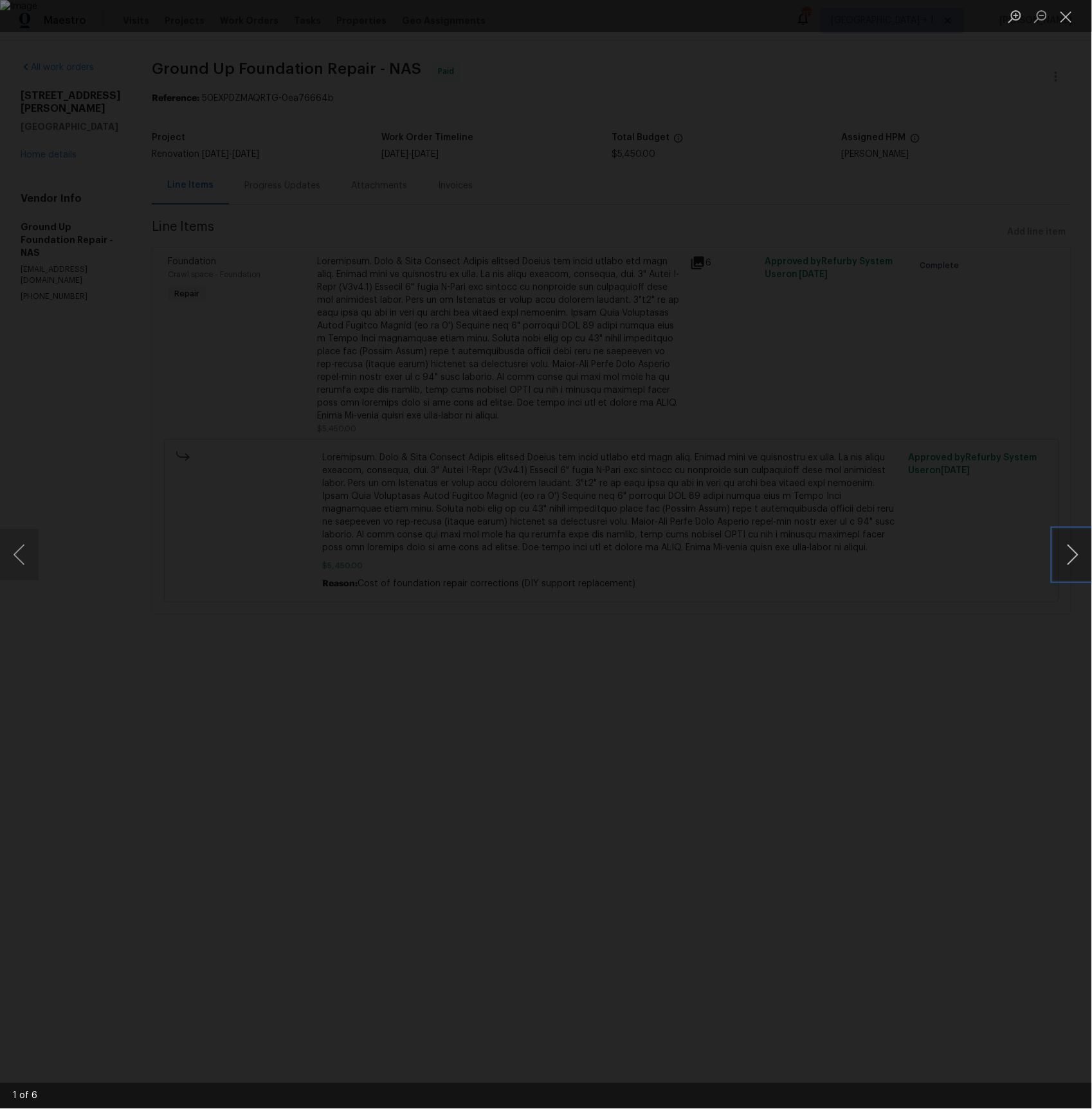
click at [1078, 548] on button "Next image" at bounding box center [1073, 554] width 39 height 52
click at [1015, 448] on div "Lightbox" at bounding box center [546, 554] width 1092 height 1109
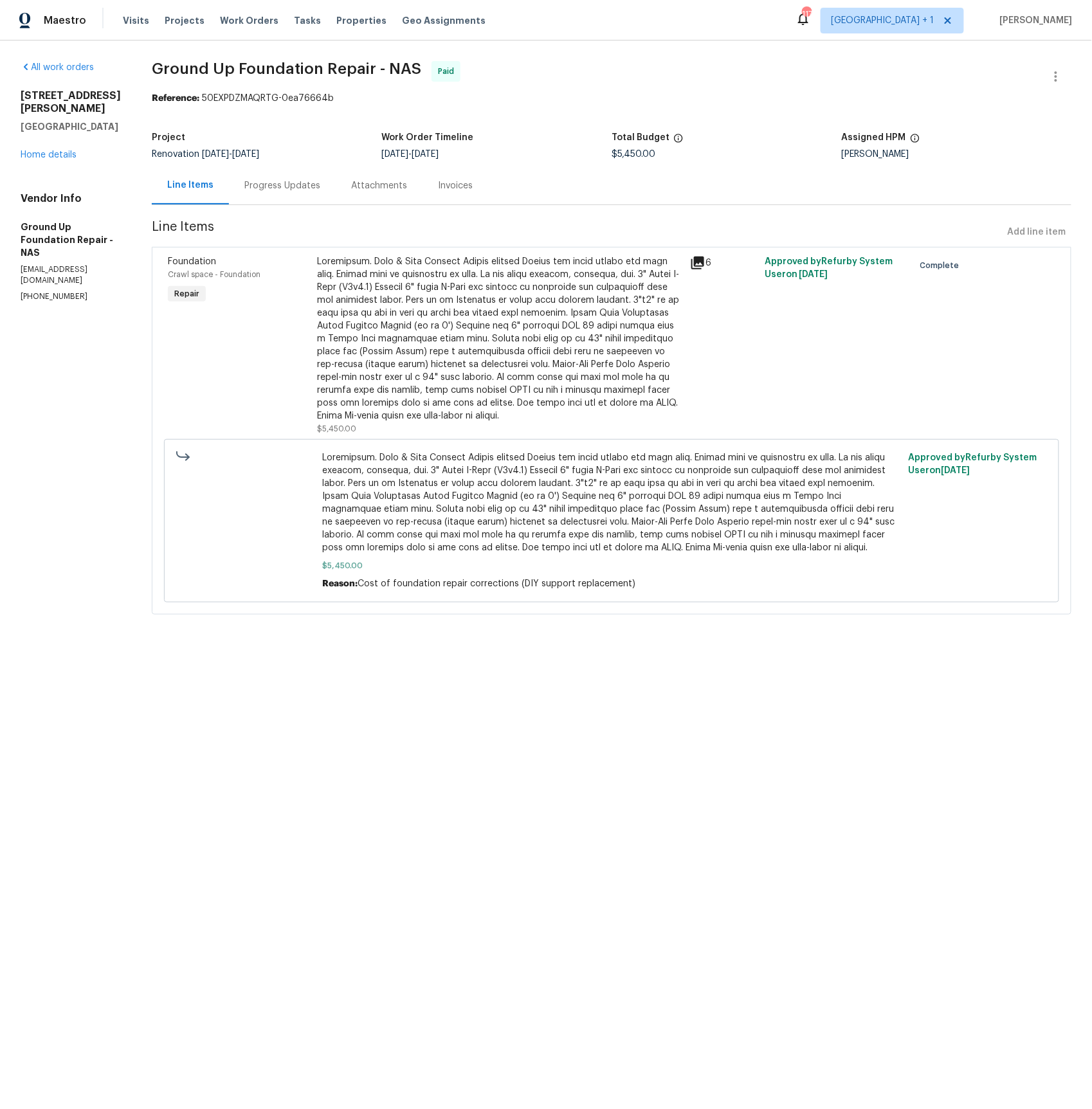
drag, startPoint x: 254, startPoint y: 183, endPoint x: 361, endPoint y: 188, distance: 107.1
click at [253, 183] on div "Progress Updates" at bounding box center [283, 186] width 76 height 13
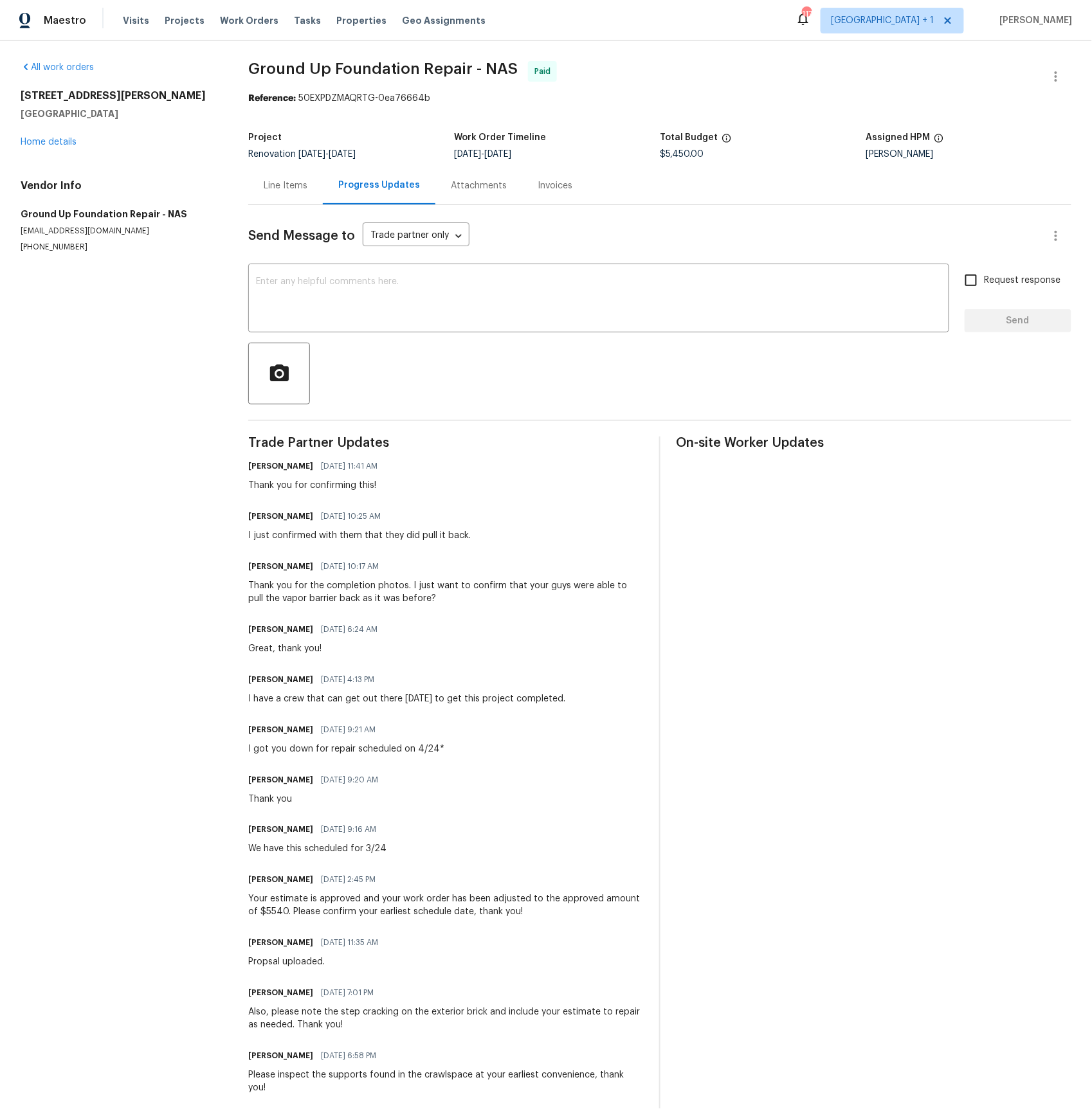
scroll to position [8, 0]
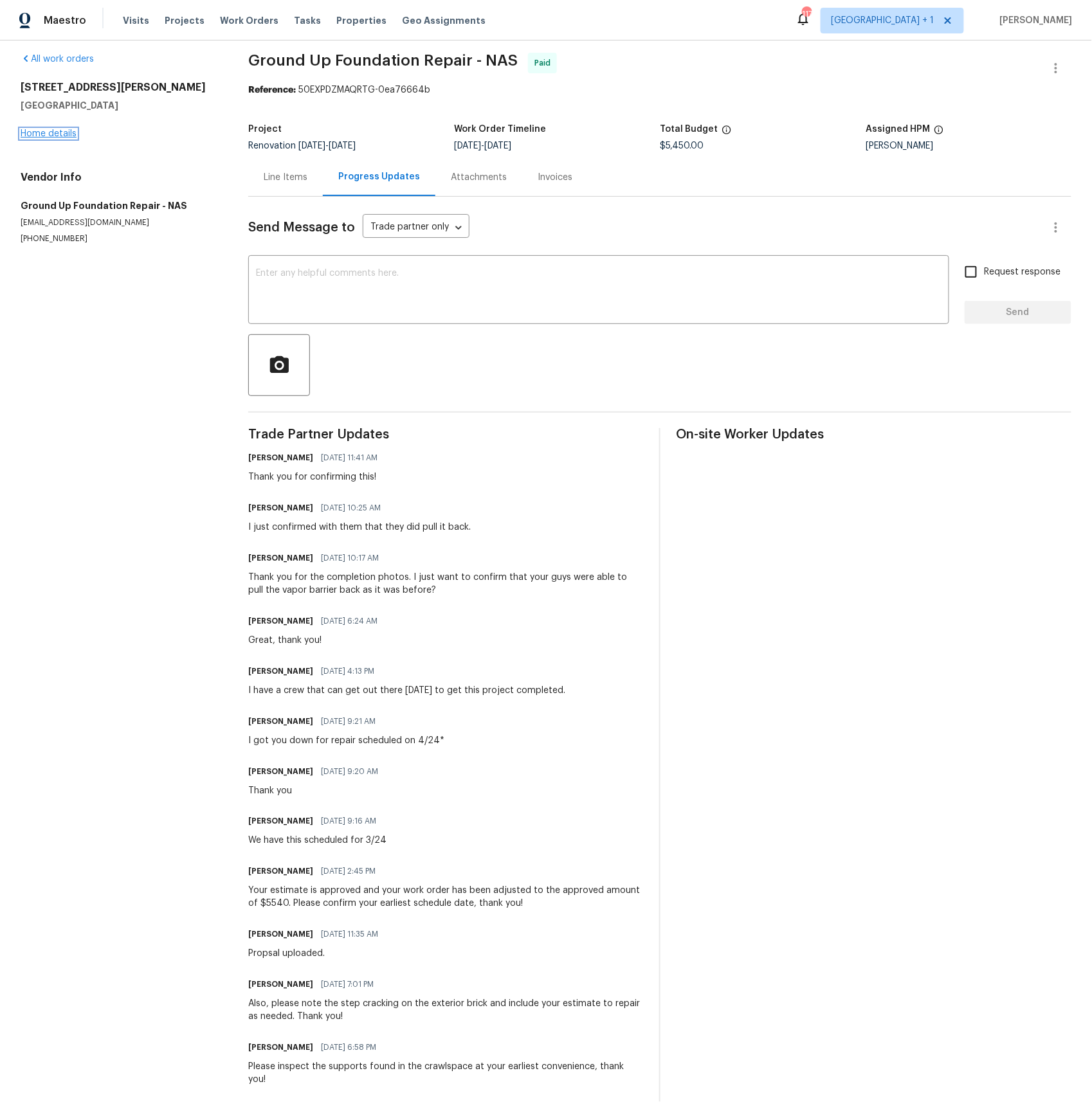
click at [48, 135] on link "Home details" at bounding box center [49, 134] width 56 height 9
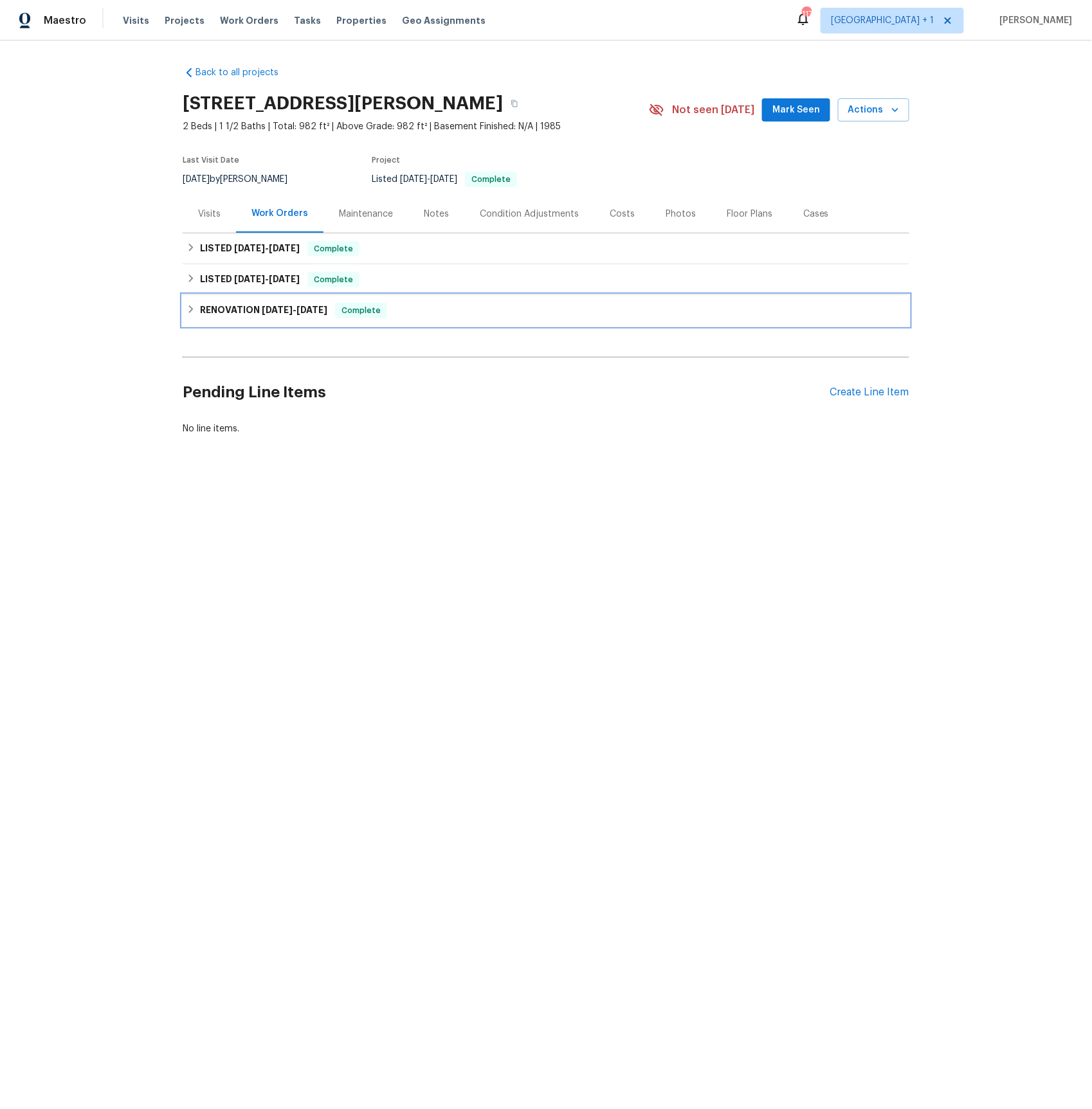
click at [245, 312] on h6 "RENOVATION [DATE] - [DATE]" at bounding box center [264, 310] width 128 height 15
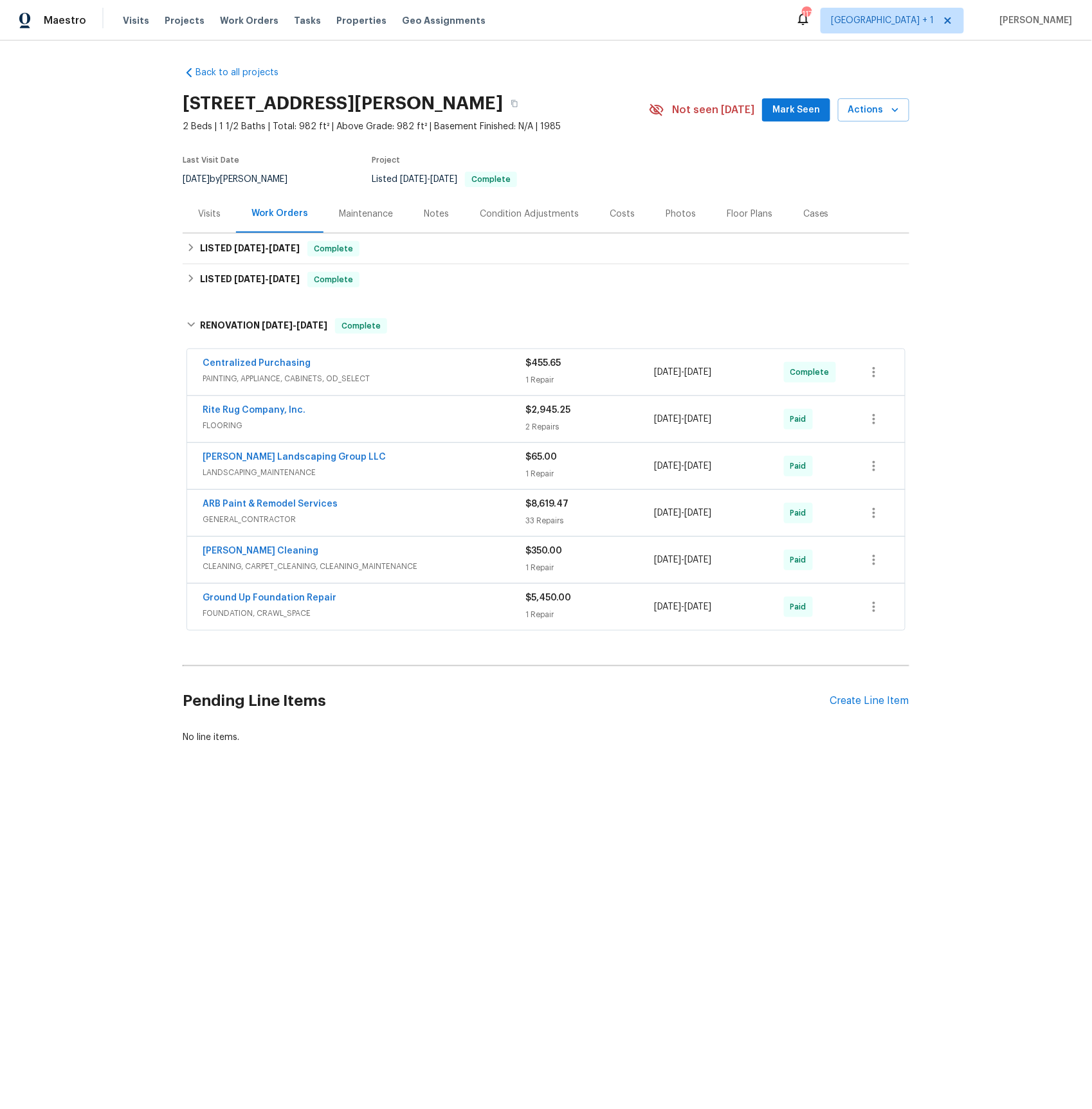
click at [253, 566] on span "CLEANING, CARPET_CLEANING, CLEANING_MAINTENANCE" at bounding box center [364, 566] width 323 height 13
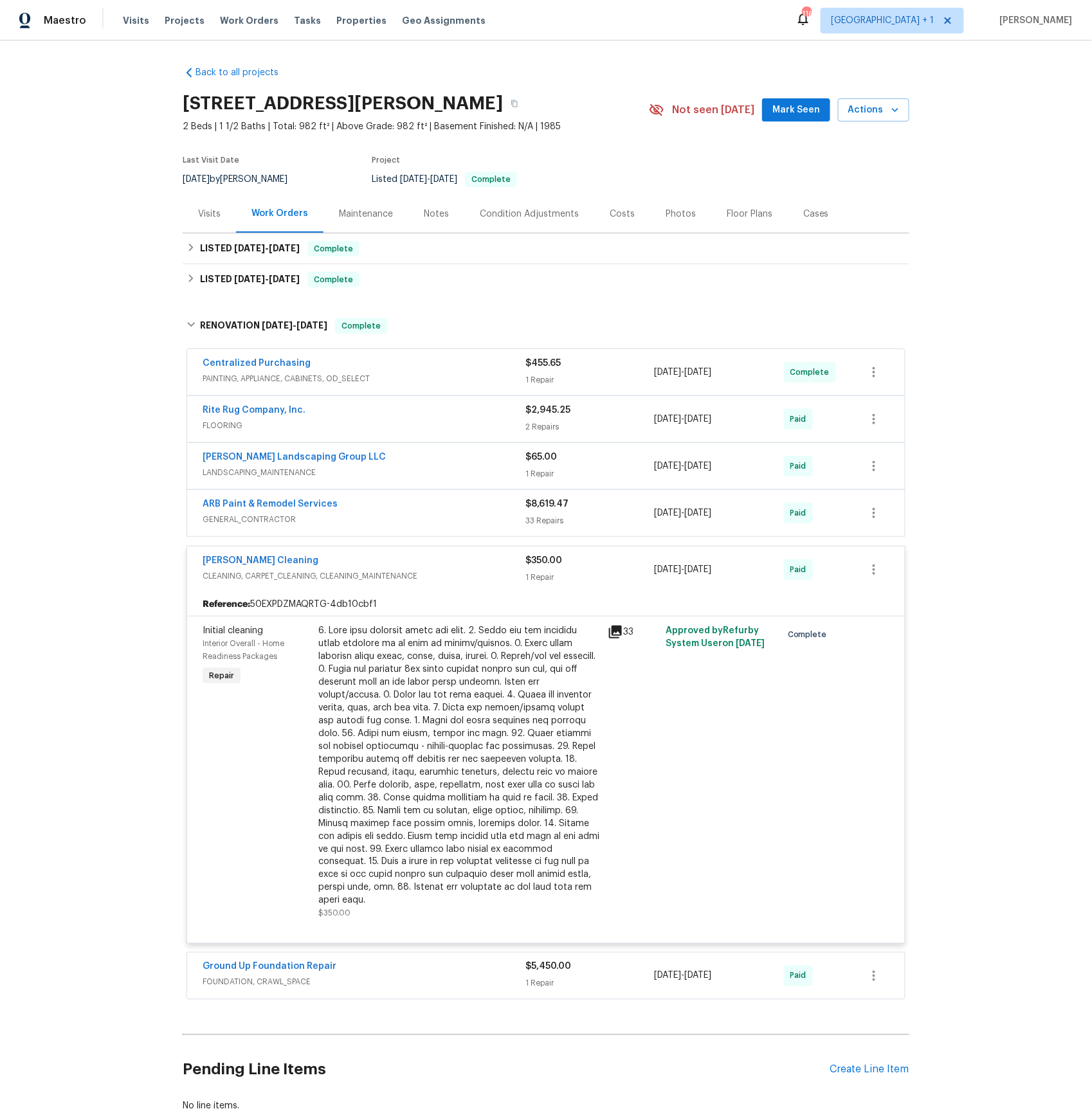
click at [249, 522] on span "GENERAL_CONTRACTOR" at bounding box center [364, 519] width 323 height 13
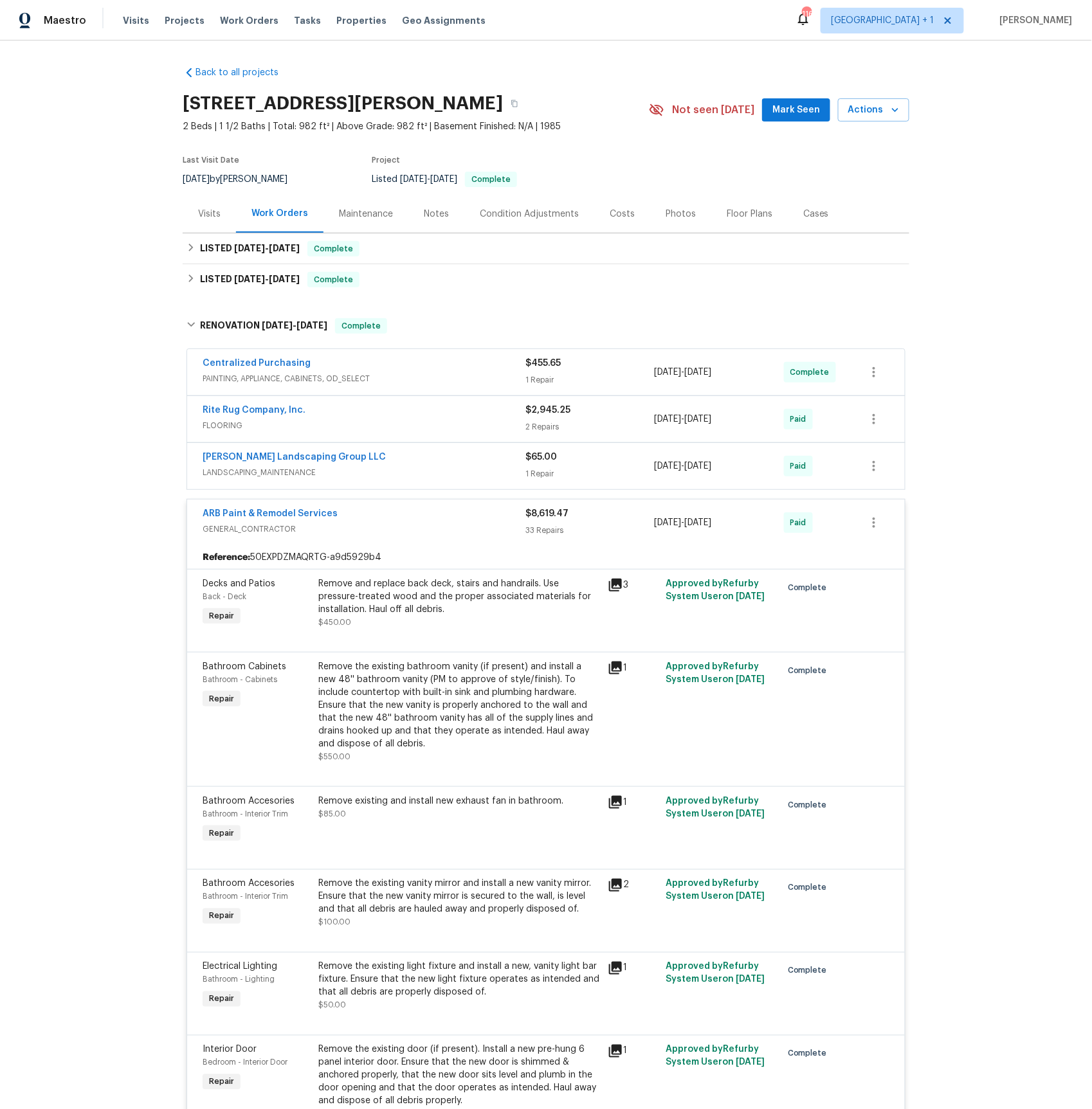
click at [258, 474] on span "LANDSCAPING_MAINTENANCE" at bounding box center [364, 473] width 323 height 13
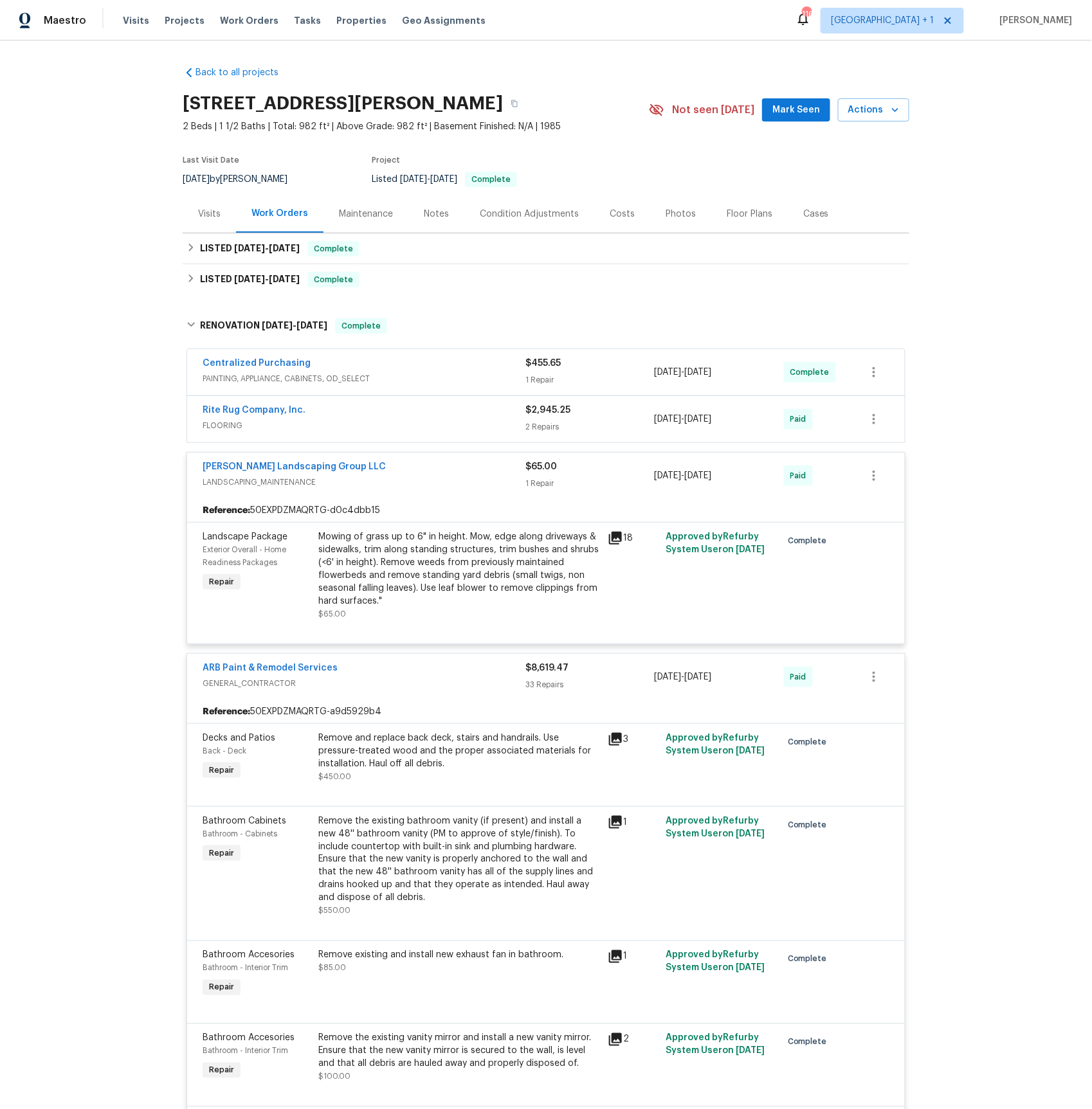
click at [236, 427] on span "FLOORING" at bounding box center [364, 426] width 323 height 13
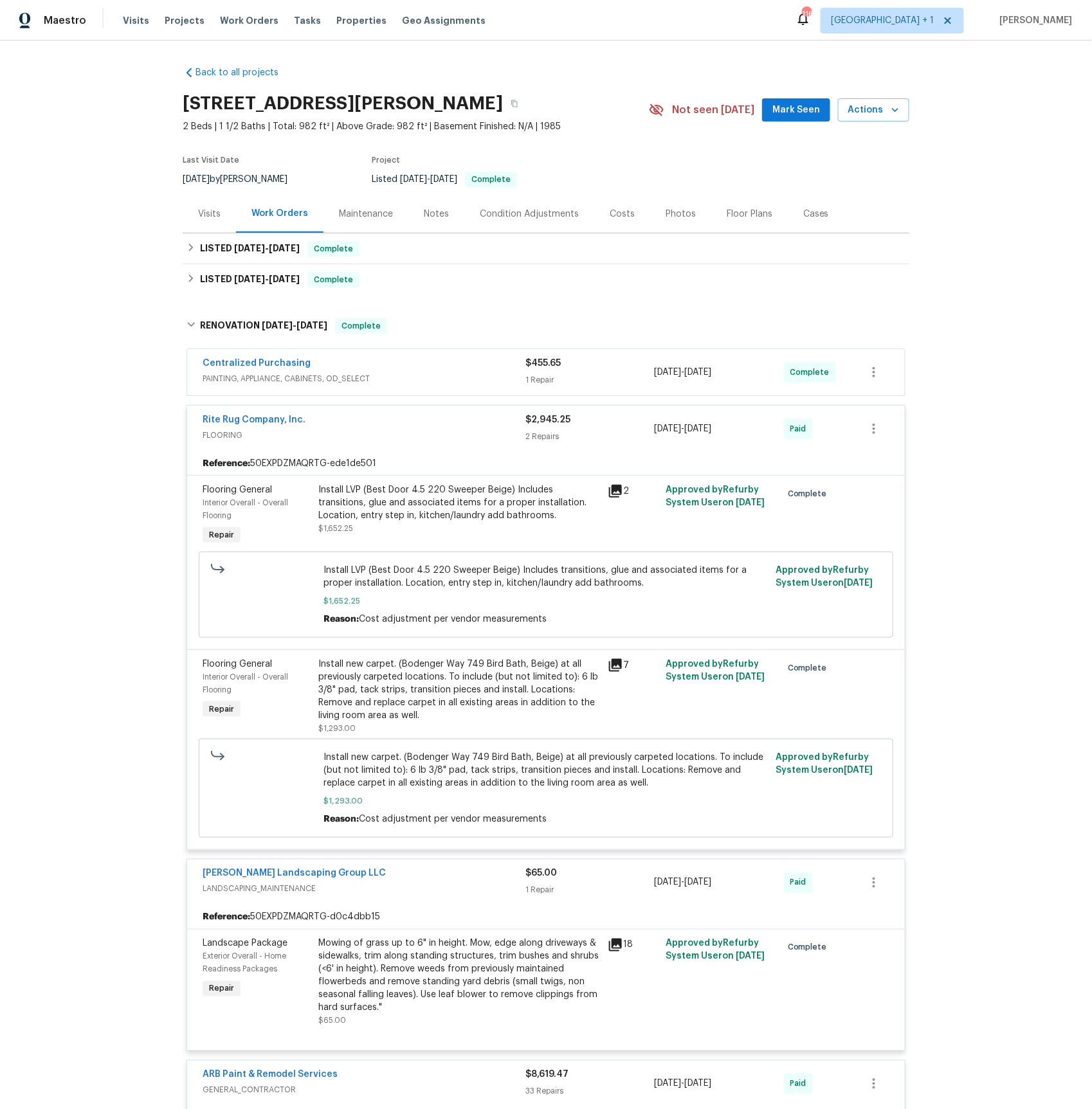
click at [243, 380] on span "PAINTING, APPLIANCE, CABINETS, OD_SELECT" at bounding box center [364, 379] width 323 height 13
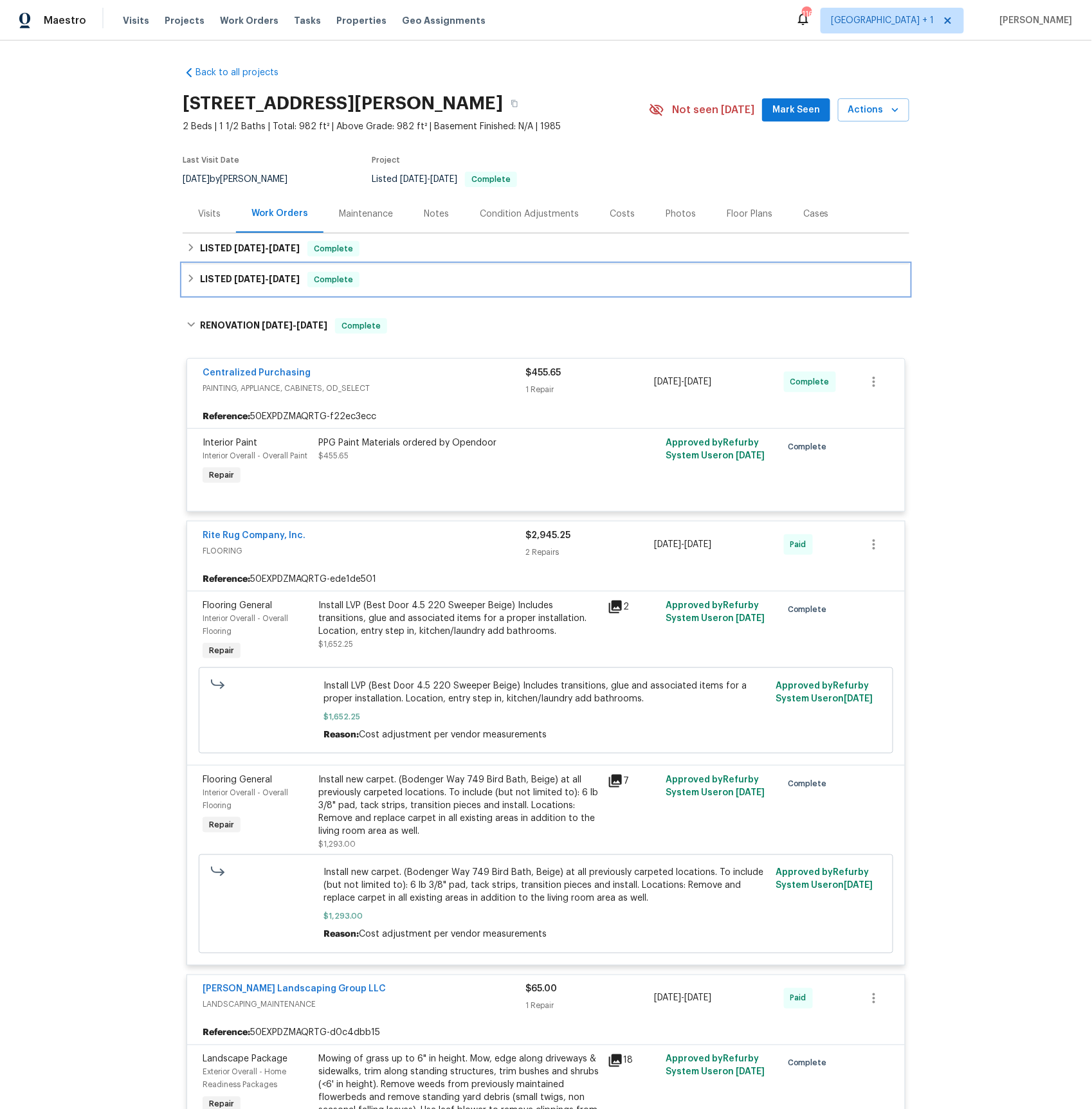
click at [243, 282] on span "[DATE]" at bounding box center [249, 279] width 31 height 9
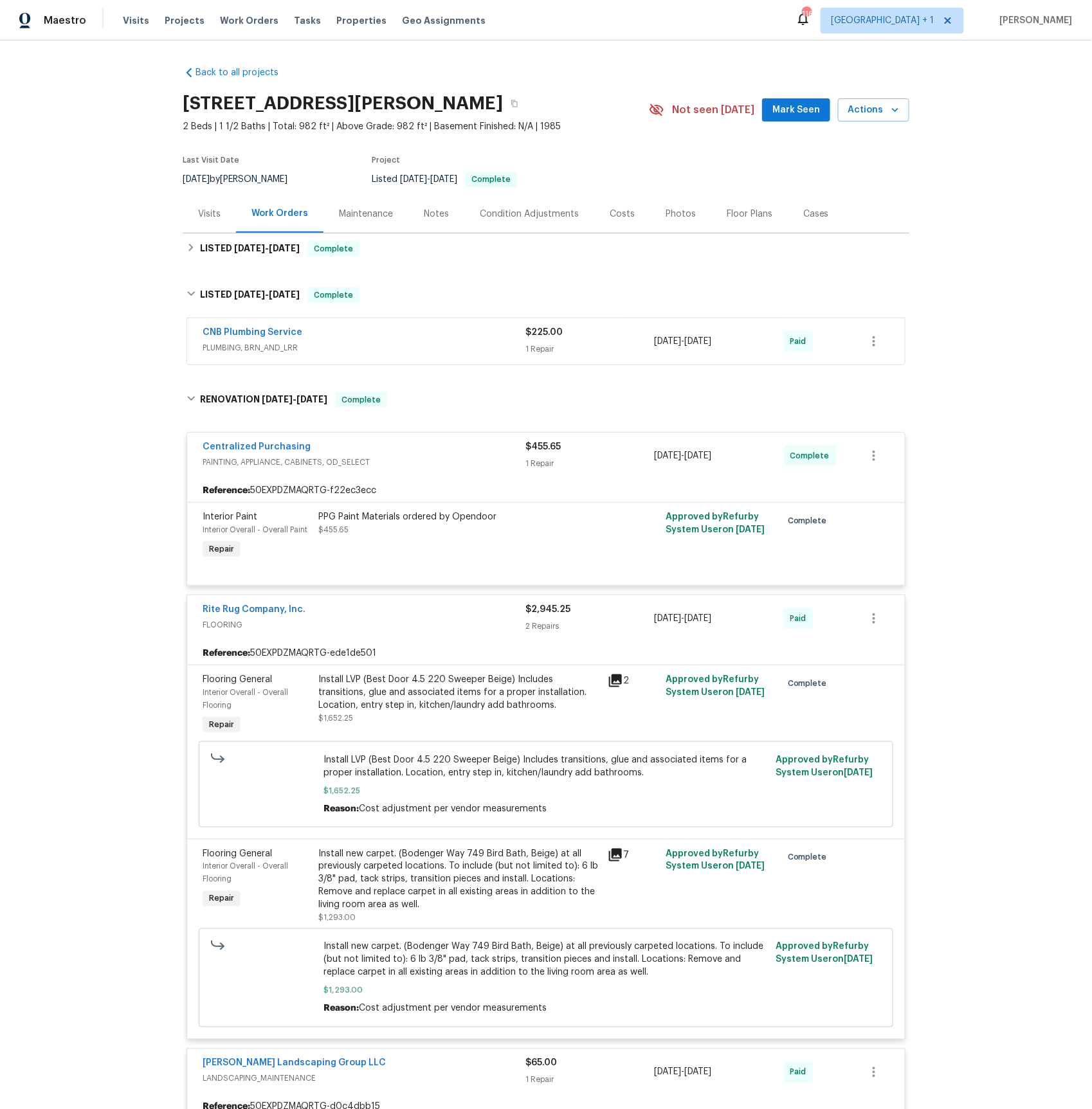
drag, startPoint x: 250, startPoint y: 347, endPoint x: 375, endPoint y: 354, distance: 125.2
click at [250, 347] on span "PLUMBING, BRN_AND_LRR" at bounding box center [364, 348] width 323 height 13
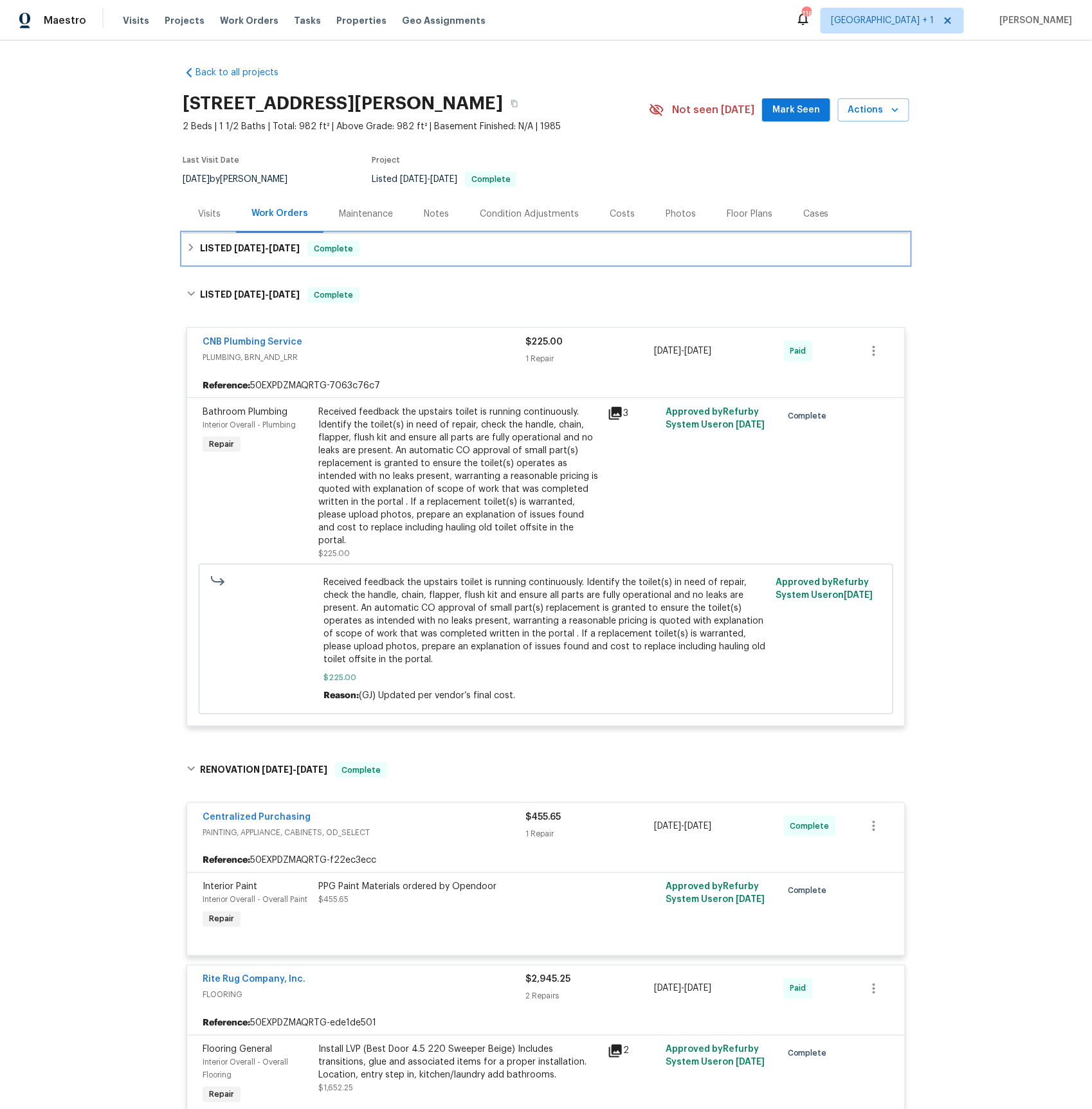
click at [252, 249] on span "[DATE]" at bounding box center [249, 248] width 31 height 9
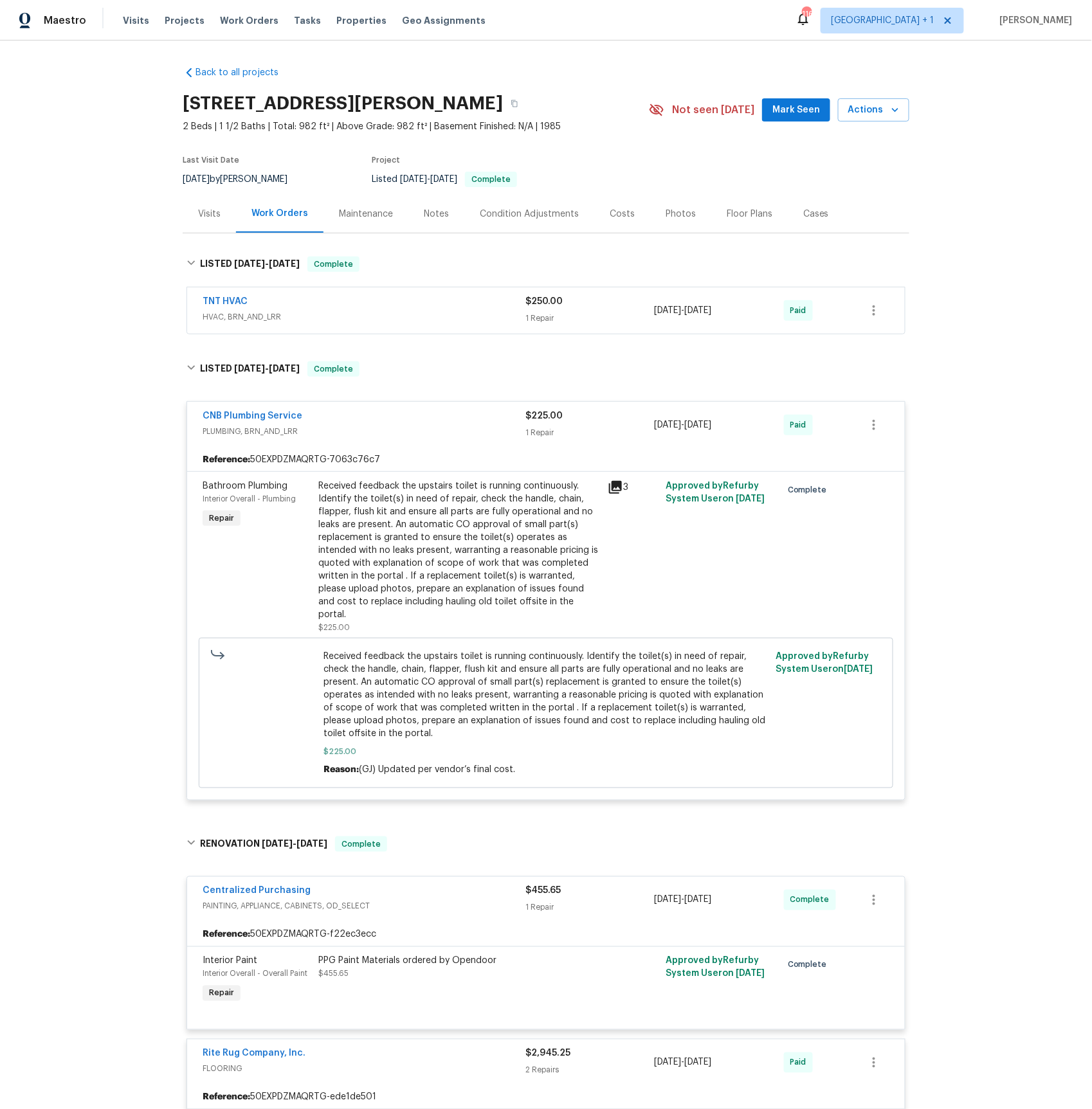
click at [245, 315] on span "HVAC, BRN_AND_LRR" at bounding box center [364, 317] width 323 height 13
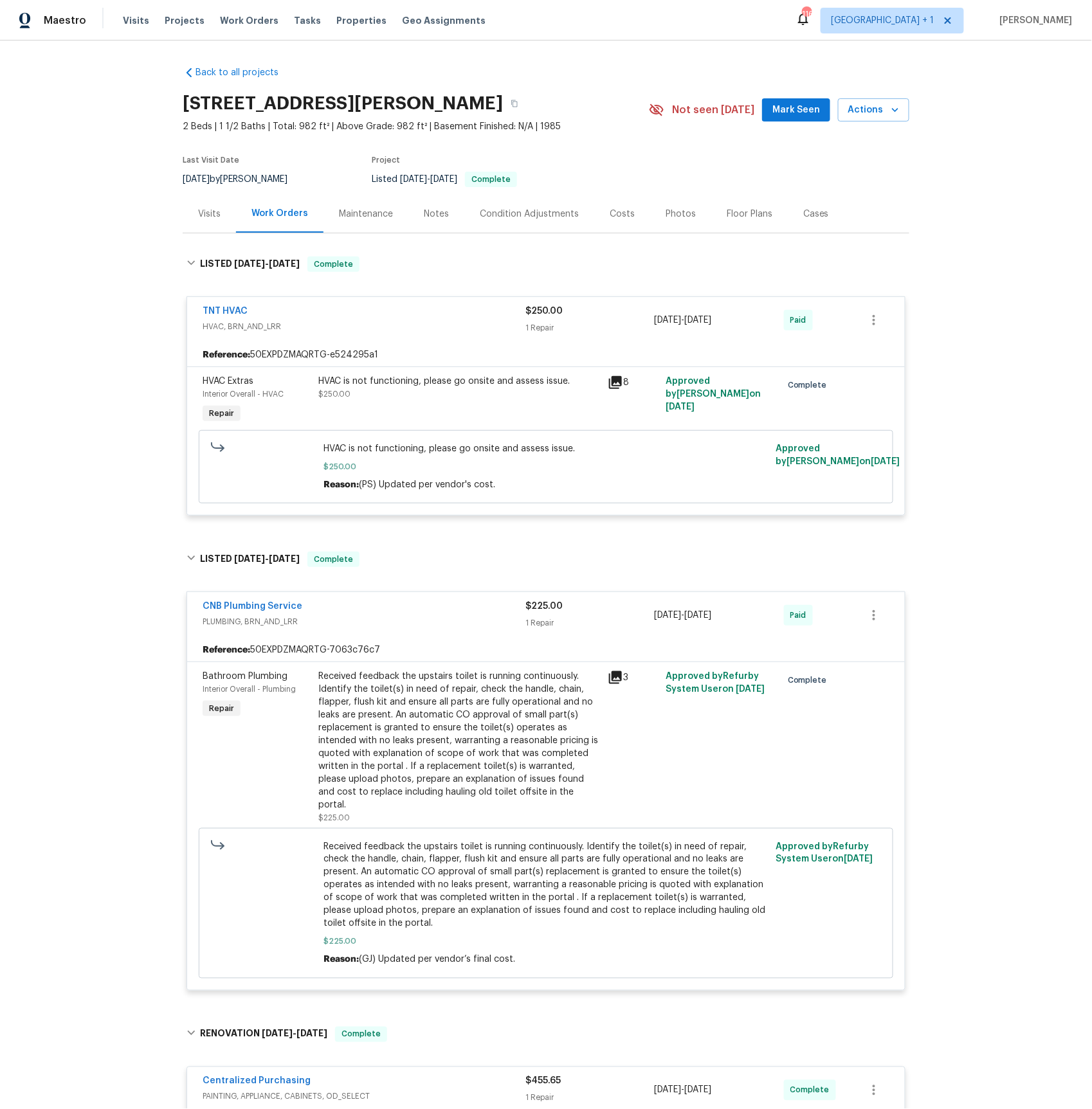
click at [617, 381] on icon at bounding box center [615, 382] width 13 height 13
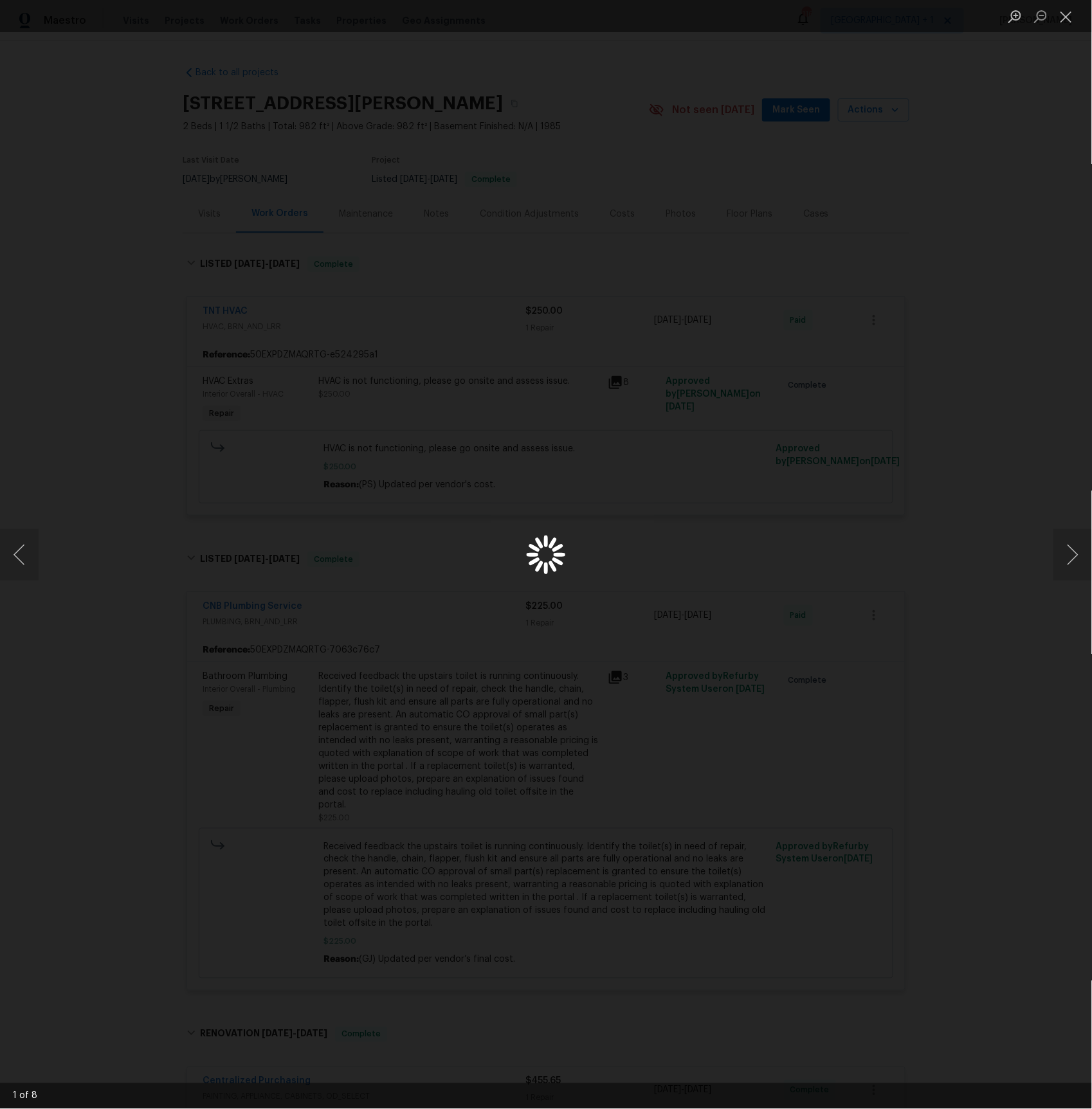
click at [617, 381] on body "Maestro Visits Projects Work Orders Tasks Properties Geo Assignments [STREET_AD…" at bounding box center [546, 554] width 1092 height 1109
click at [1071, 554] on button "Next image" at bounding box center [1073, 554] width 39 height 52
click at [1066, 551] on button "Next image" at bounding box center [1073, 554] width 39 height 52
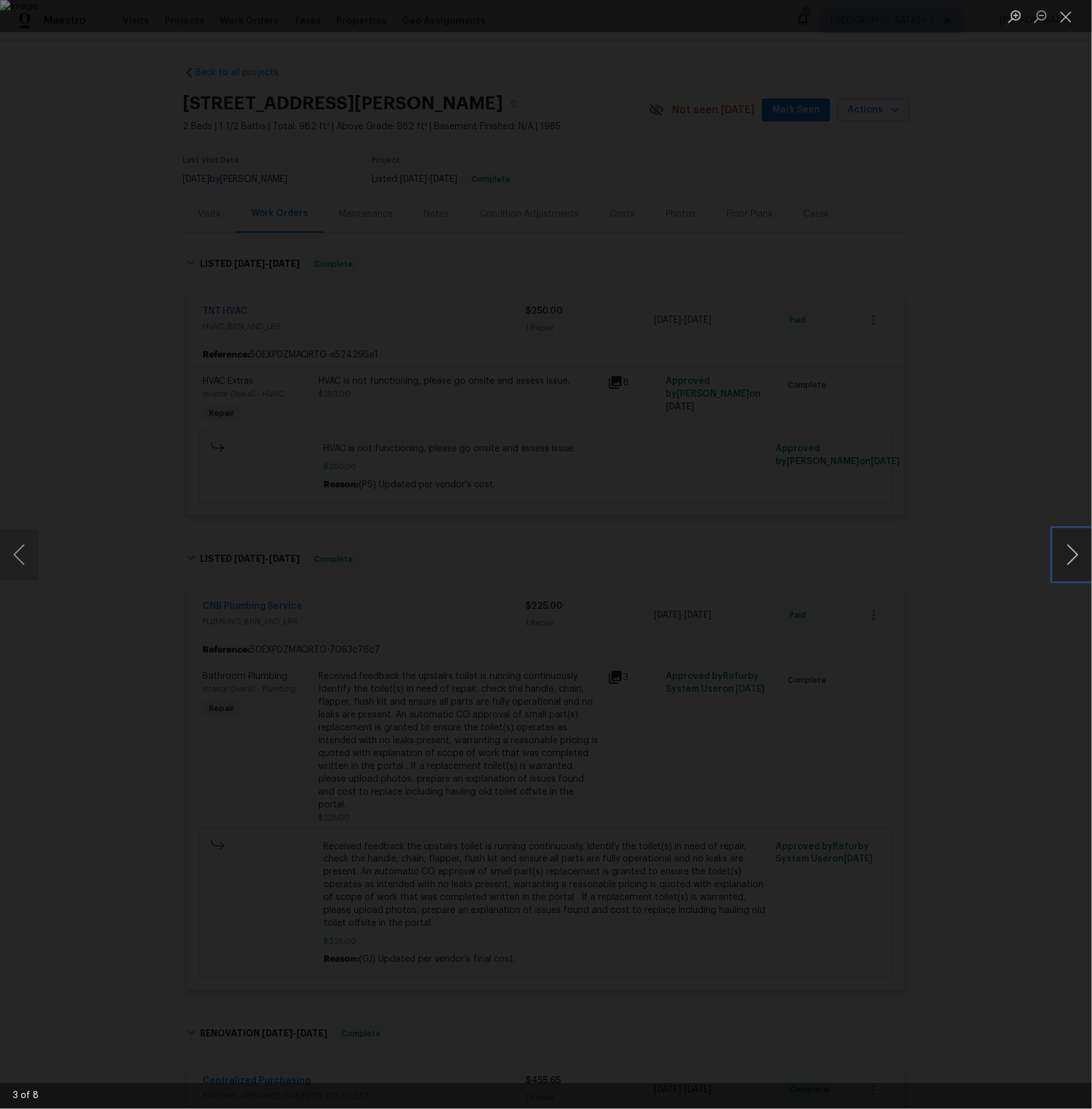
click at [1066, 551] on button "Next image" at bounding box center [1073, 554] width 39 height 52
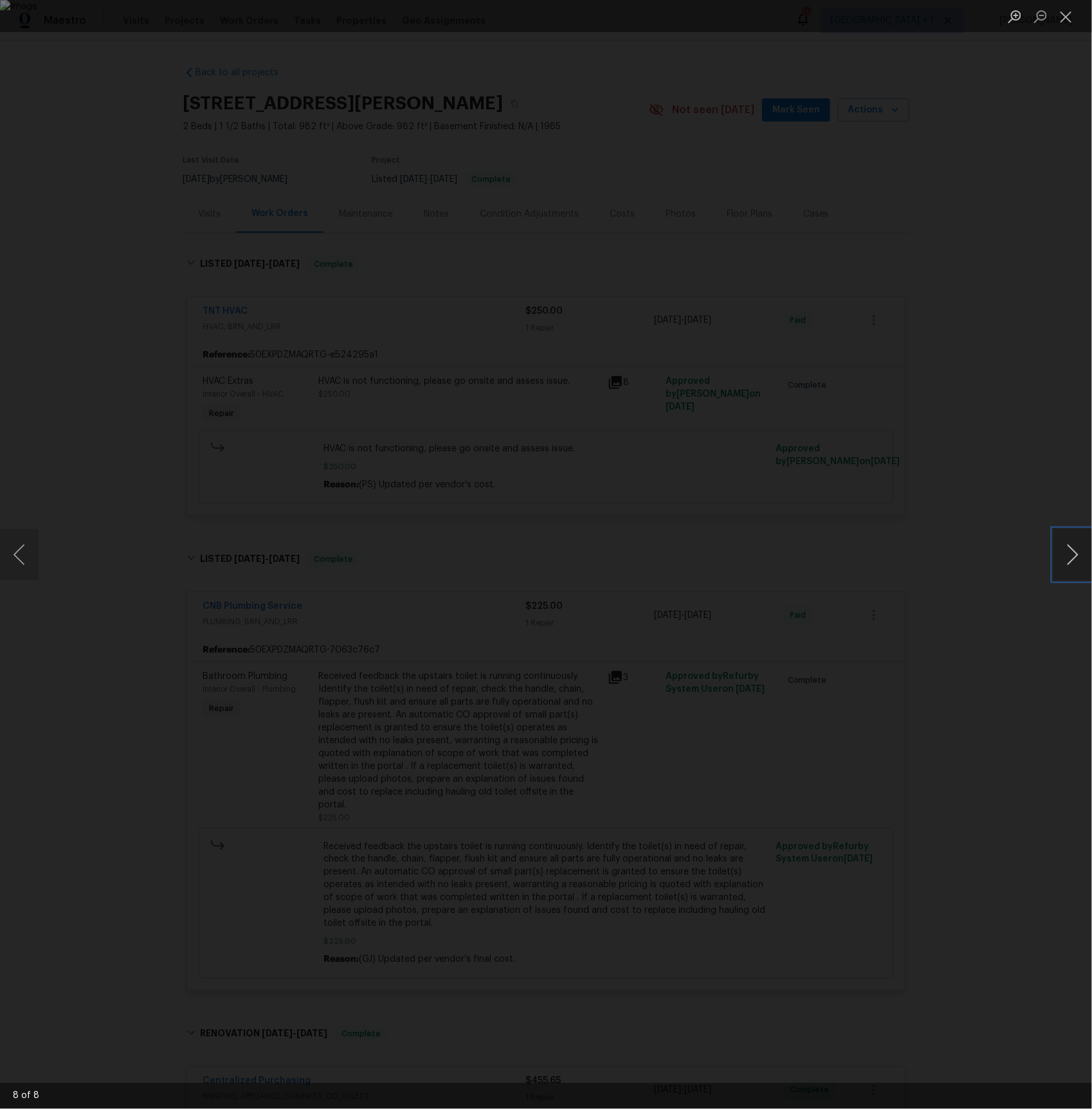
click at [1066, 551] on button "Next image" at bounding box center [1073, 554] width 39 height 52
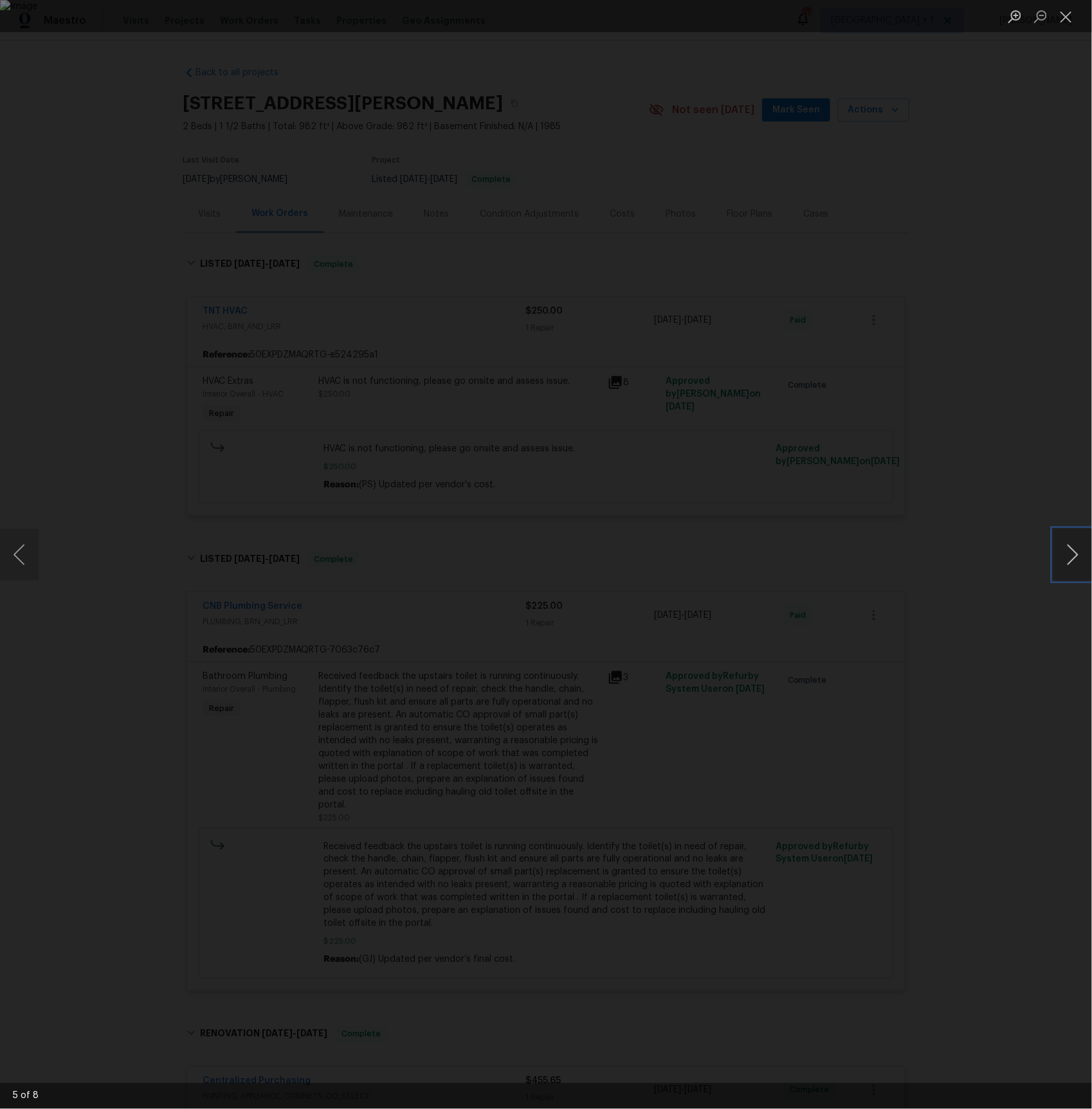
click at [1066, 551] on button "Next image" at bounding box center [1073, 554] width 39 height 52
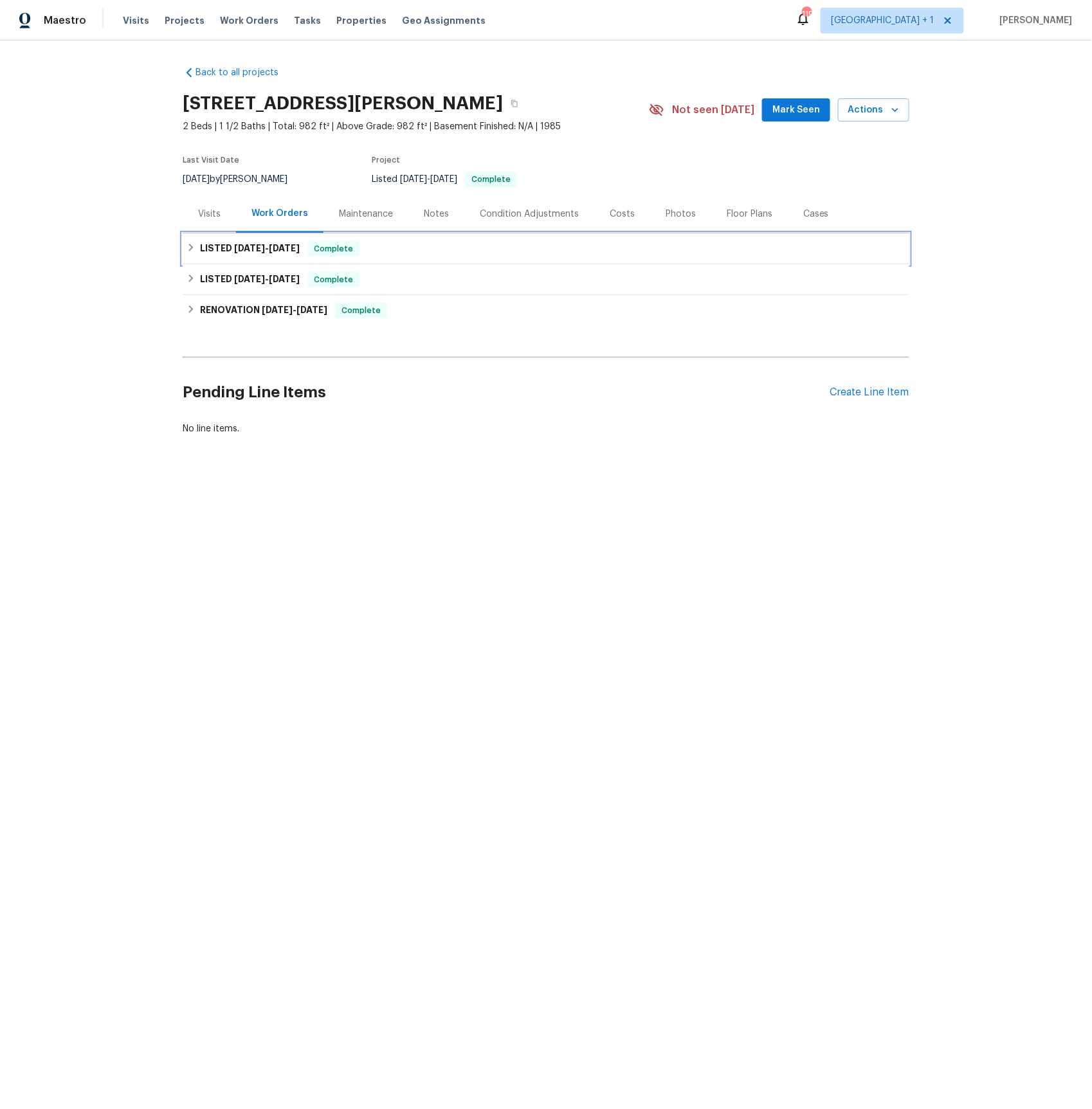
click at [255, 245] on span "[DATE]" at bounding box center [249, 248] width 31 height 9
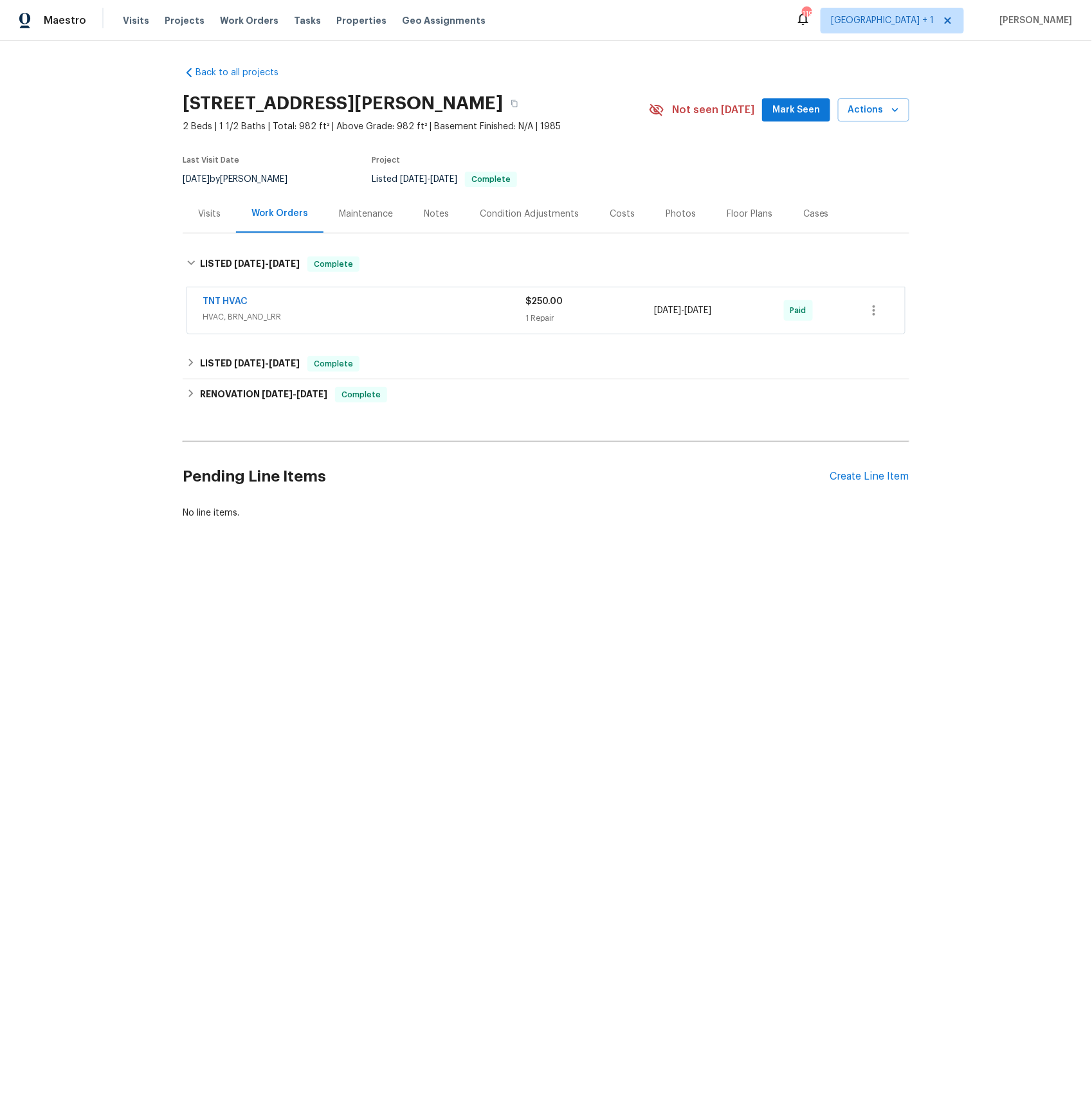
click at [223, 313] on span "HVAC, BRN_AND_LRR" at bounding box center [364, 317] width 323 height 13
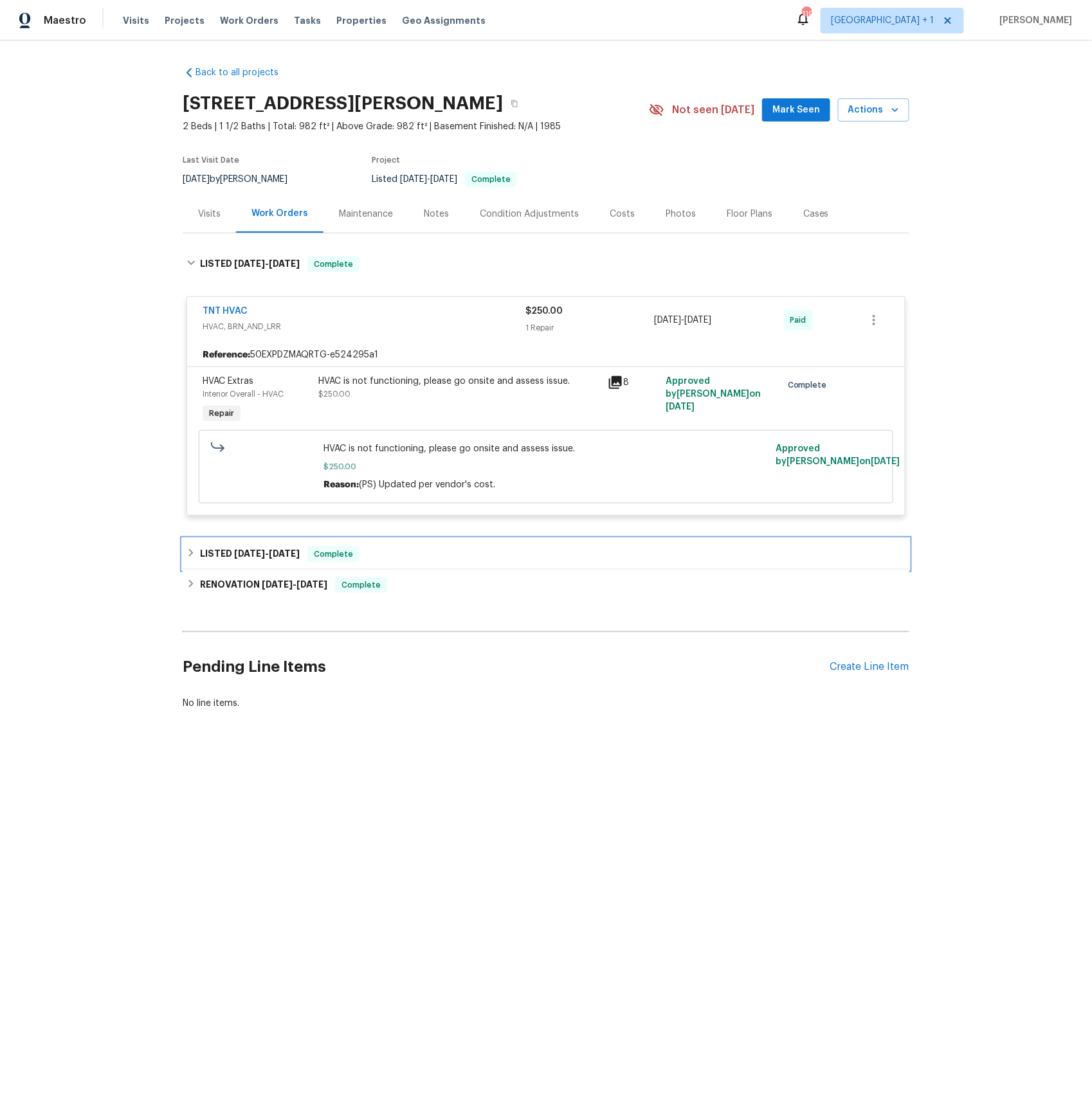
click at [231, 555] on h6 "LISTED 4/24/25 - 4/25/25" at bounding box center [250, 554] width 100 height 15
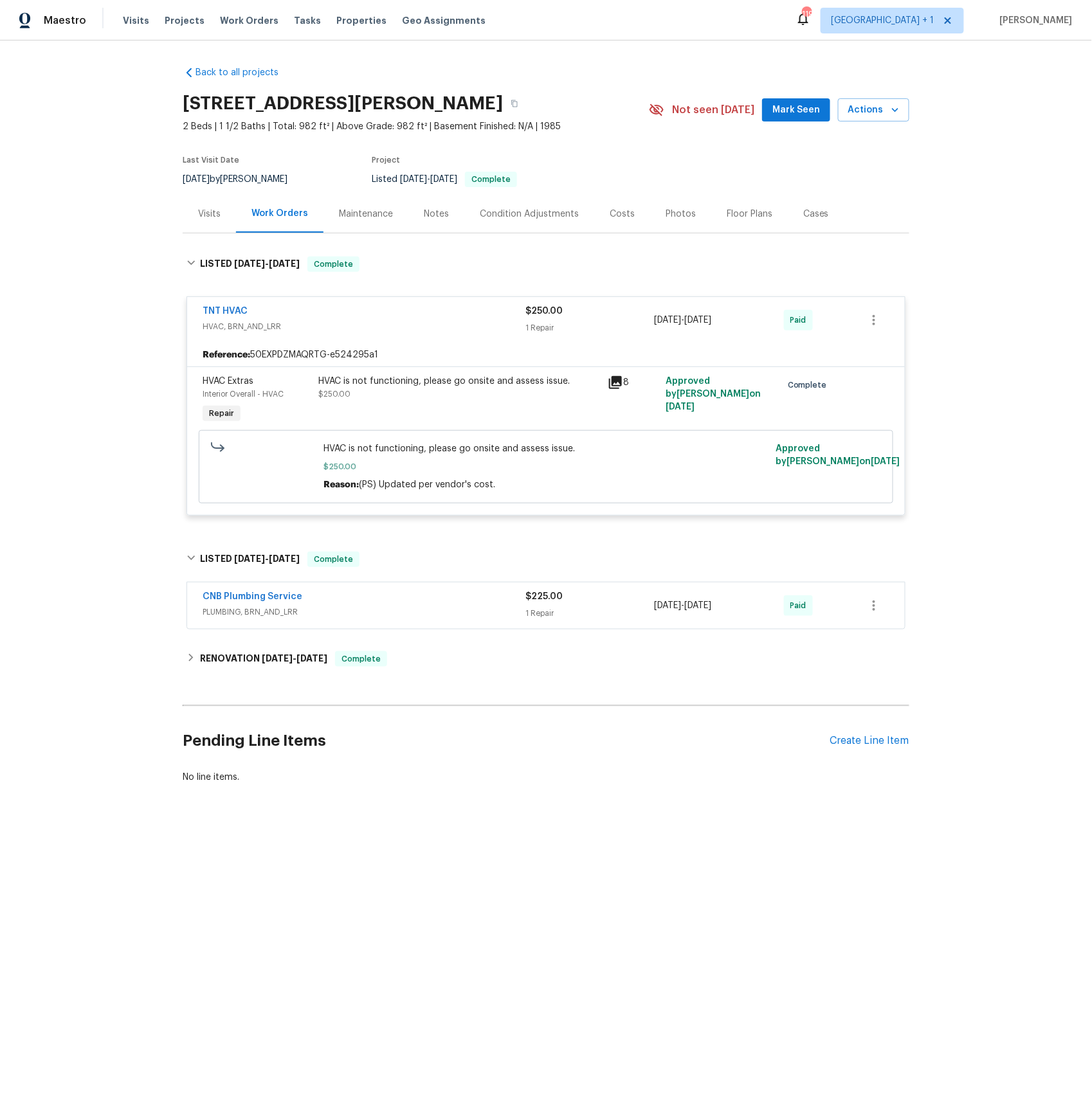
click at [228, 613] on span "PLUMBING, BRN_AND_LRR" at bounding box center [364, 612] width 323 height 13
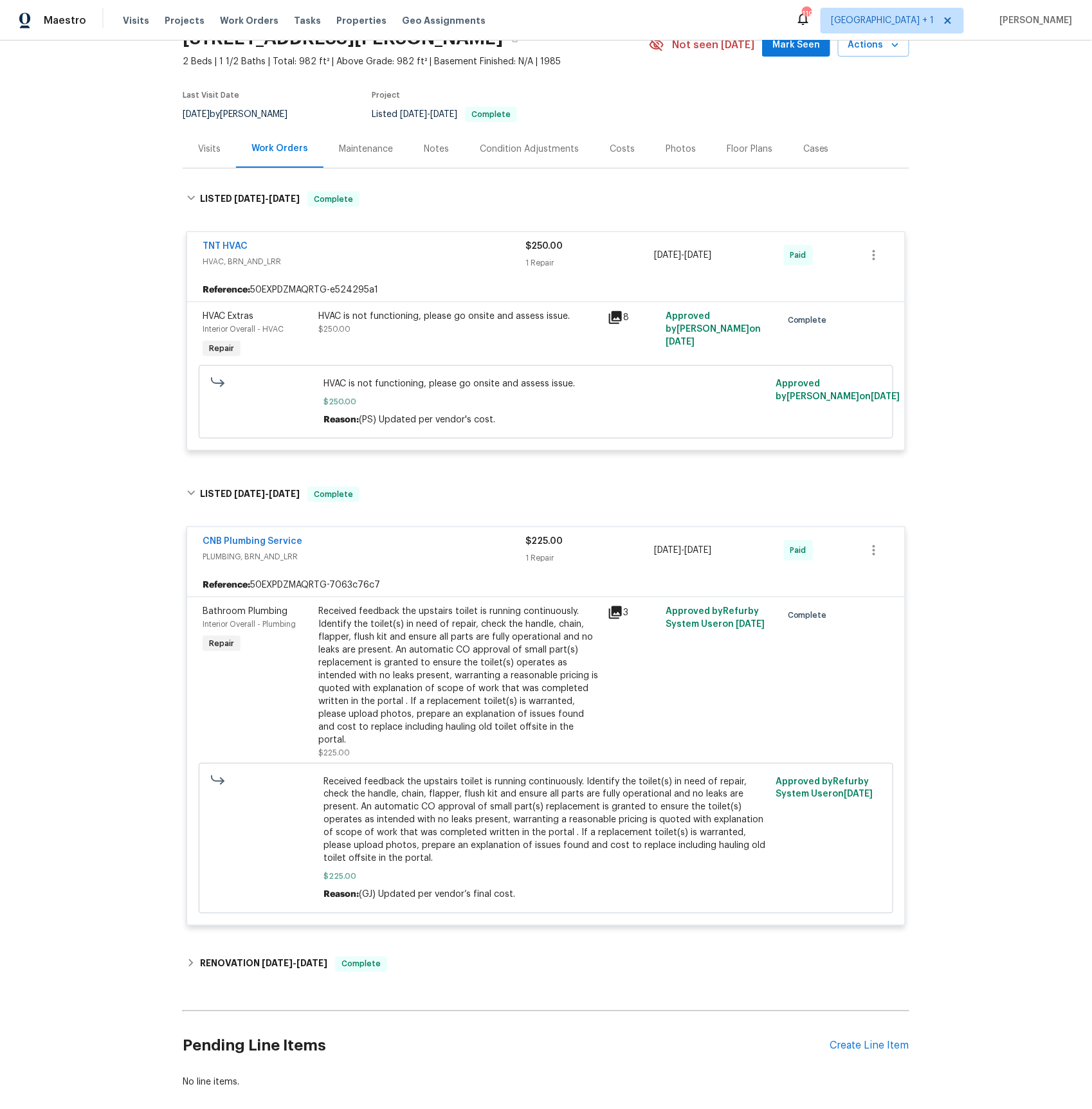
scroll to position [123, 0]
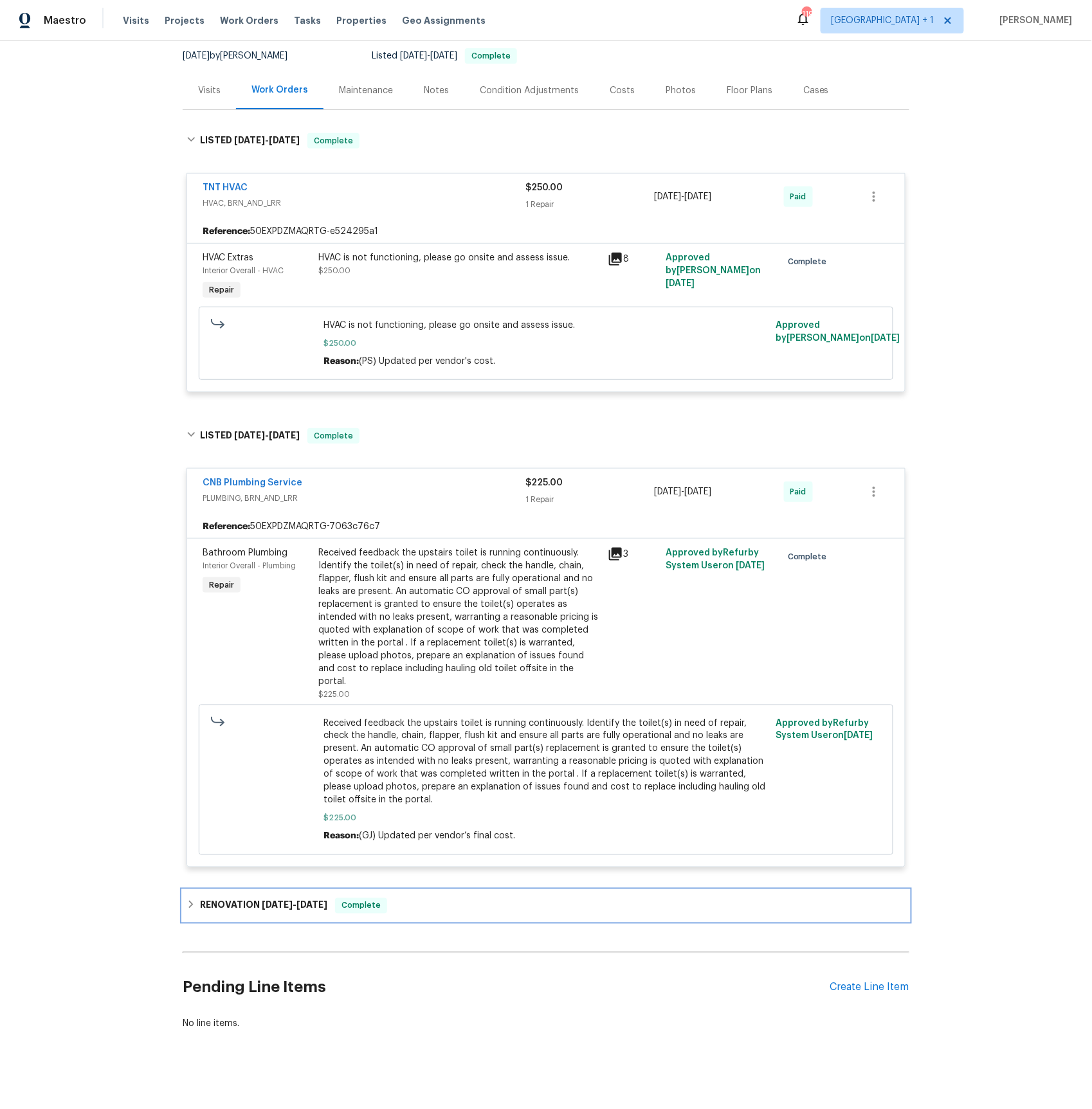
click at [223, 899] on h6 "RENOVATION [DATE] - [DATE]" at bounding box center [264, 906] width 128 height 15
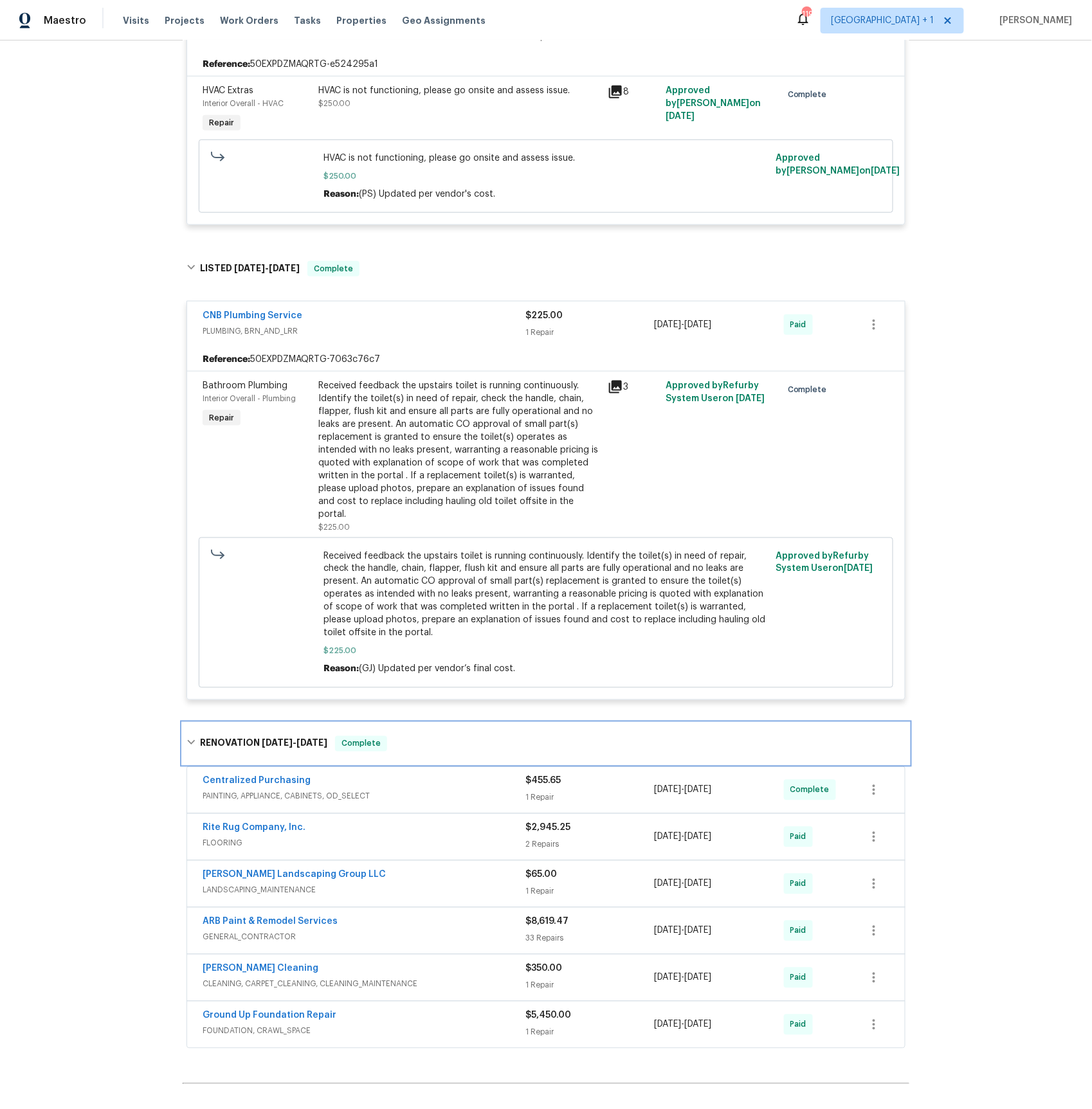
scroll to position [424, 0]
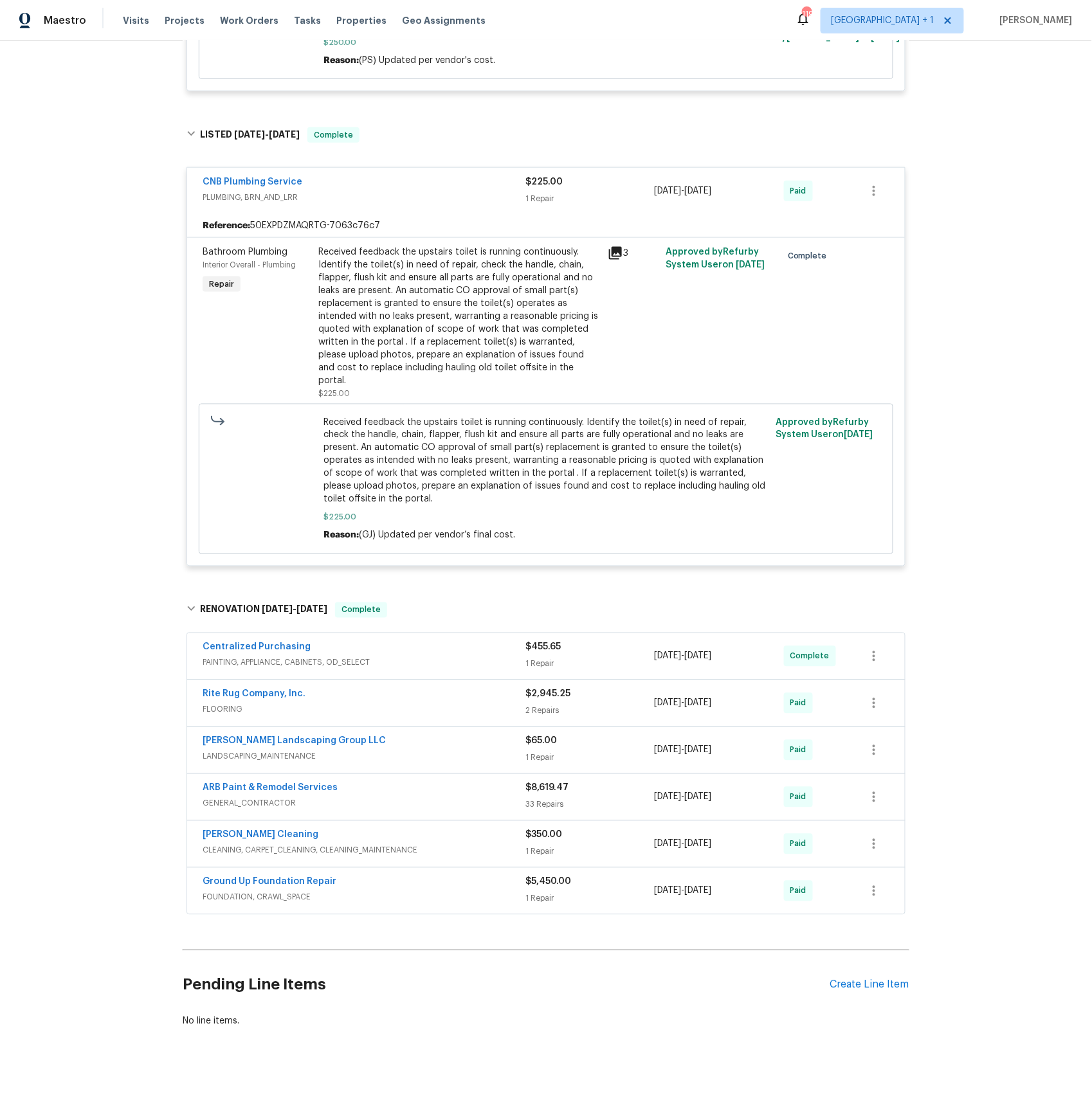
click at [223, 844] on span "CLEANING, CARPET_CLEANING, CLEANING_MAINTENANCE" at bounding box center [364, 851] width 323 height 13
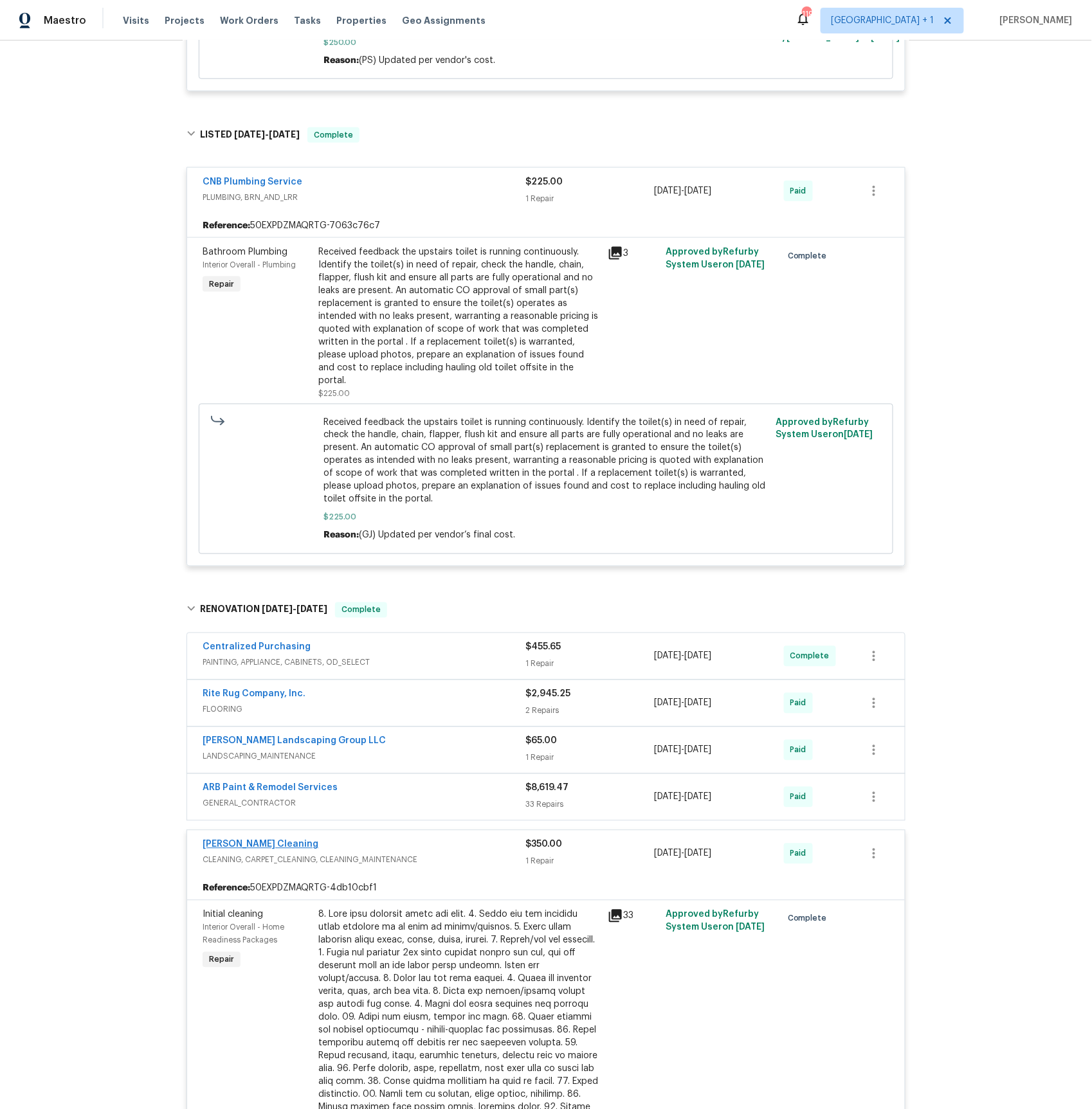
scroll to position [782, 0]
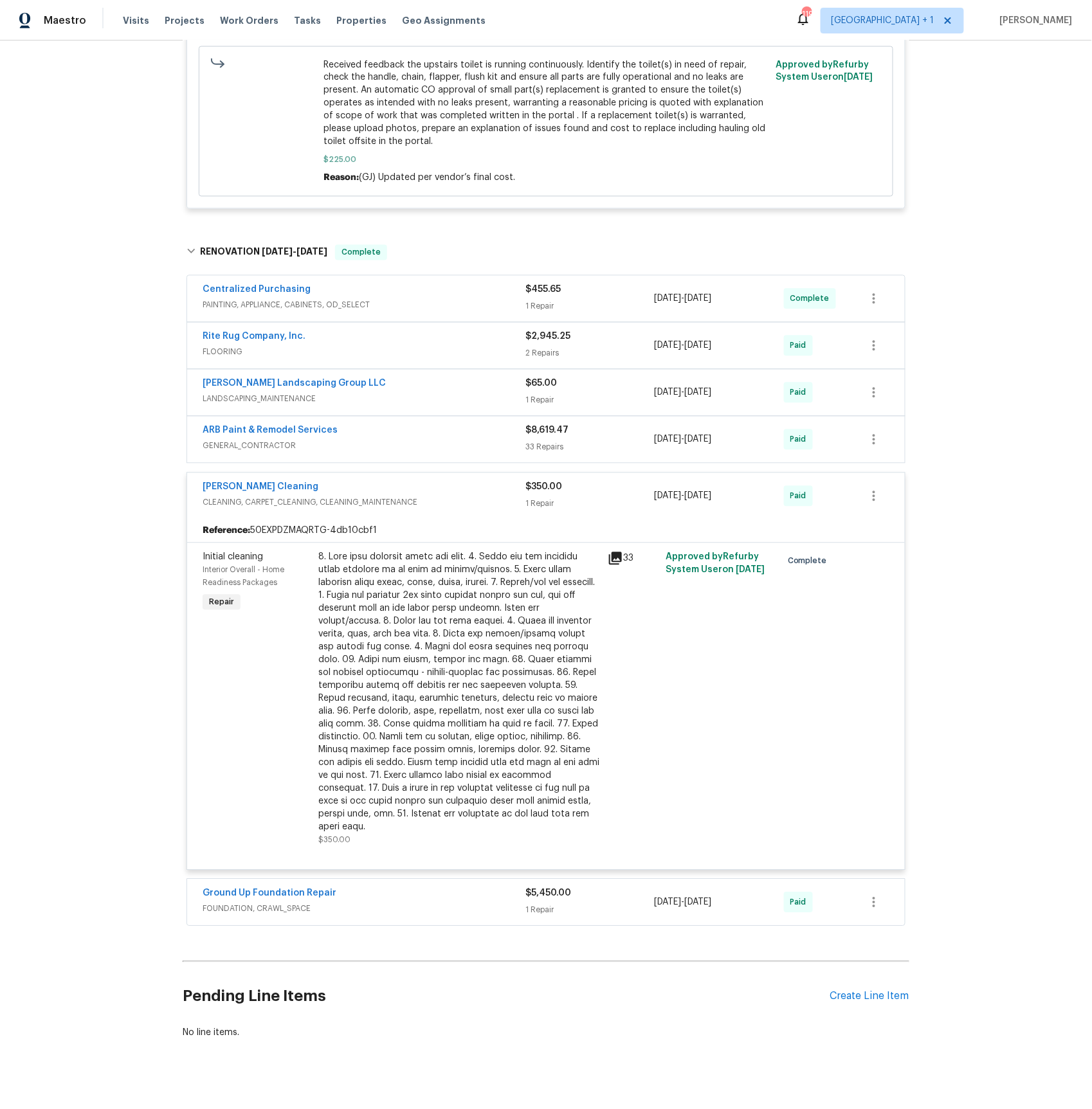
click at [236, 902] on span "FOUNDATION, CRAWL_SPACE" at bounding box center [364, 909] width 323 height 13
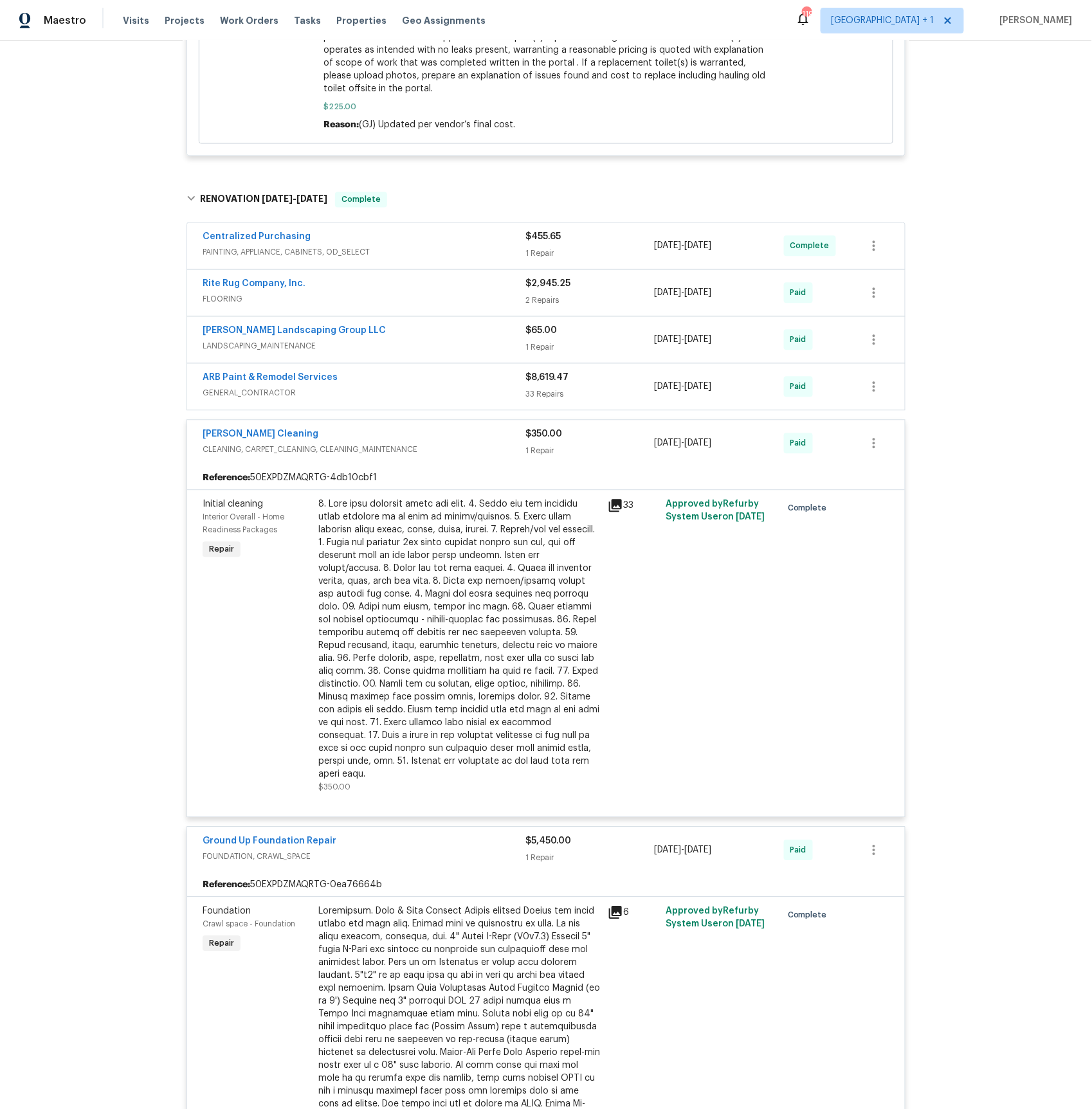
scroll to position [760, 0]
